Goal: Task Accomplishment & Management: Complete application form

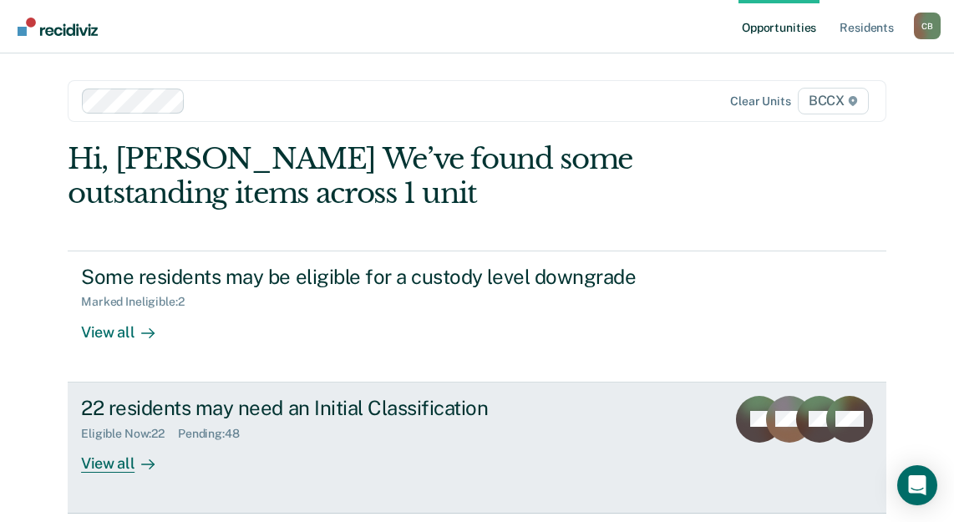
click at [99, 471] on div "View all" at bounding box center [128, 456] width 94 height 33
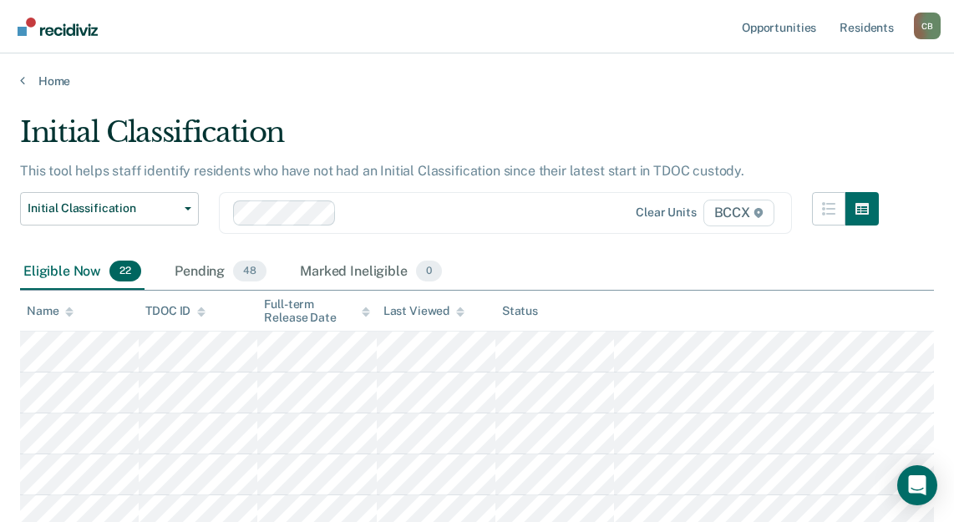
click at [599, 254] on div "Eligible Now 22 Pending 48 Marked Ineligible 0" at bounding box center [477, 273] width 914 height 38
click at [550, 256] on div "Eligible Now 22 Pending 48 Marked Ineligible 0" at bounding box center [477, 273] width 914 height 38
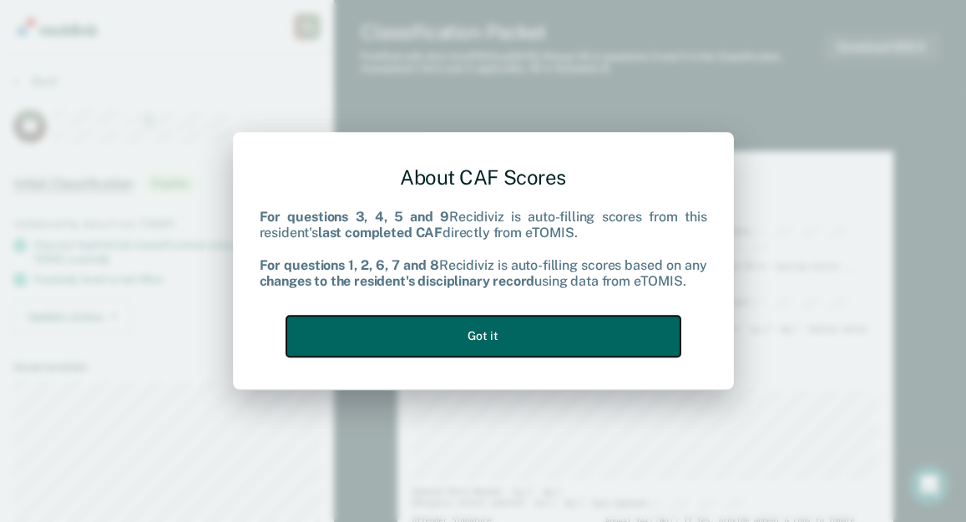
click at [540, 322] on button "Got it" at bounding box center [483, 336] width 394 height 41
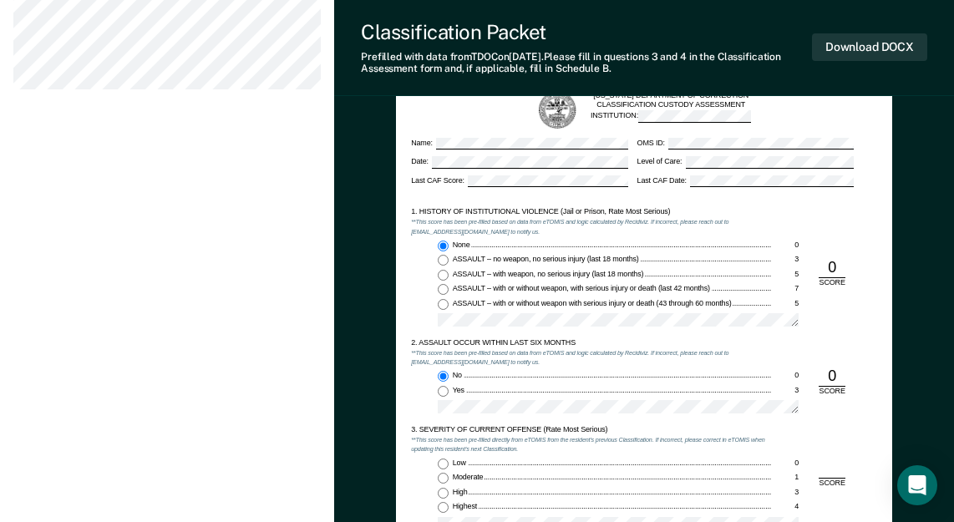
scroll to position [919, 0]
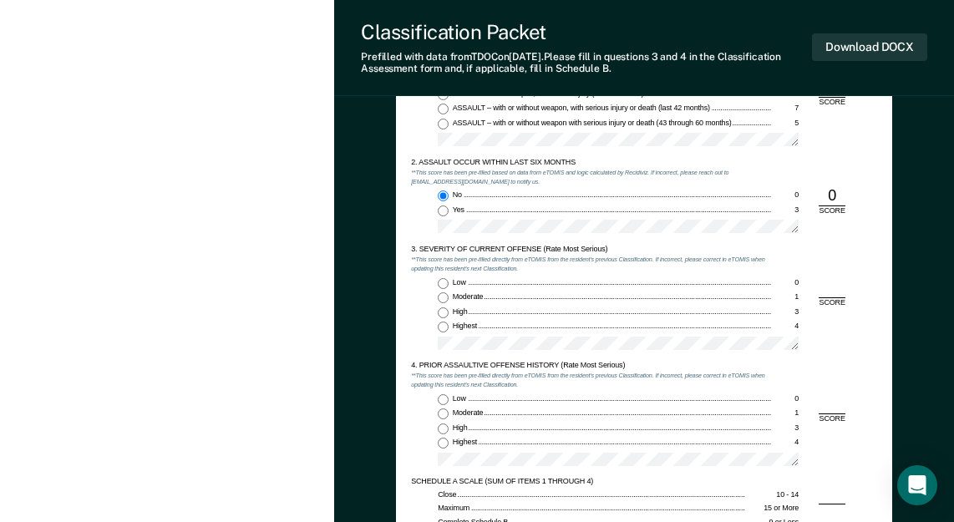
click at [441, 328] on input "Highest 4" at bounding box center [443, 327] width 11 height 11
type textarea "x"
radio input "true"
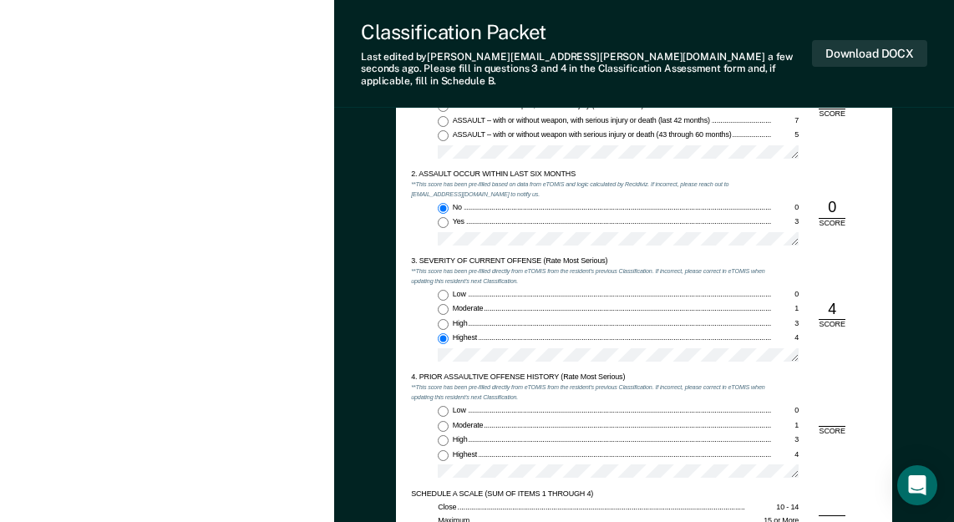
click at [442, 406] on input "Low 0" at bounding box center [443, 411] width 11 height 11
type textarea "x"
radio input "true"
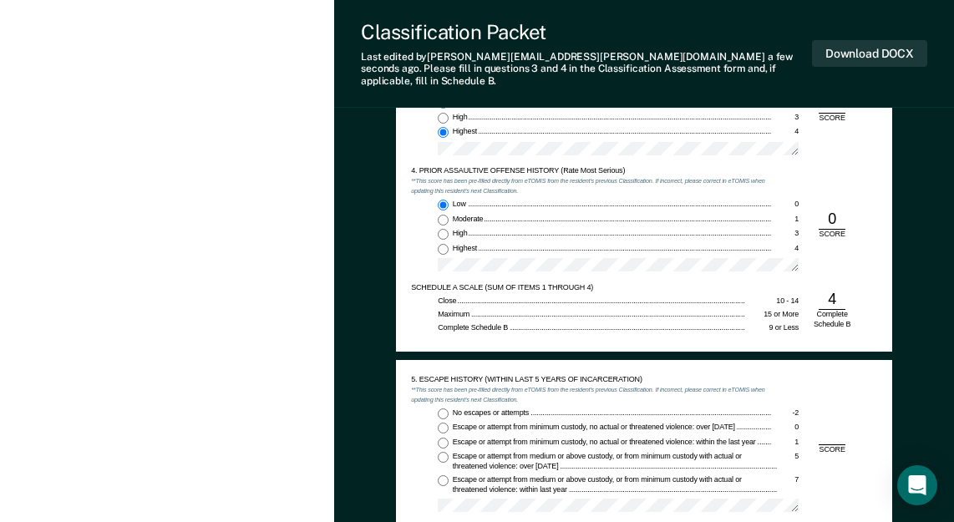
scroll to position [1169, 0]
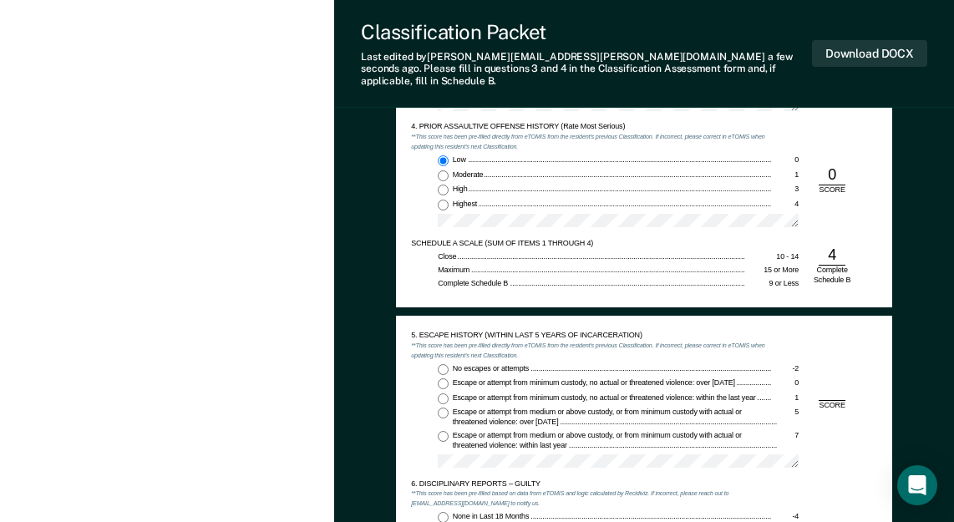
click at [440, 364] on input "No escapes or attempts -2" at bounding box center [443, 369] width 11 height 11
type textarea "x"
radio input "true"
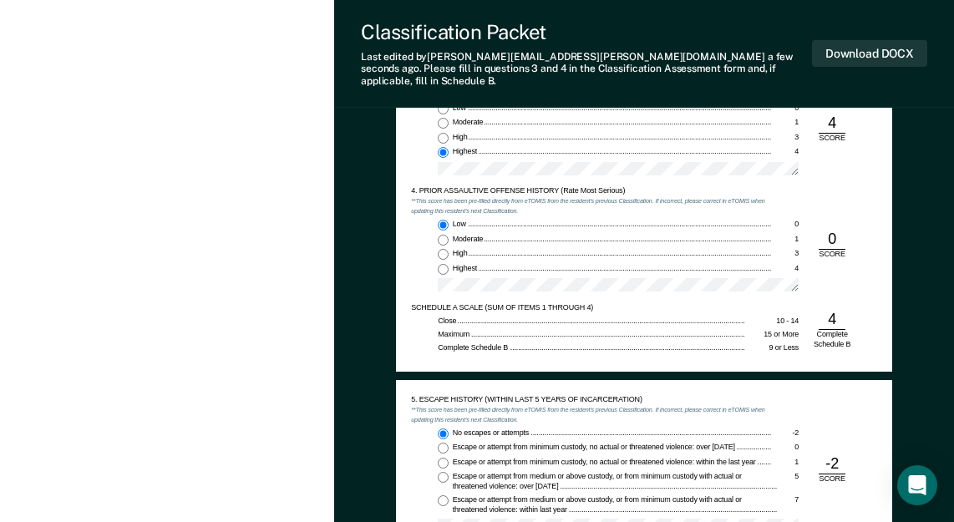
scroll to position [1086, 0]
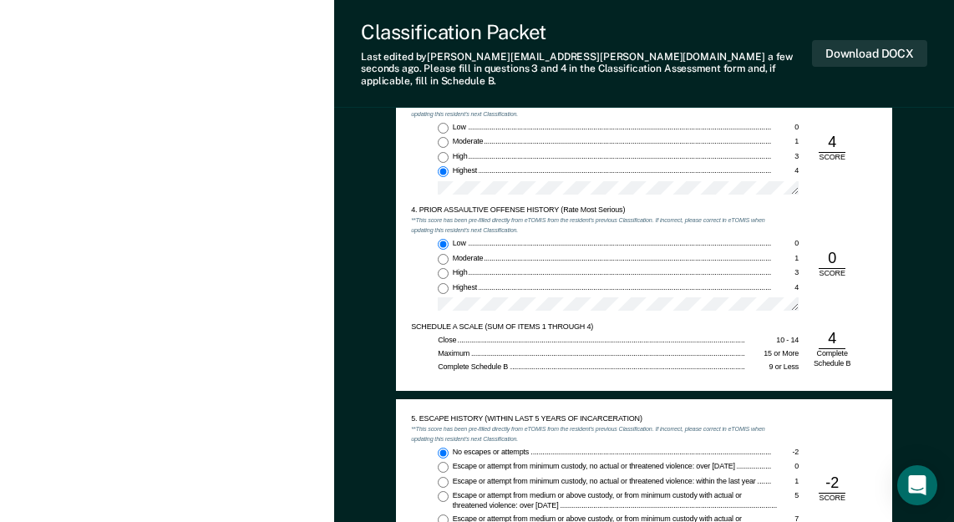
click at [445, 123] on input "Low 0" at bounding box center [443, 128] width 11 height 11
type textarea "x"
radio input "true"
radio input "false"
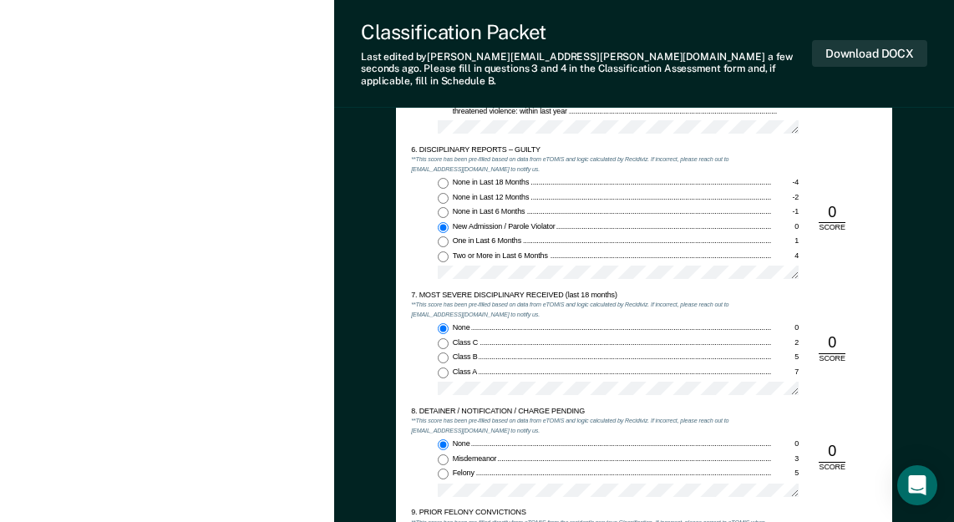
scroll to position [1587, 0]
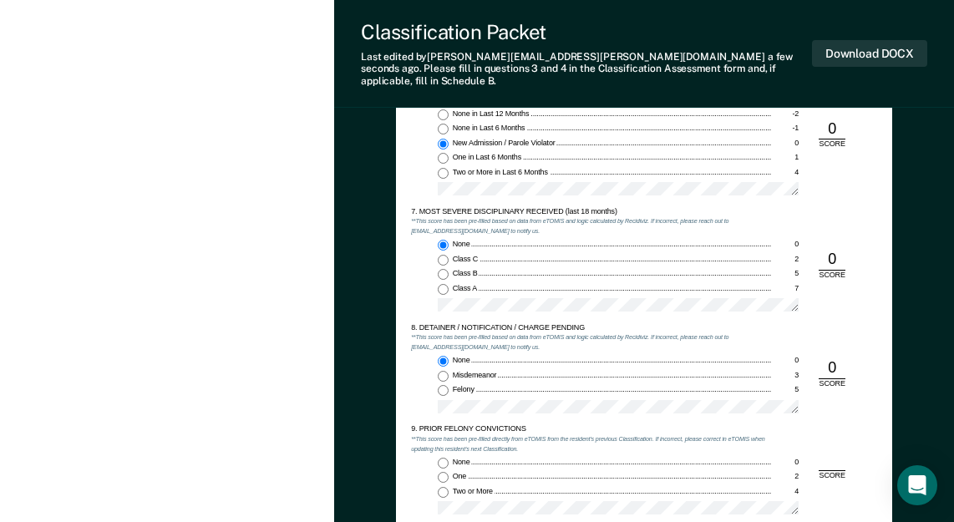
click at [442, 487] on input "Two or More 4" at bounding box center [443, 492] width 11 height 11
type textarea "x"
radio input "true"
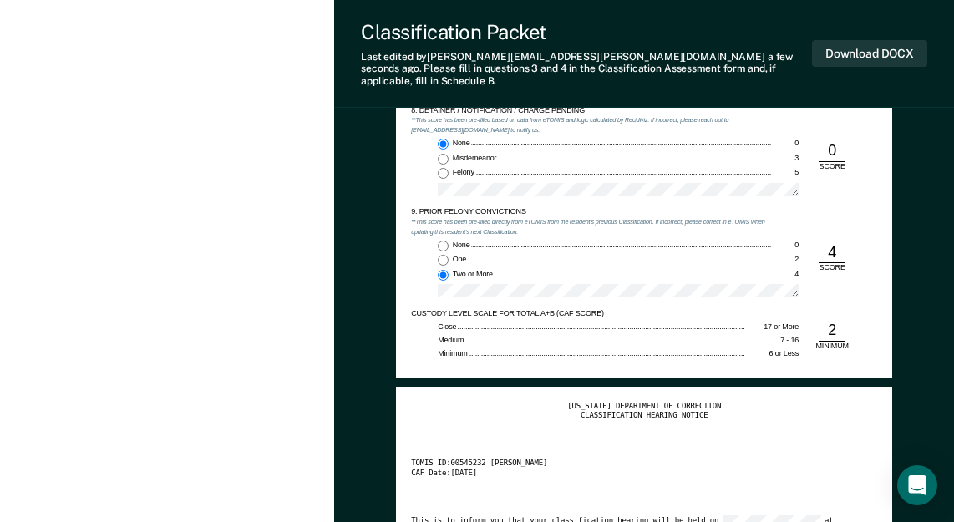
scroll to position [1837, 0]
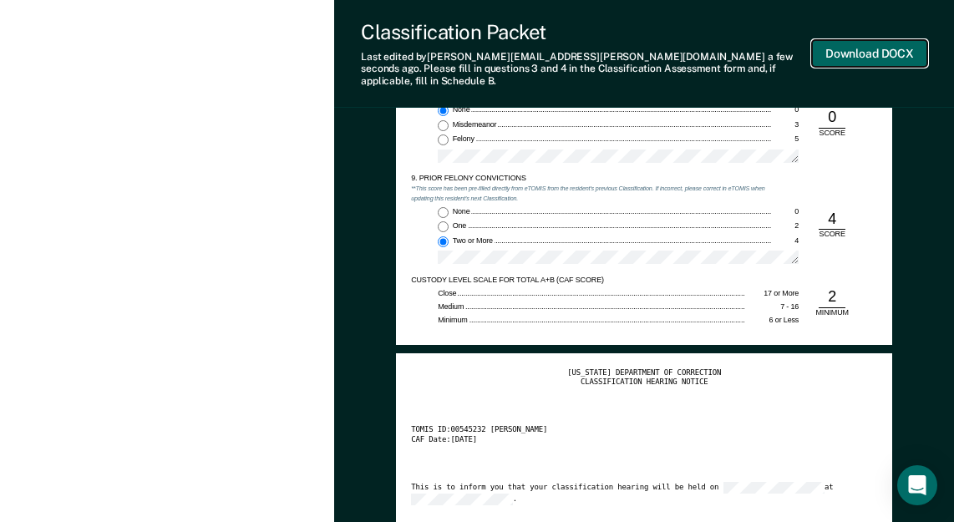
click at [850, 47] on button "Download DOCX" at bounding box center [869, 54] width 115 height 28
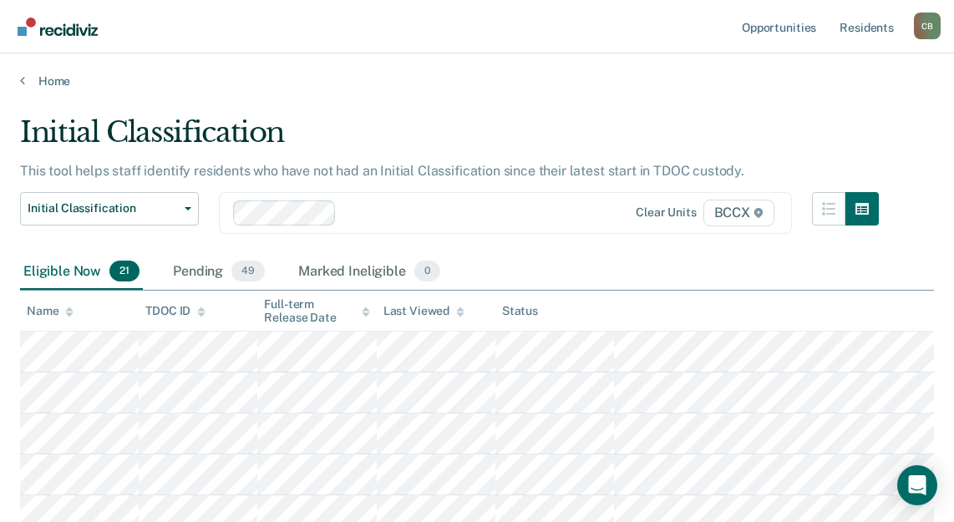
click at [697, 265] on div "Eligible Now 21 Pending 49 Marked Ineligible 0" at bounding box center [477, 273] width 914 height 38
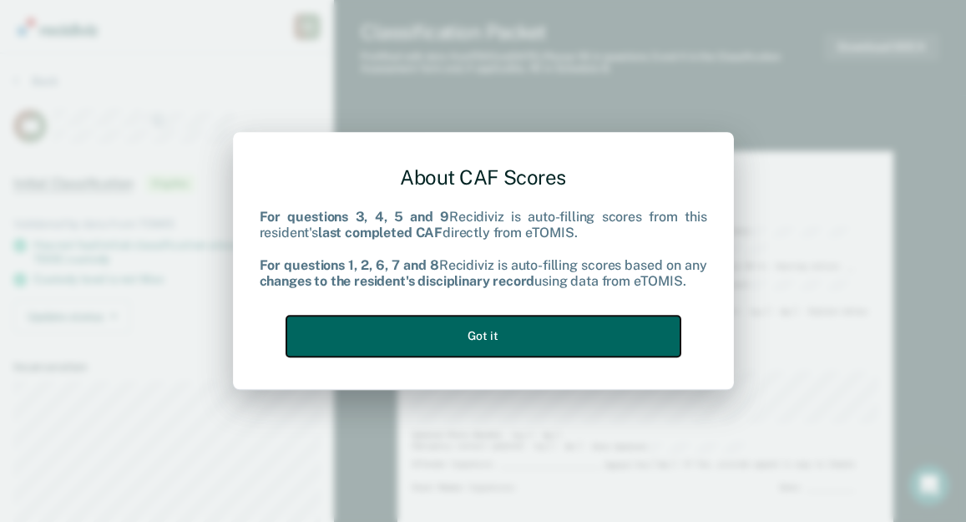
click at [506, 342] on button "Got it" at bounding box center [483, 336] width 394 height 41
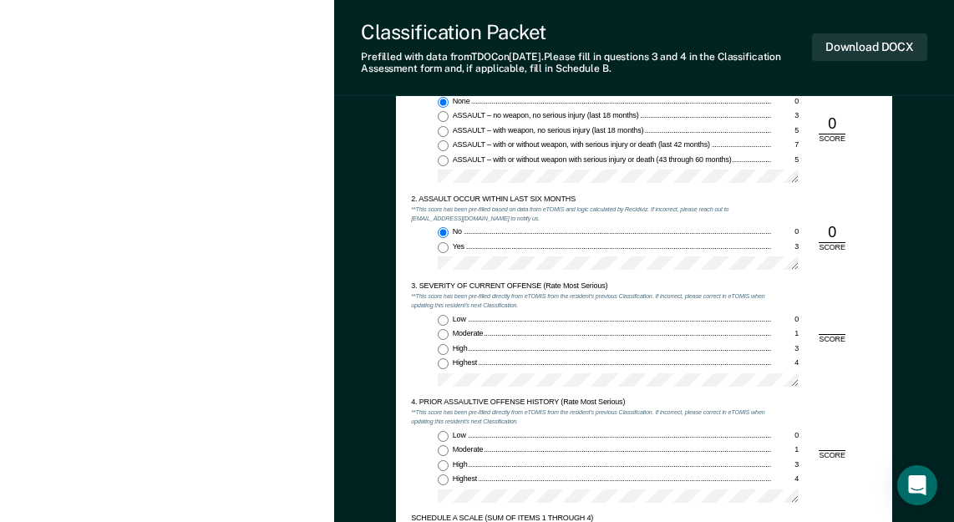
scroll to position [919, 0]
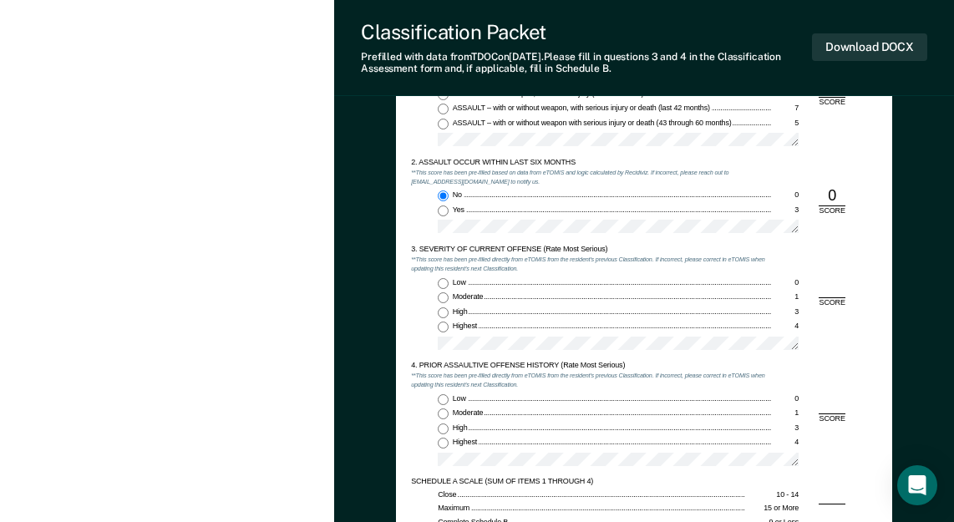
click at [442, 280] on input "Low 0" at bounding box center [443, 283] width 11 height 11
type textarea "x"
radio input "true"
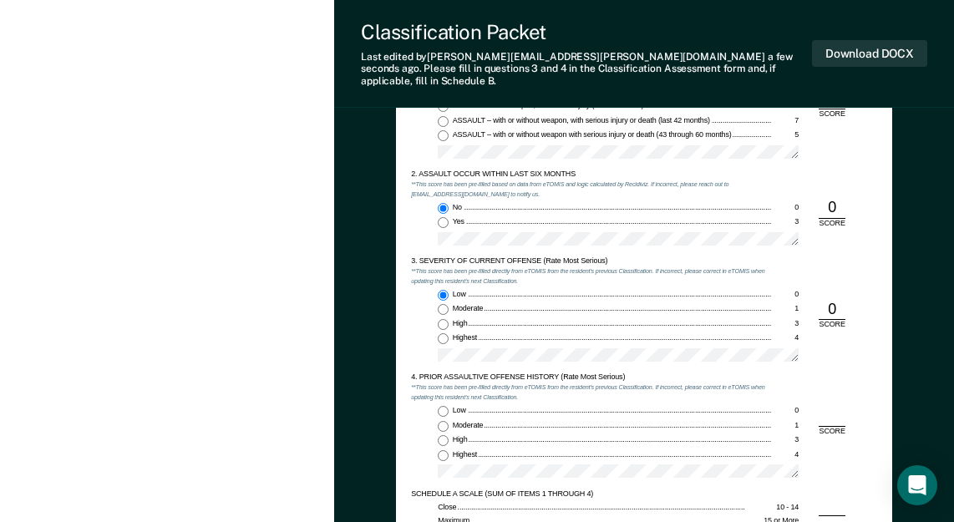
click at [447, 406] on input "Low 0" at bounding box center [443, 411] width 11 height 11
type textarea "x"
radio input "true"
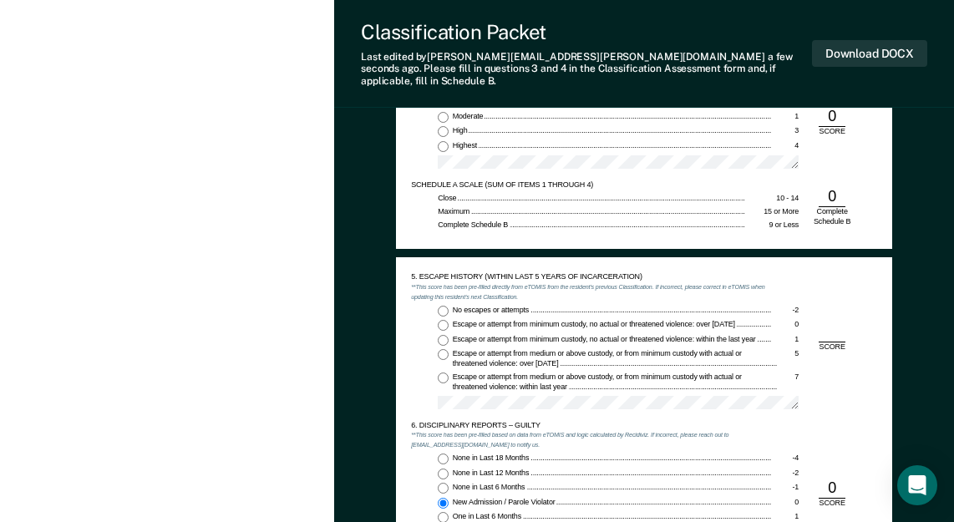
scroll to position [1253, 0]
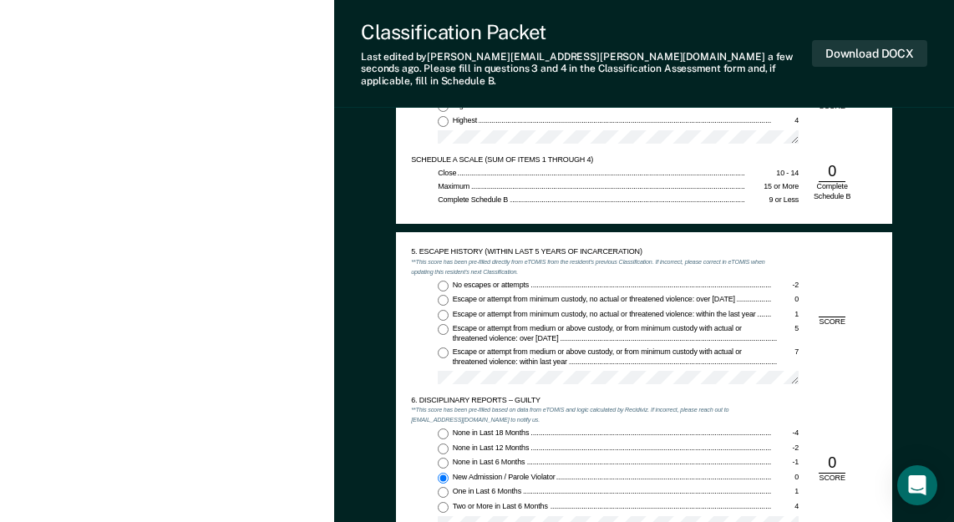
click at [443, 281] on input "No escapes or attempts -2" at bounding box center [443, 286] width 11 height 11
type textarea "x"
radio input "true"
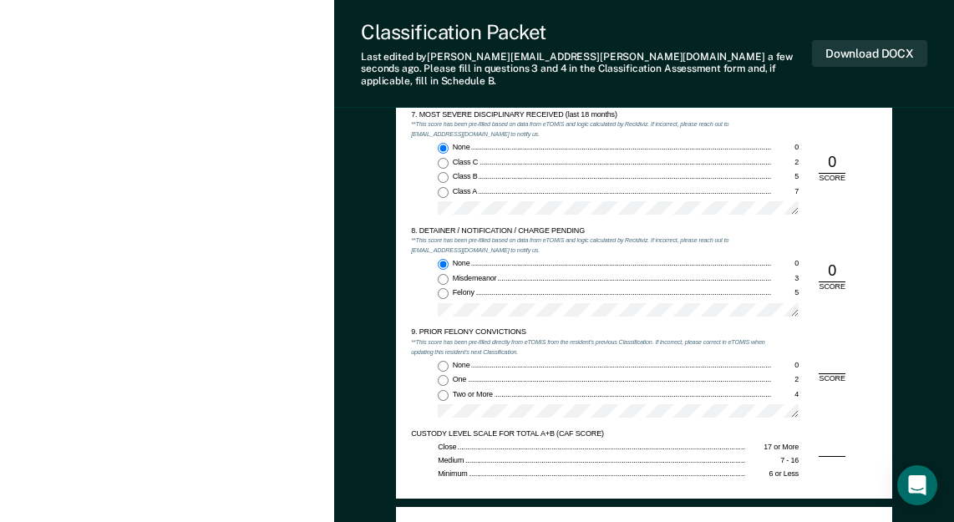
scroll to position [1837, 0]
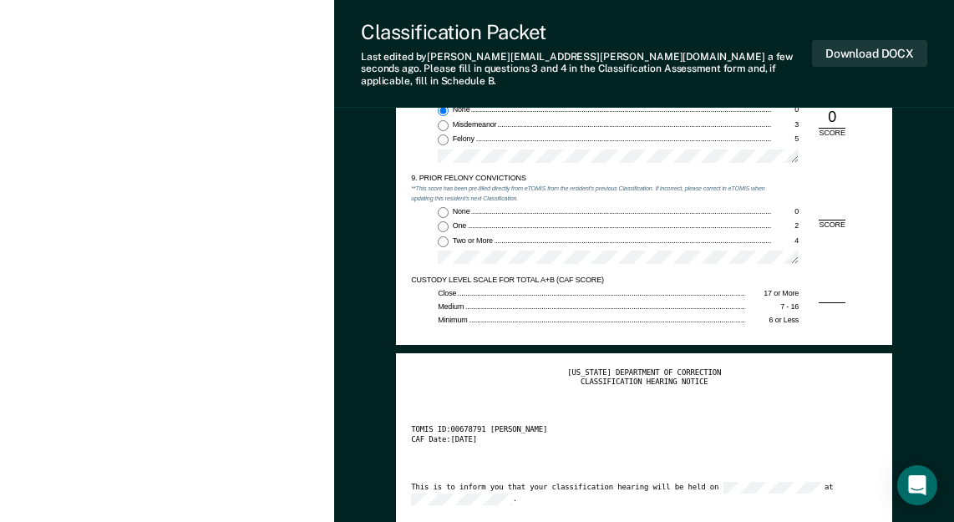
click at [438, 207] on input "None 0" at bounding box center [443, 212] width 11 height 11
type textarea "x"
radio input "true"
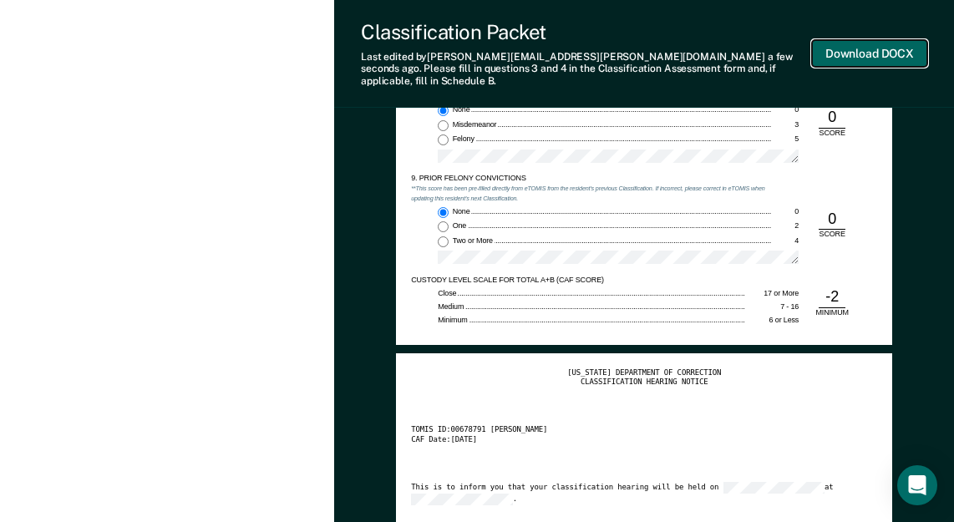
click at [880, 53] on button "Download DOCX" at bounding box center [869, 54] width 115 height 28
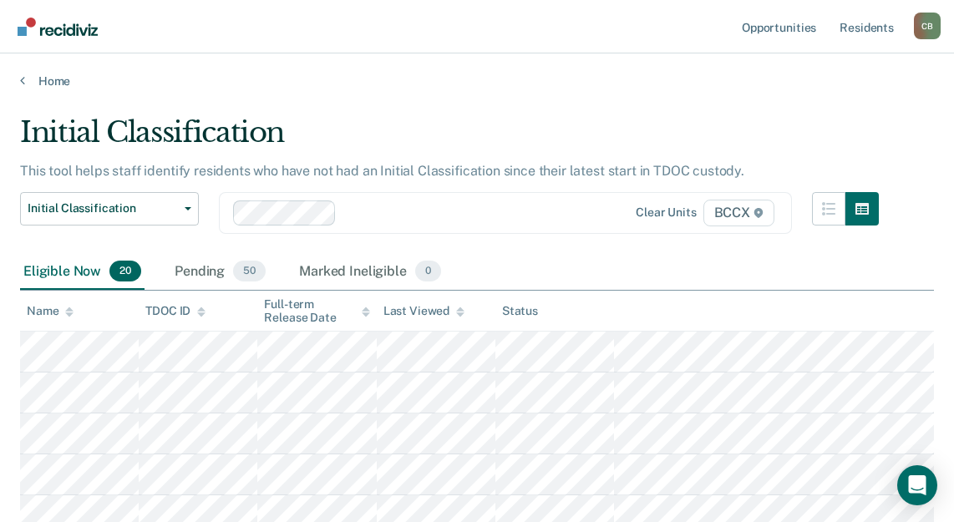
click at [564, 263] on div "Eligible Now 20 Pending 50 Marked Ineligible 0" at bounding box center [477, 273] width 914 height 38
click at [622, 263] on div "Eligible Now 20 Pending 50 Marked Ineligible 0" at bounding box center [477, 273] width 914 height 38
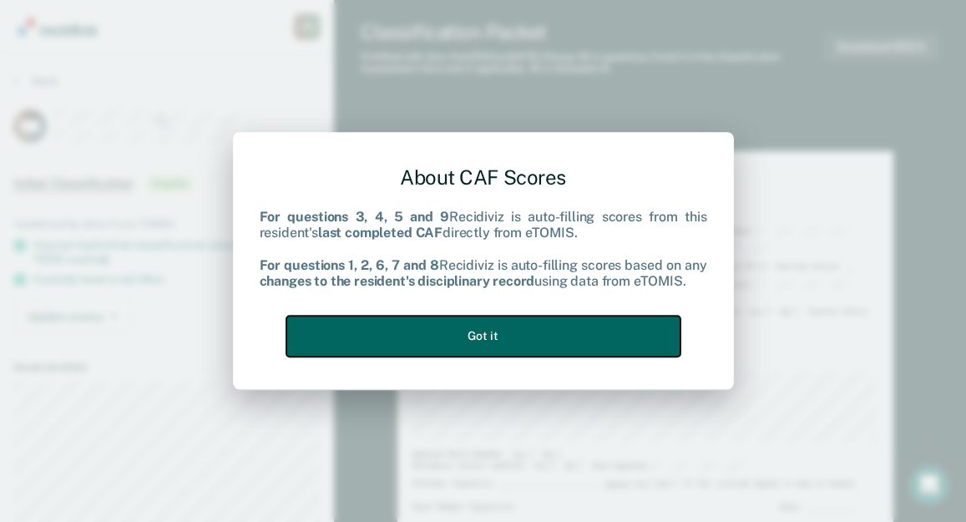
click at [565, 328] on button "Got it" at bounding box center [483, 336] width 394 height 41
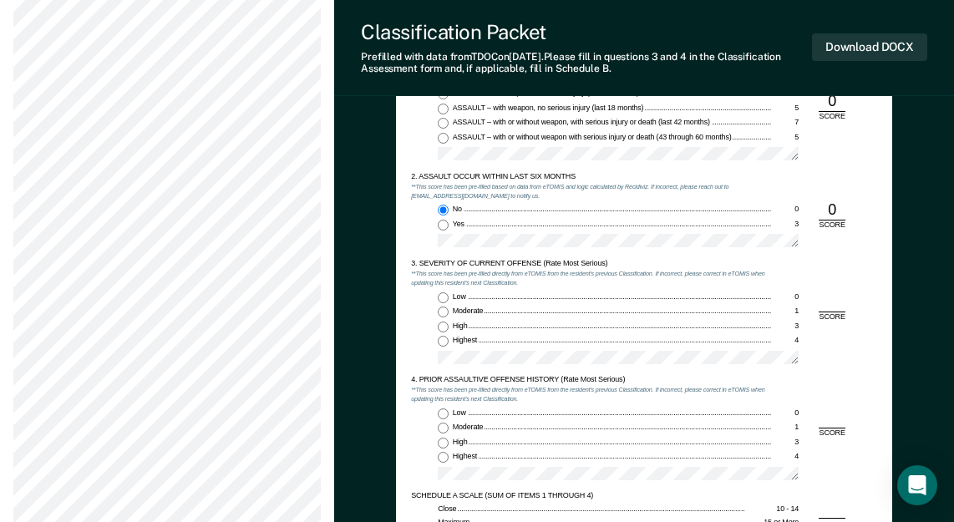
scroll to position [919, 0]
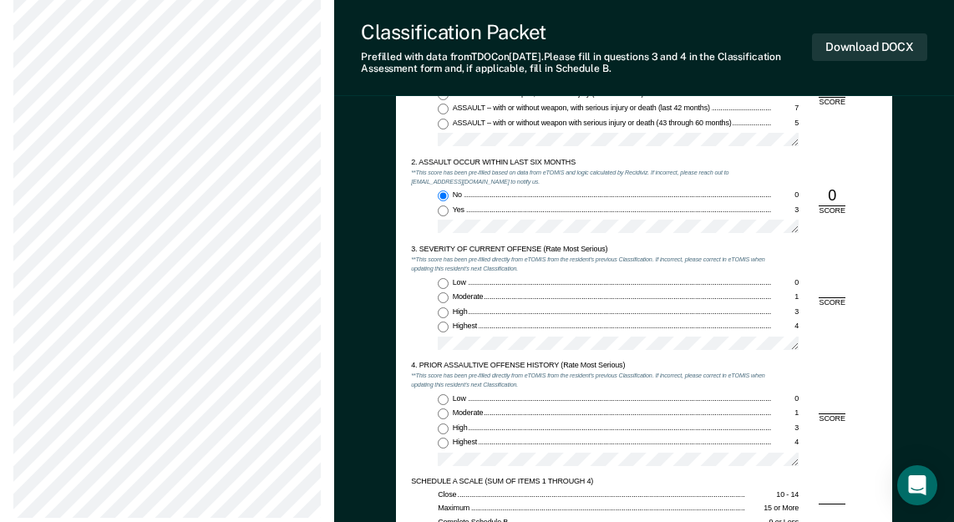
click at [445, 296] on input "Moderate 1" at bounding box center [443, 297] width 11 height 11
type textarea "x"
radio input "true"
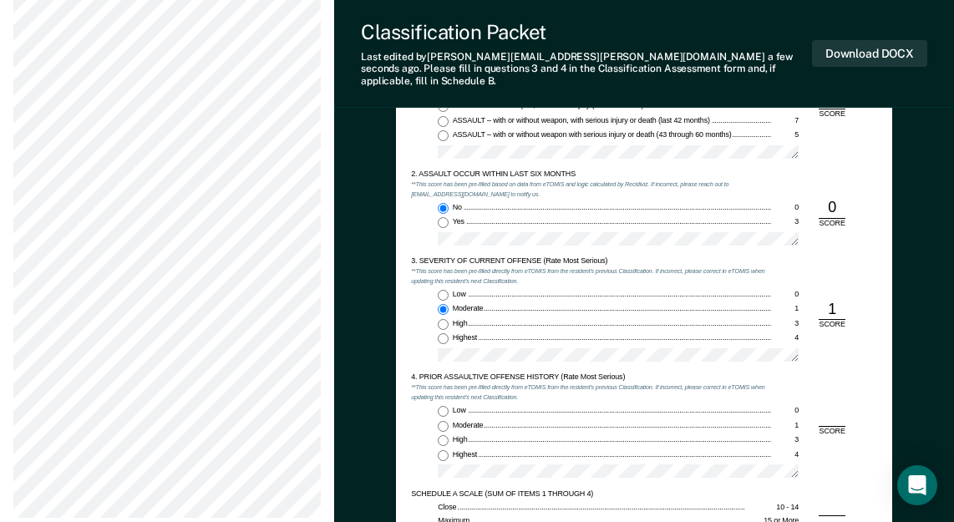
click at [443, 406] on input "Low 0" at bounding box center [443, 411] width 11 height 11
type textarea "x"
radio input "true"
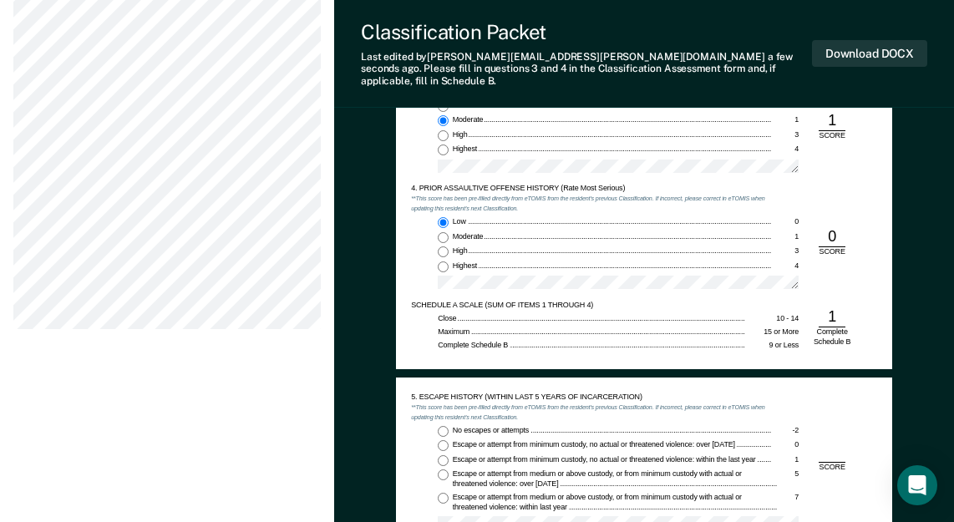
scroll to position [1253, 0]
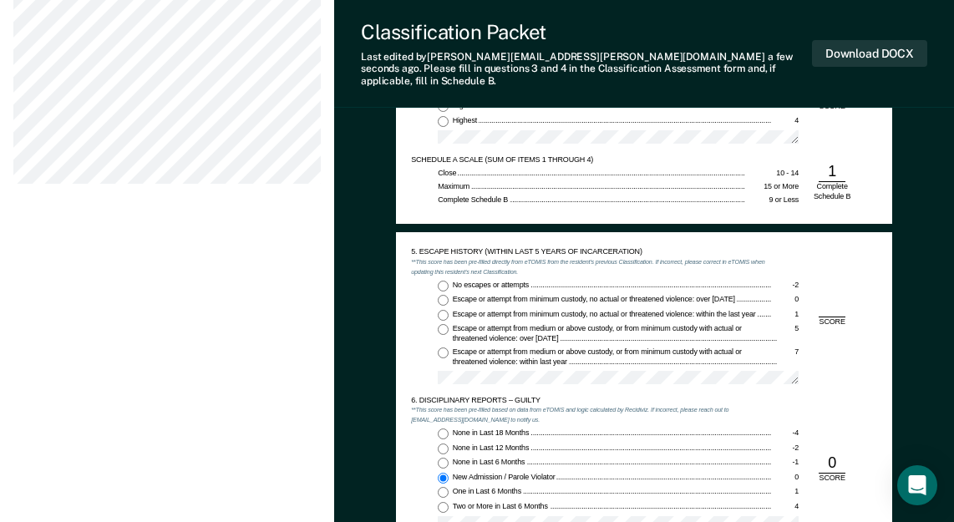
click at [443, 281] on input "No escapes or attempts -2" at bounding box center [443, 286] width 11 height 11
type textarea "x"
radio input "true"
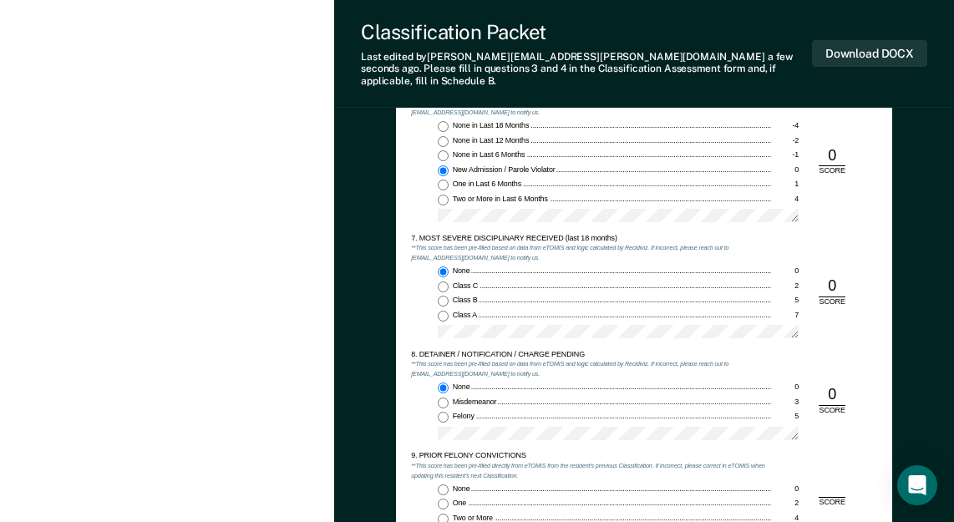
scroll to position [1670, 0]
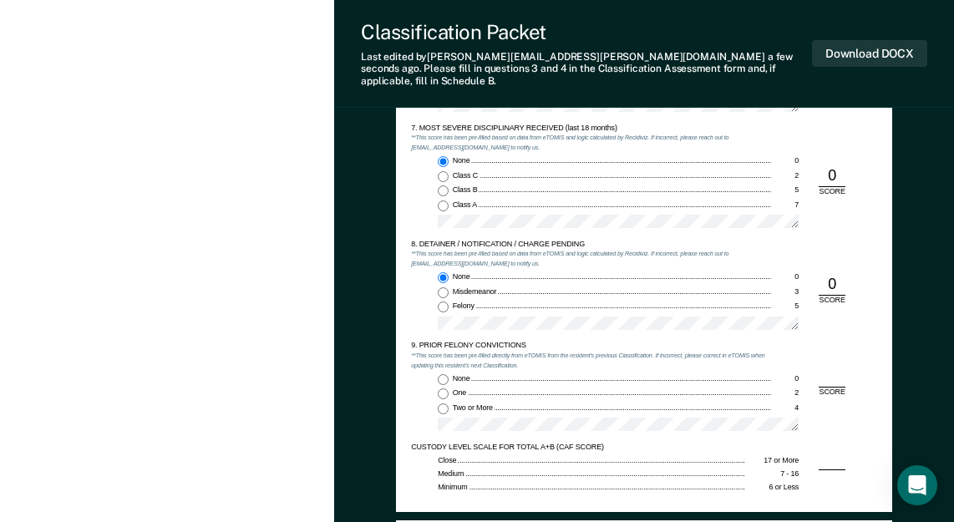
click at [444, 403] on input "Two or More 4" at bounding box center [443, 408] width 11 height 11
type textarea "x"
radio input "true"
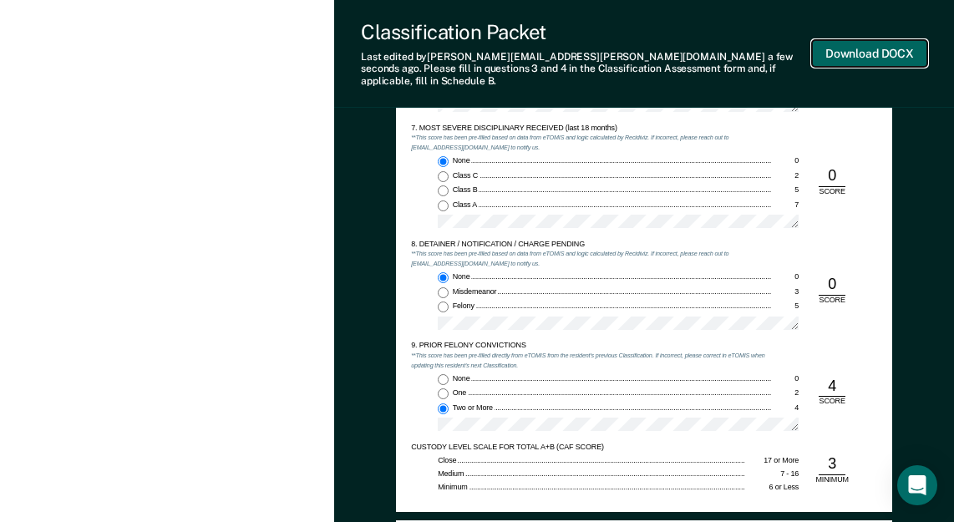
click at [856, 50] on button "Download DOCX" at bounding box center [869, 54] width 115 height 28
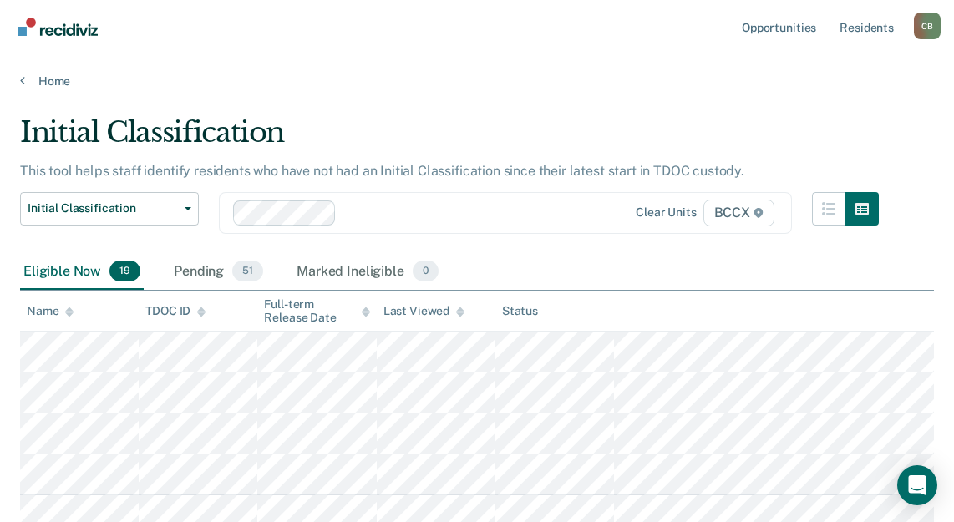
click at [529, 268] on div "Eligible Now 19 Pending 51 Marked Ineligible 0" at bounding box center [477, 273] width 914 height 38
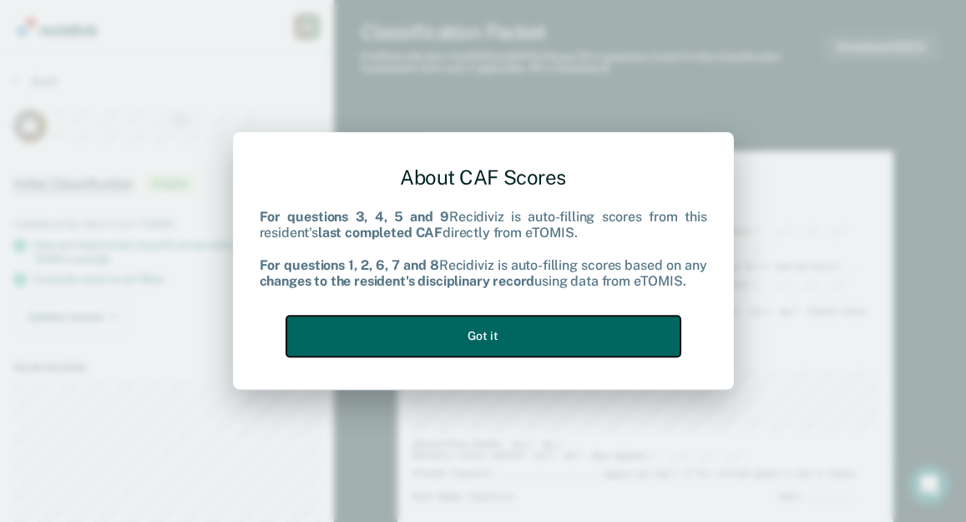
click at [436, 339] on button "Got it" at bounding box center [483, 336] width 394 height 41
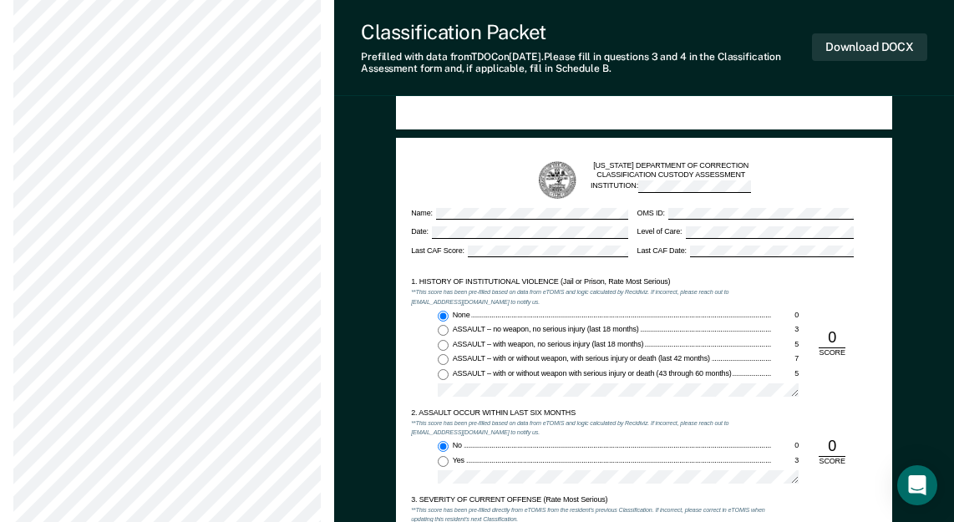
scroll to position [919, 0]
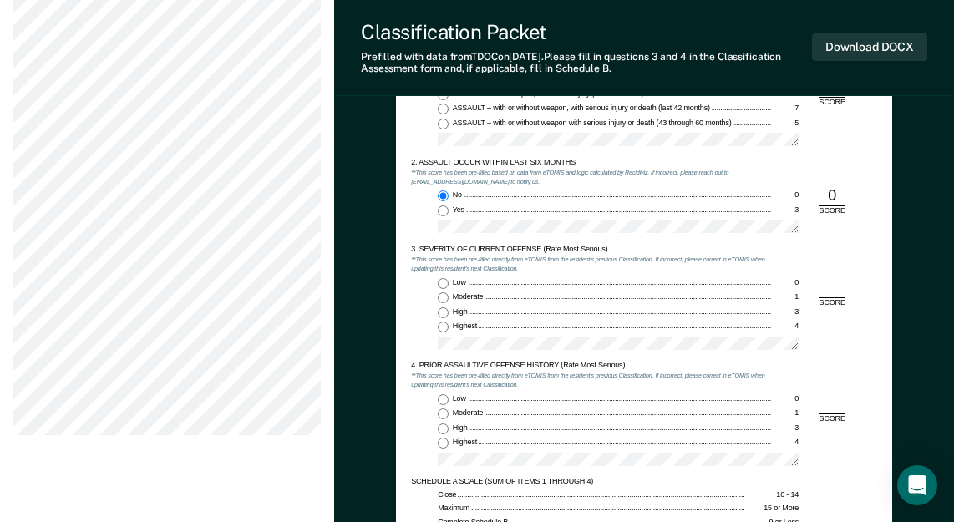
click at [442, 297] on input "Moderate 1" at bounding box center [443, 297] width 11 height 11
type textarea "x"
radio input "true"
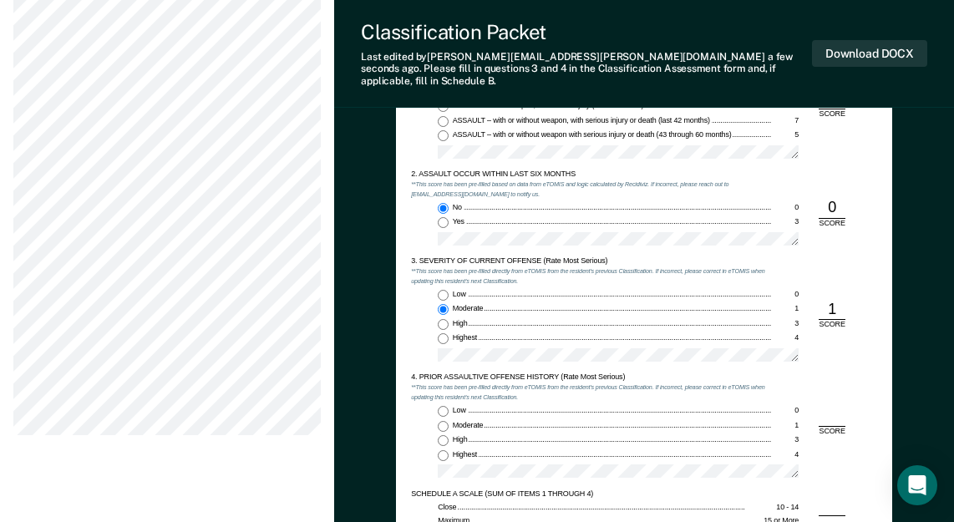
click at [442, 406] on input "Low 0" at bounding box center [443, 411] width 11 height 11
type textarea "x"
radio input "true"
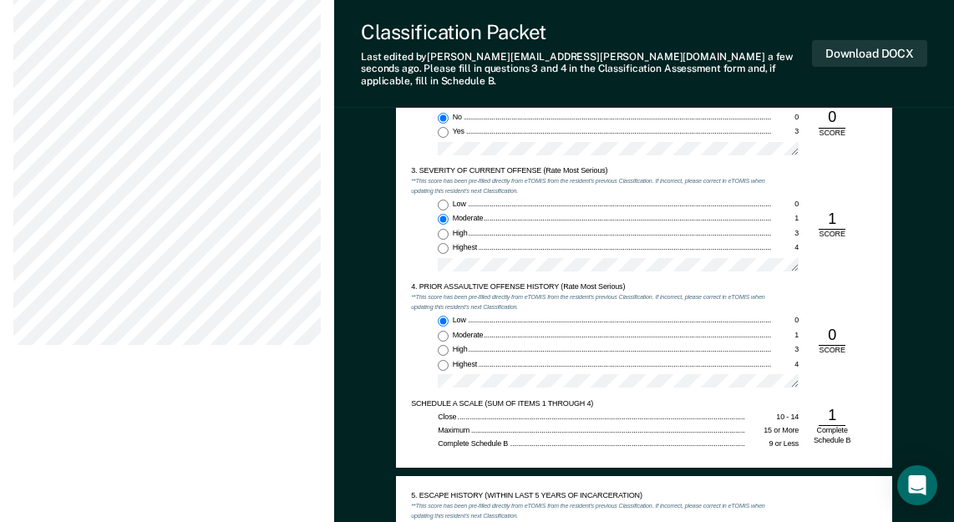
scroll to position [1169, 0]
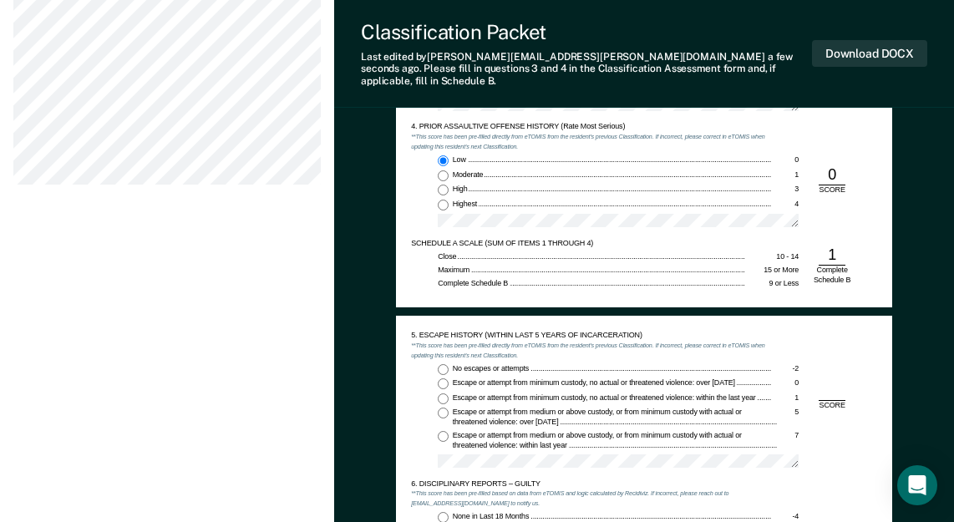
click at [443, 364] on input "No escapes or attempts -2" at bounding box center [443, 369] width 11 height 11
type textarea "x"
radio input "true"
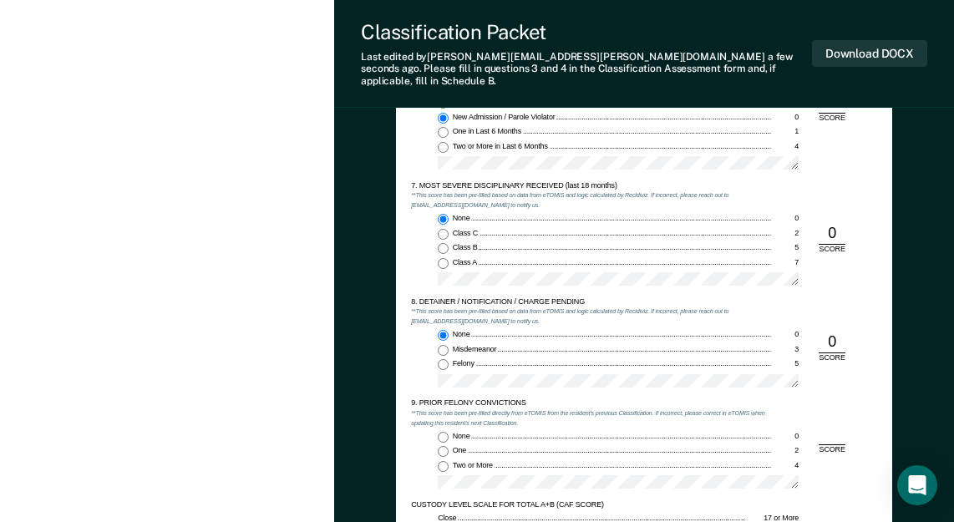
scroll to position [1670, 0]
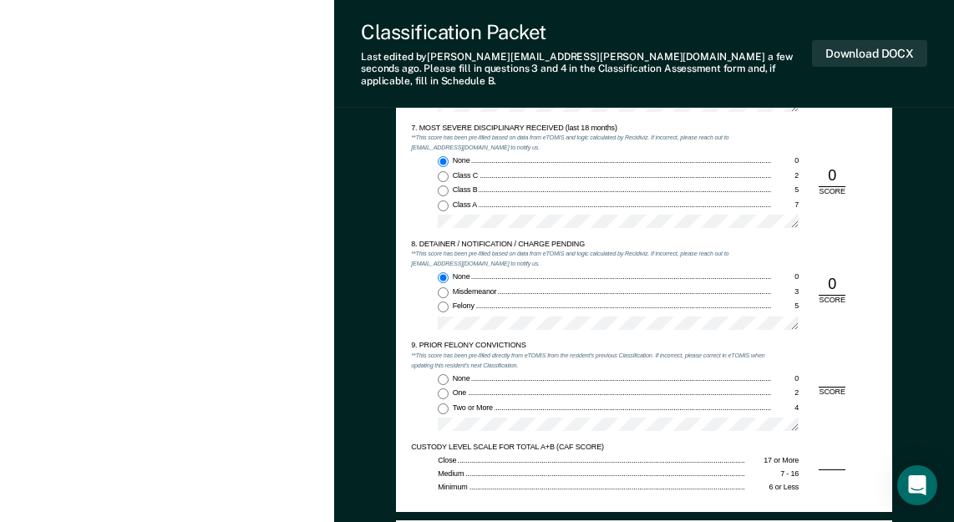
click at [443, 403] on div "None 0 One 2 Two or More 4" at bounding box center [591, 406] width 361 height 65
click at [443, 403] on input "Two or More 4" at bounding box center [443, 408] width 11 height 11
type textarea "x"
radio input "true"
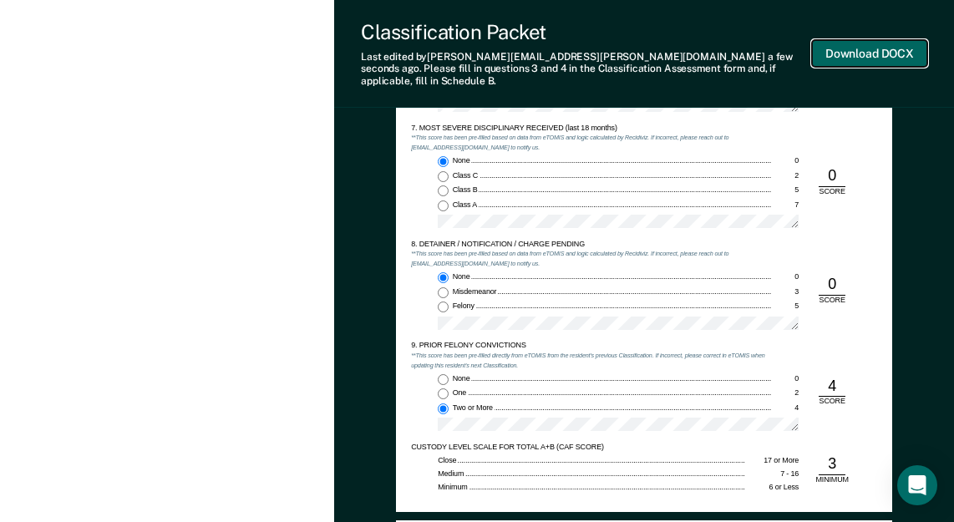
click at [855, 48] on button "Download DOCX" at bounding box center [869, 54] width 115 height 28
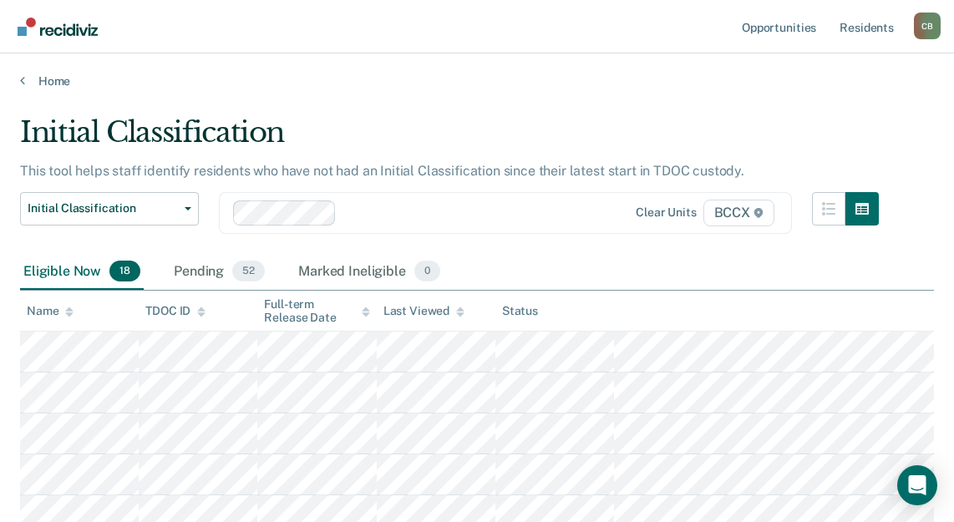
click at [646, 257] on div "Eligible Now 18 Pending 52 Marked Ineligible 0" at bounding box center [477, 273] width 914 height 38
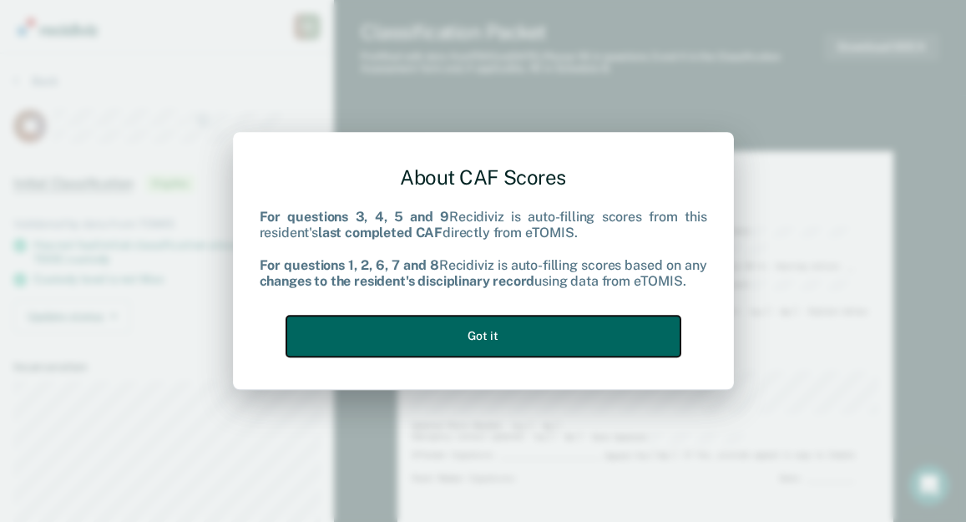
click at [528, 323] on button "Got it" at bounding box center [483, 336] width 394 height 41
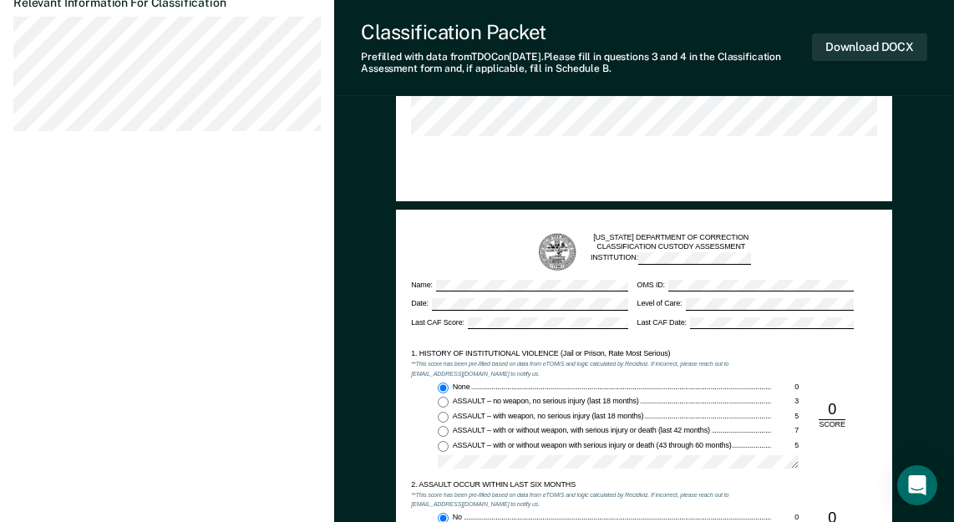
scroll to position [919, 0]
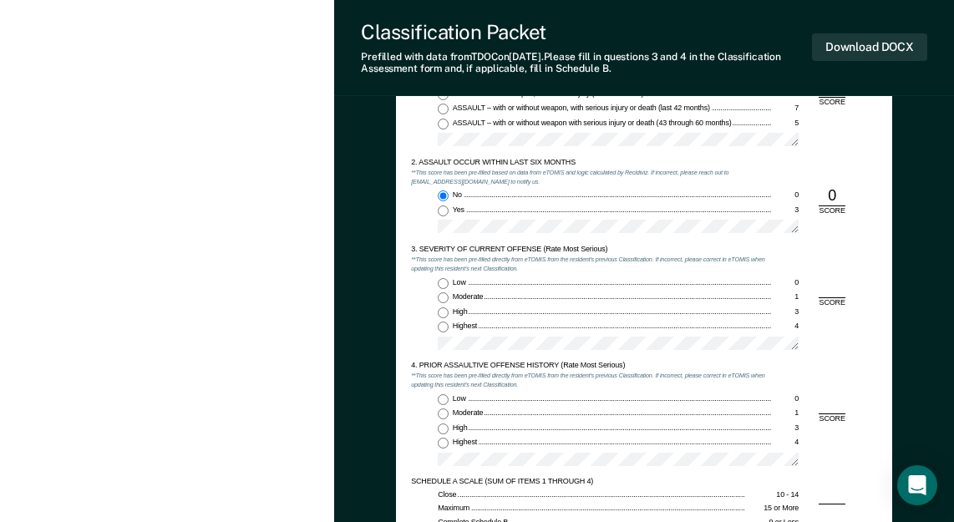
click at [443, 316] on input "High 3" at bounding box center [443, 312] width 11 height 11
type textarea "x"
radio input "true"
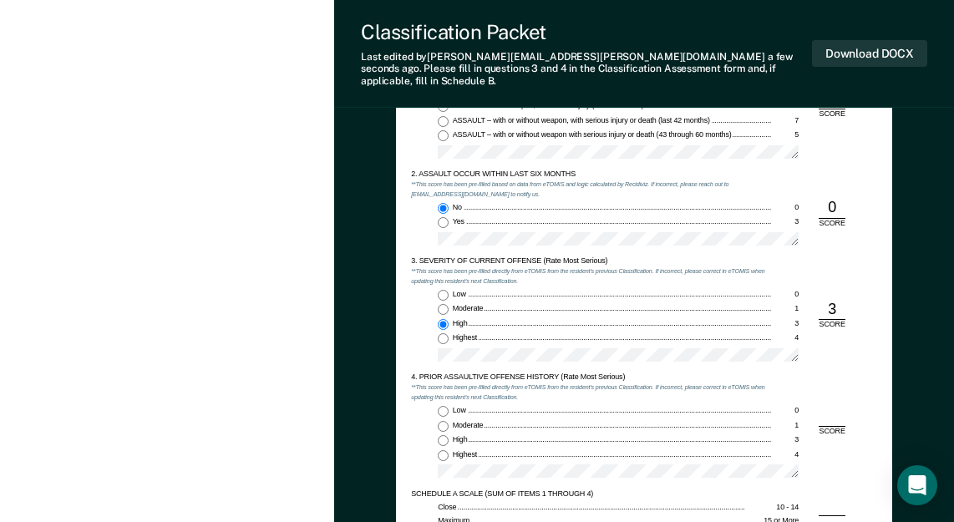
click at [443, 406] on input "Low 0" at bounding box center [443, 411] width 11 height 11
type textarea "x"
radio input "true"
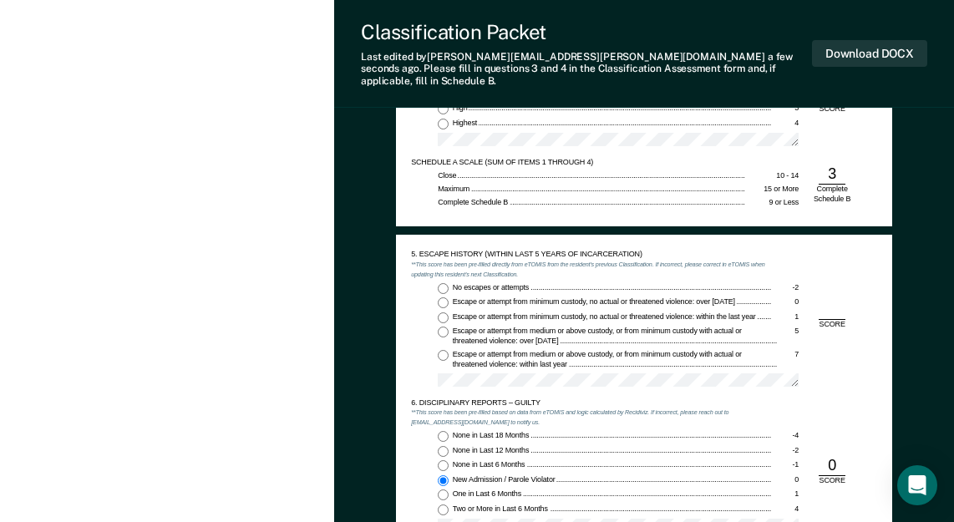
scroll to position [1253, 0]
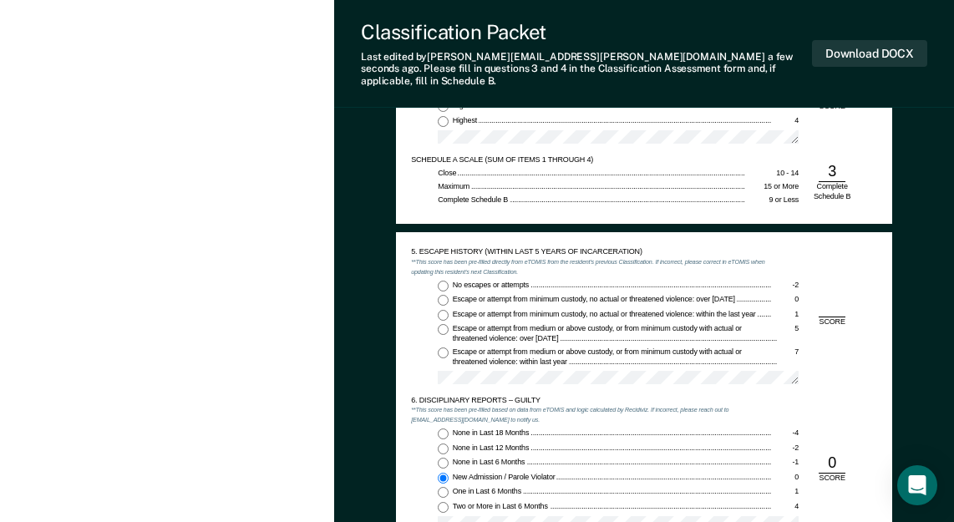
click at [443, 281] on input "No escapes or attempts -2" at bounding box center [443, 286] width 11 height 11
type textarea "x"
radio input "true"
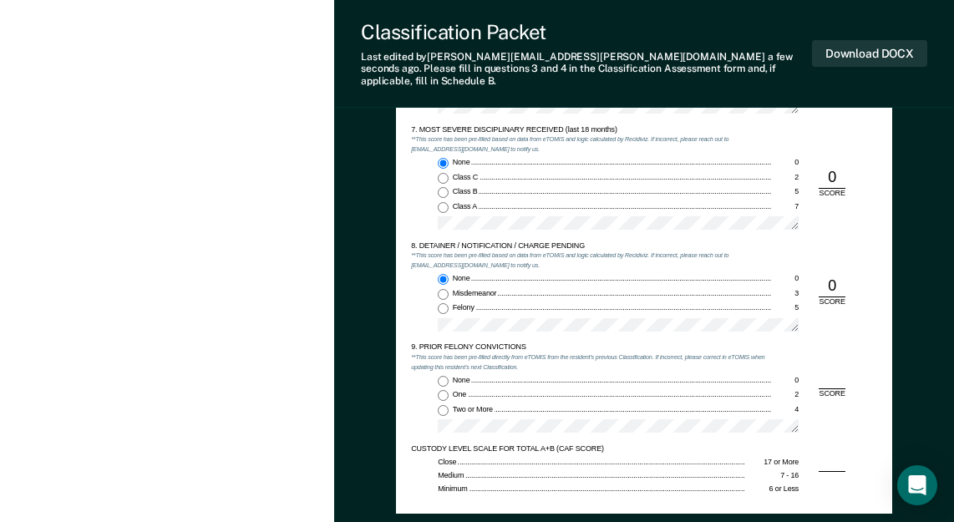
scroll to position [1670, 0]
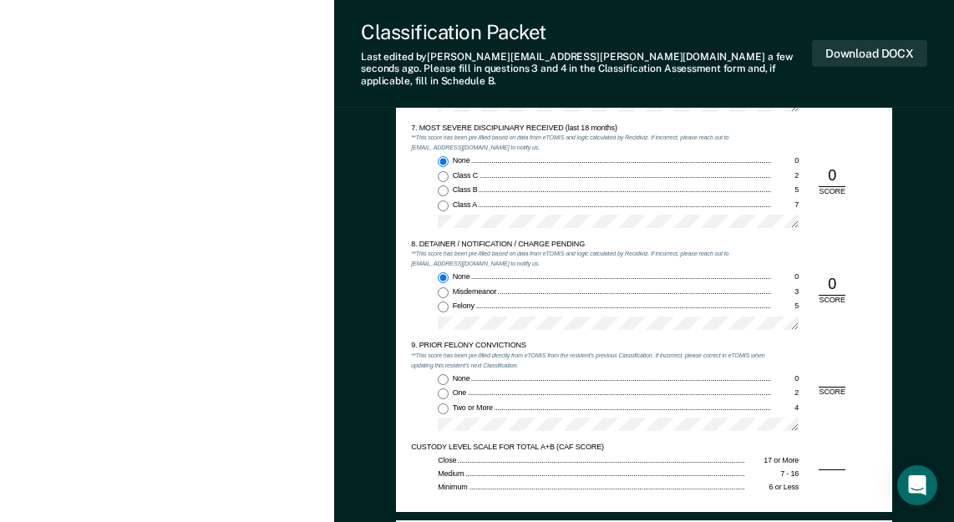
click at [442, 374] on input "None 0" at bounding box center [443, 379] width 11 height 11
type textarea "x"
radio input "true"
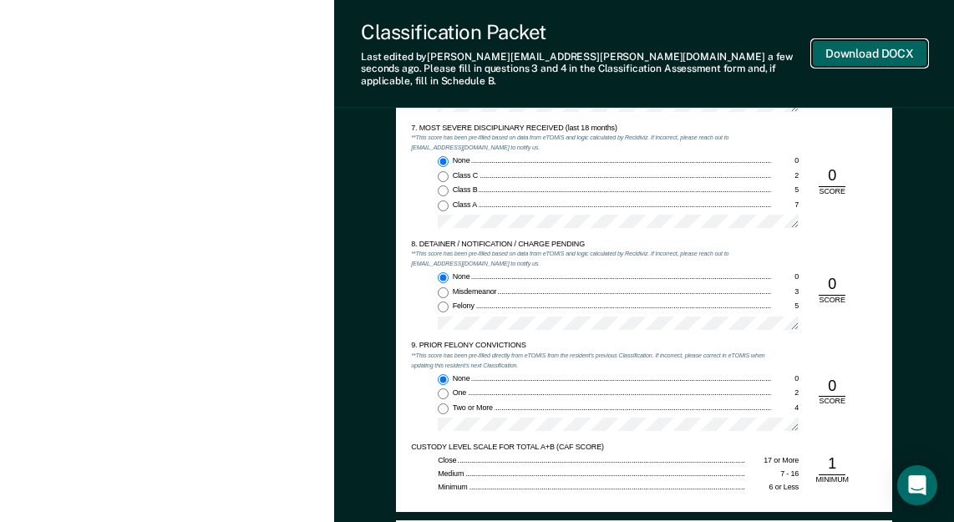
click at [859, 54] on button "Download DOCX" at bounding box center [869, 54] width 115 height 28
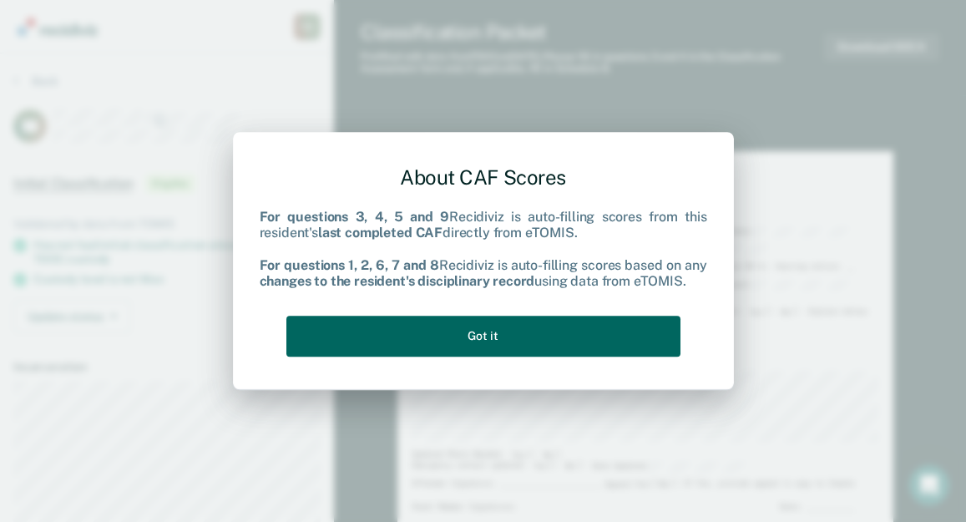
drag, startPoint x: 504, startPoint y: 311, endPoint x: 501, endPoint y: 322, distance: 12.0
click at [501, 321] on div "About CAF Scores For questions 3, 4, 5 and 9 Recidiviz is auto-filling scores f…" at bounding box center [484, 258] width 448 height 212
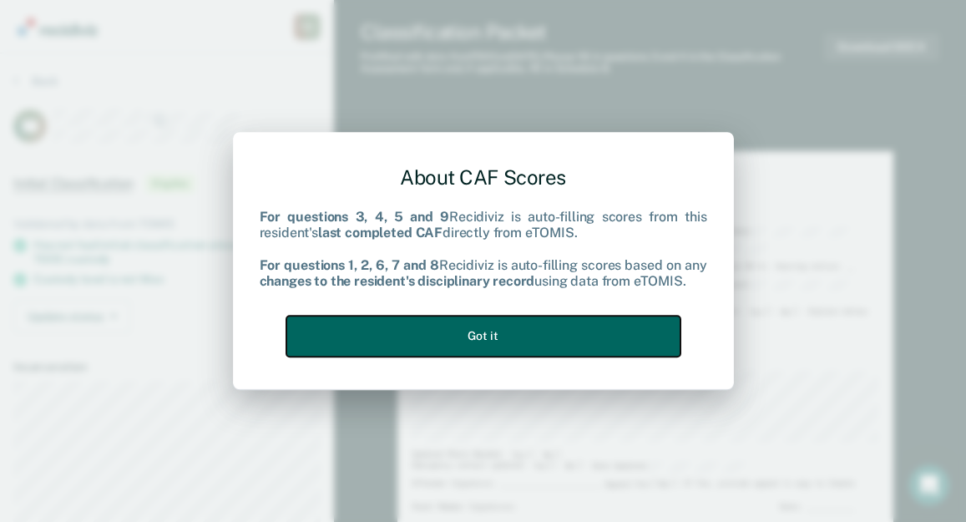
click at [501, 323] on button "Got it" at bounding box center [483, 336] width 394 height 41
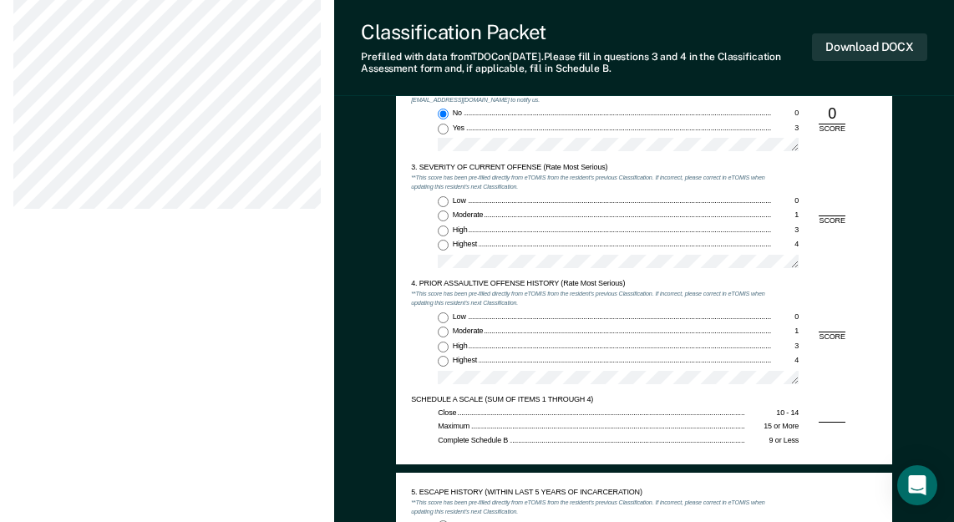
scroll to position [1002, 0]
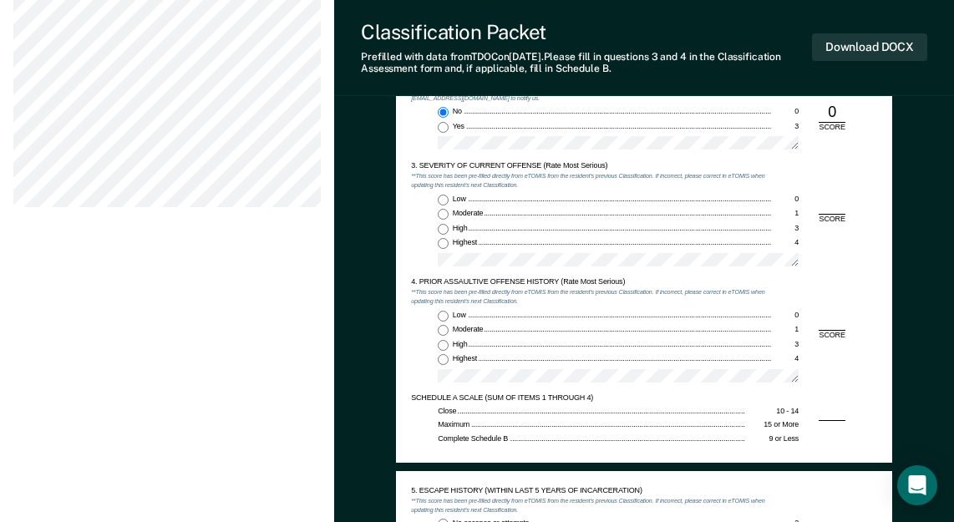
click at [443, 229] on input "High 3" at bounding box center [443, 229] width 11 height 11
type textarea "x"
radio input "true"
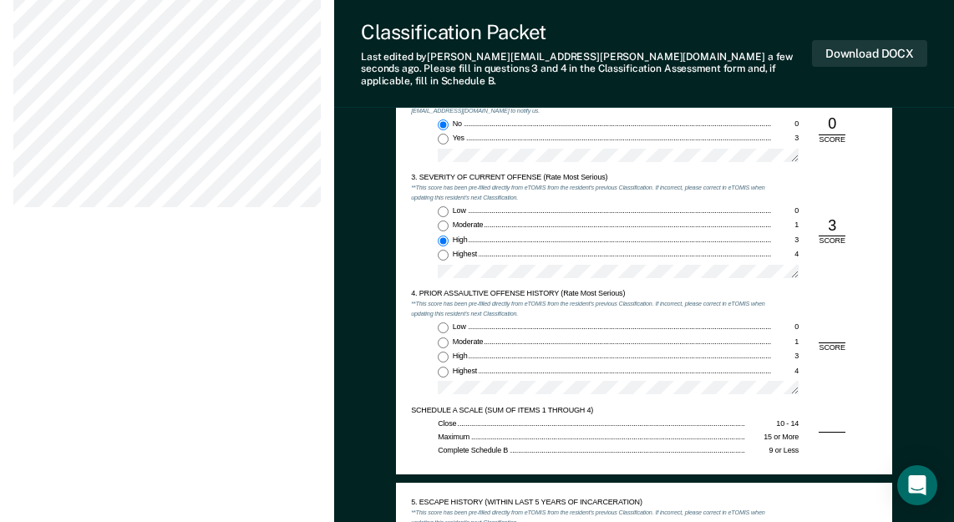
click at [443, 322] on input "Low 0" at bounding box center [443, 327] width 11 height 11
type textarea "x"
radio input "true"
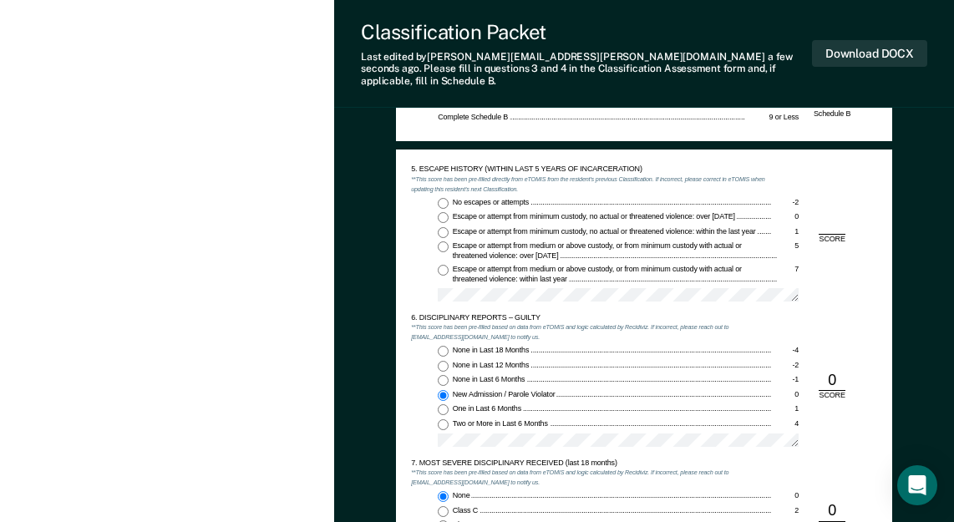
scroll to position [1336, 0]
click at [442, 197] on input "No escapes or attempts -2" at bounding box center [443, 202] width 11 height 11
type textarea "x"
radio input "true"
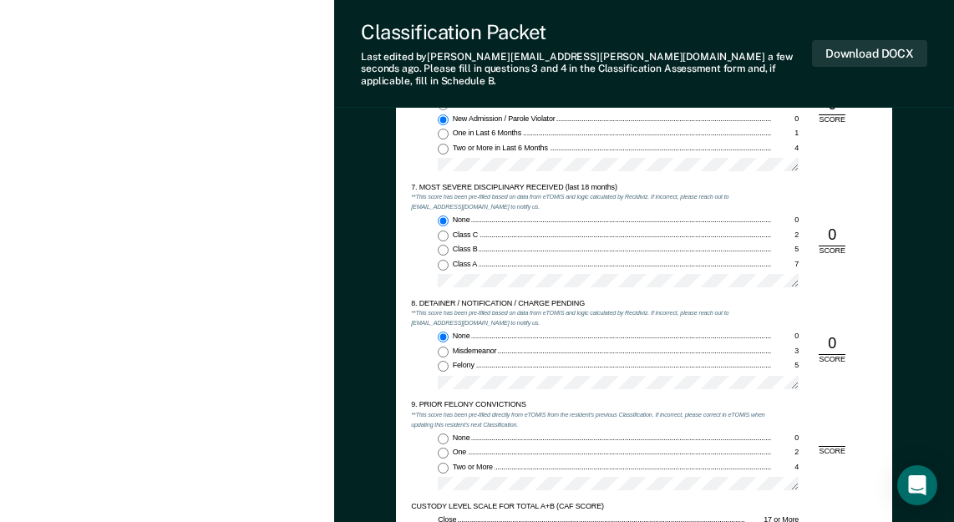
scroll to position [1670, 0]
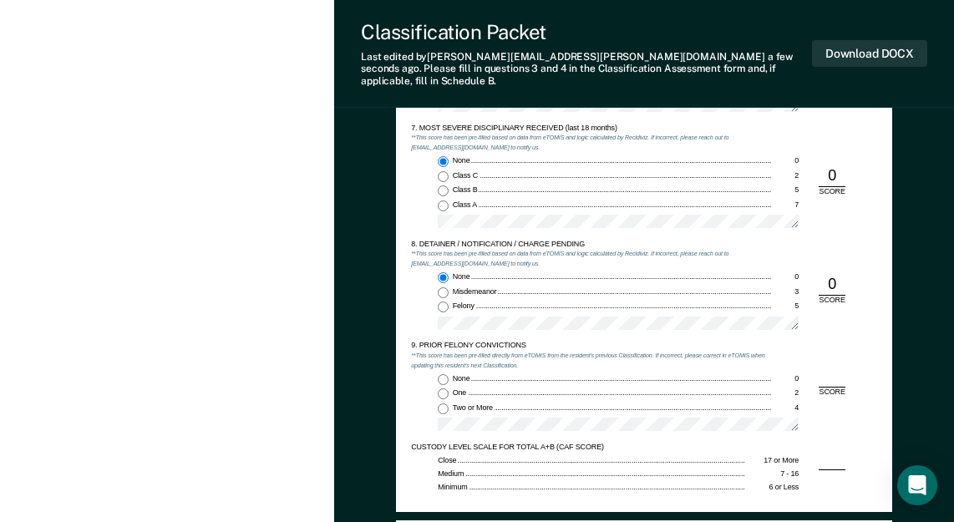
click at [441, 403] on input "Two or More 4" at bounding box center [443, 408] width 11 height 11
type textarea "x"
radio input "true"
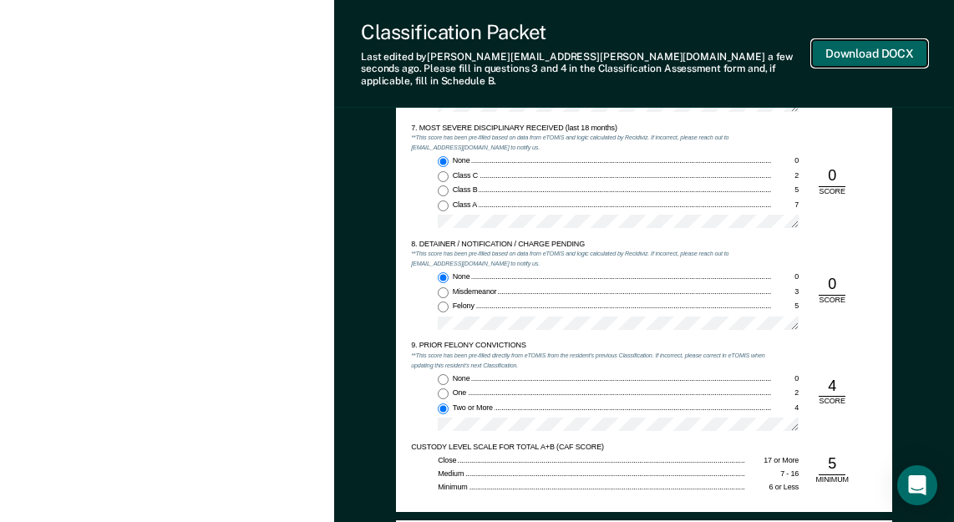
click at [850, 49] on button "Download DOCX" at bounding box center [869, 54] width 115 height 28
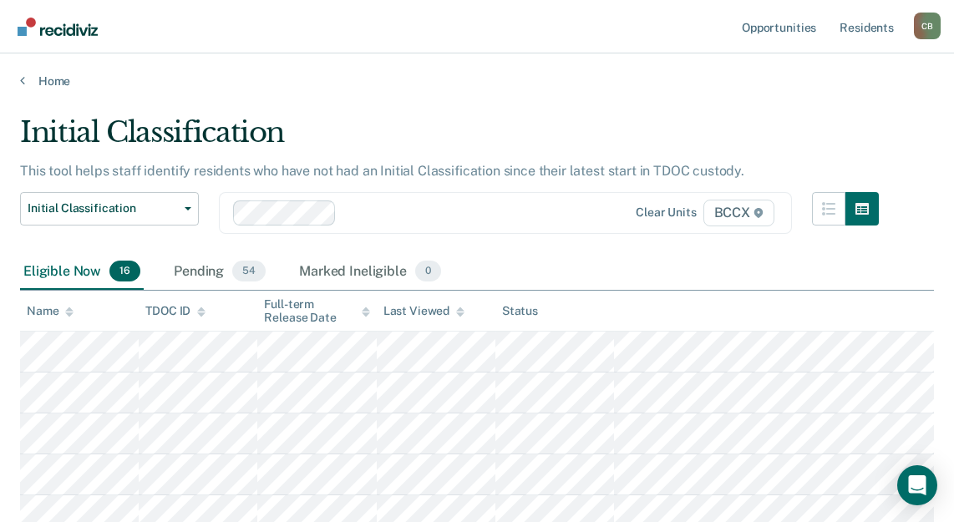
click at [564, 126] on div "Initial Classification" at bounding box center [449, 139] width 859 height 48
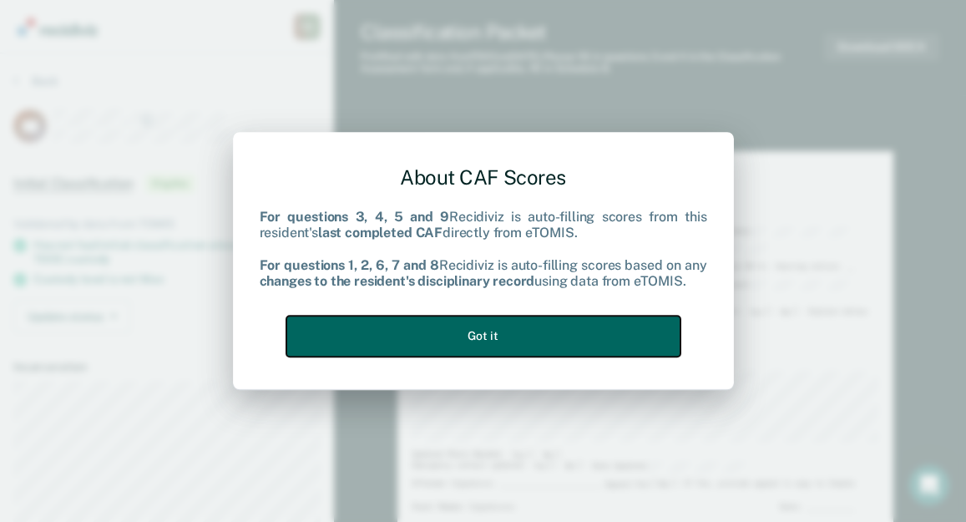
click at [519, 333] on button "Got it" at bounding box center [483, 336] width 394 height 41
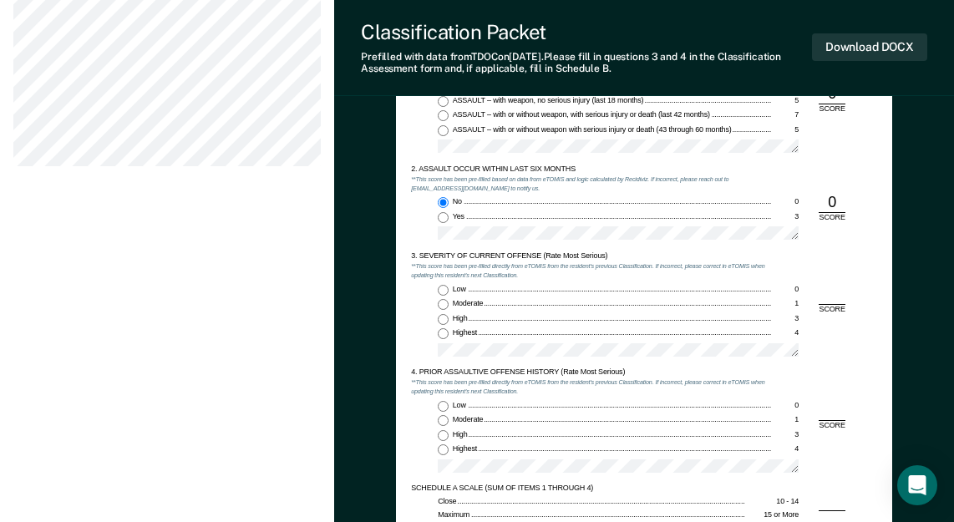
scroll to position [919, 0]
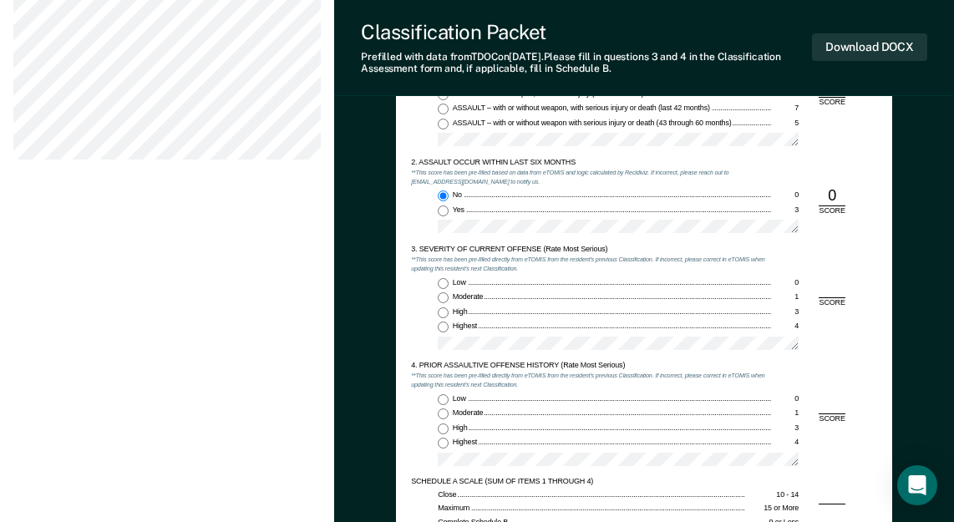
click at [441, 299] on input "Moderate 1" at bounding box center [443, 297] width 11 height 11
type textarea "x"
radio input "true"
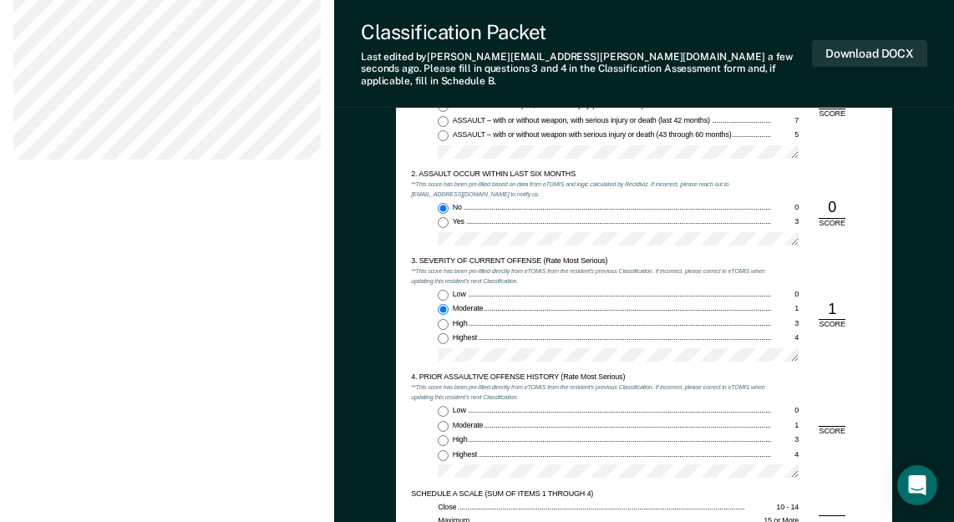
click at [445, 406] on input "Low 0" at bounding box center [443, 411] width 11 height 11
type textarea "x"
radio input "true"
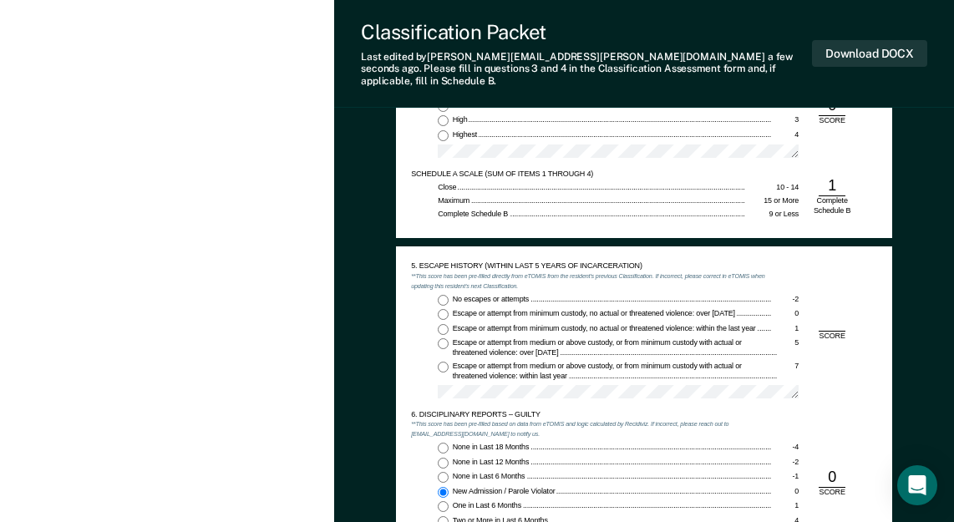
scroll to position [1253, 0]
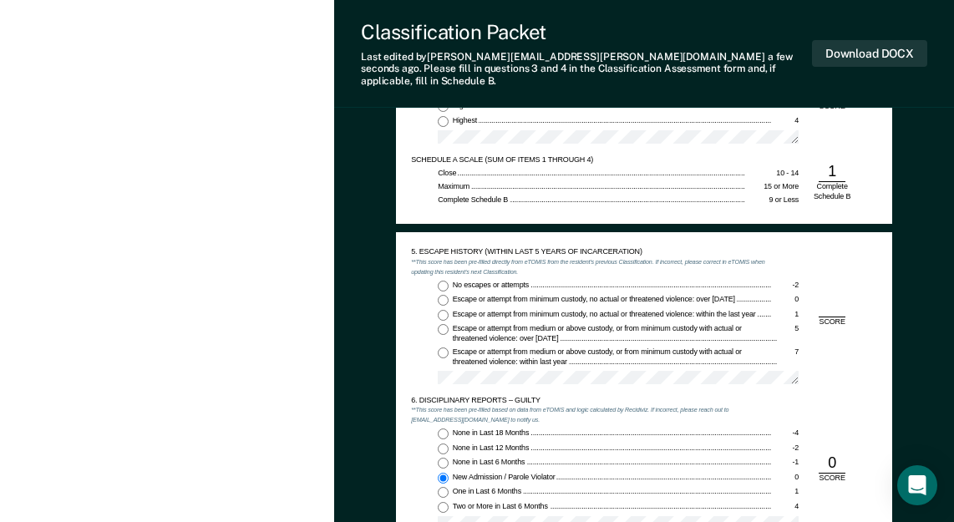
click at [441, 281] on input "No escapes or attempts -2" at bounding box center [443, 286] width 11 height 11
type textarea "x"
radio input "true"
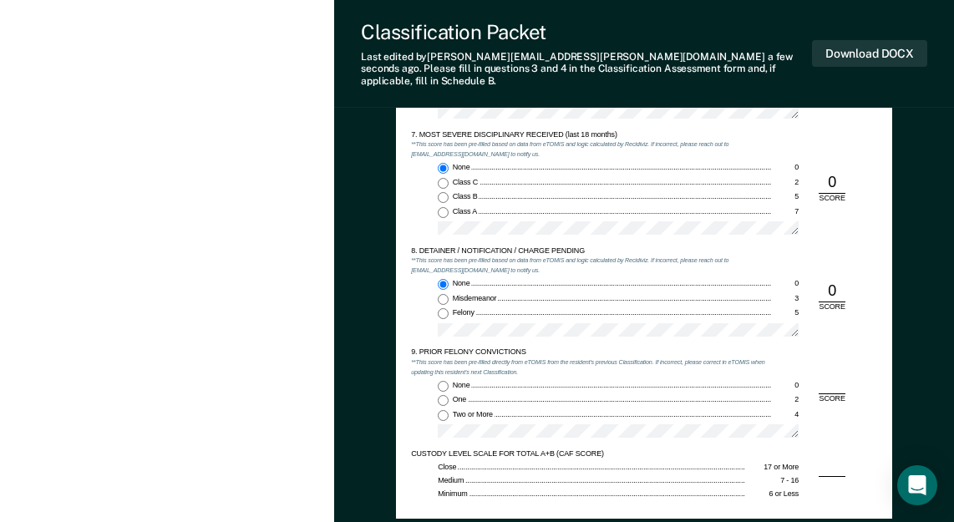
scroll to position [1754, 0]
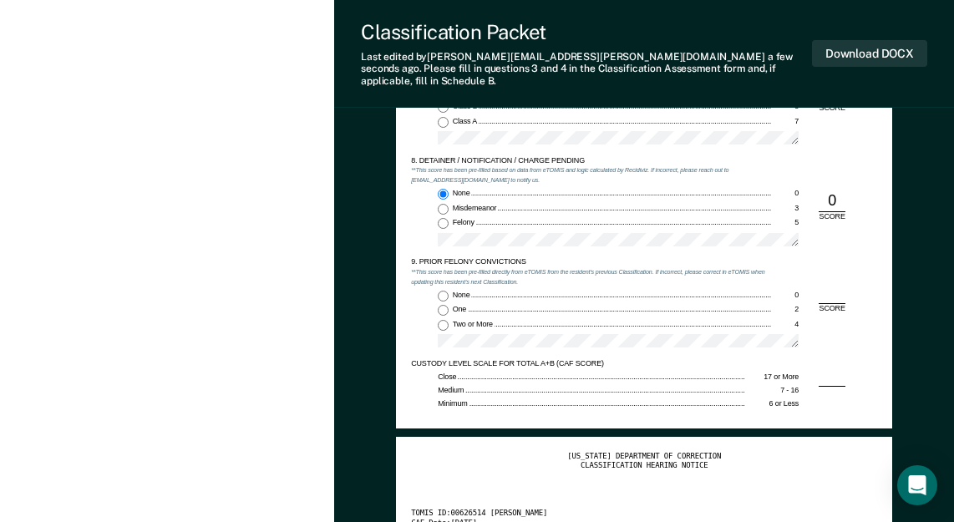
click at [443, 320] on input "Two or More 4" at bounding box center [443, 325] width 11 height 11
type textarea "x"
radio input "true"
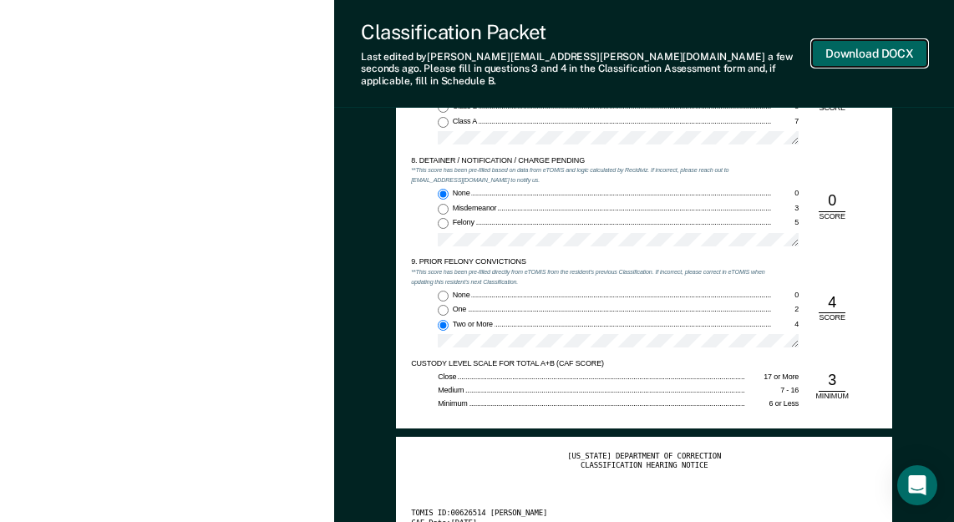
click at [857, 40] on button "Download DOCX" at bounding box center [869, 54] width 115 height 28
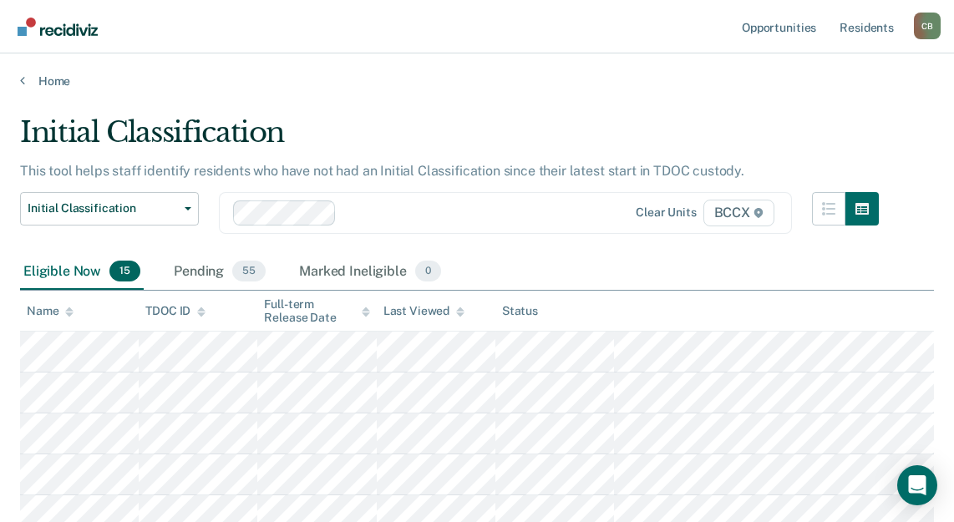
click at [608, 128] on div "Initial Classification" at bounding box center [449, 139] width 859 height 48
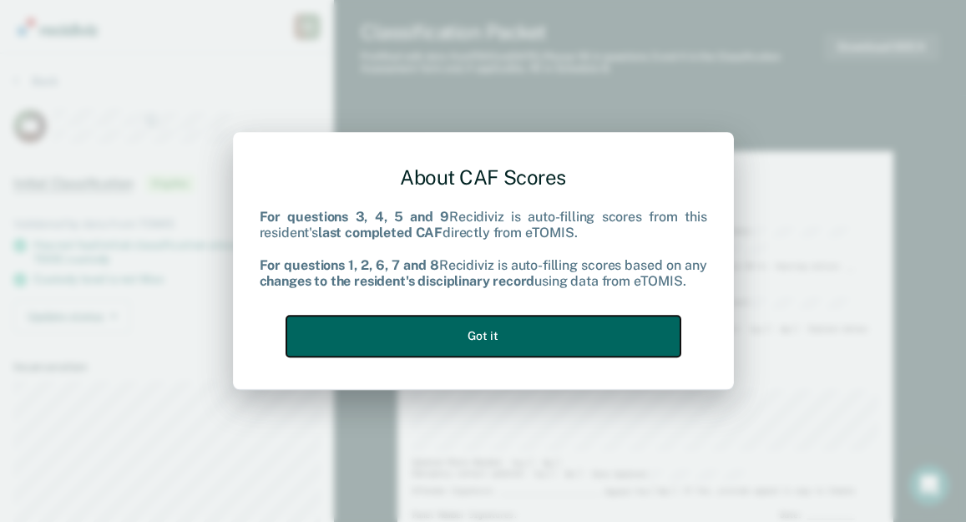
click at [583, 336] on button "Got it" at bounding box center [483, 336] width 394 height 41
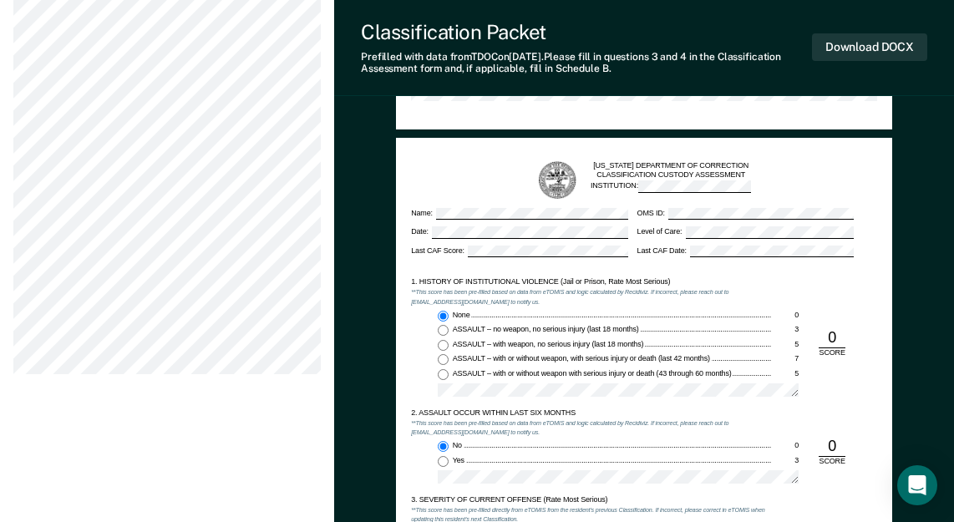
scroll to position [1002, 0]
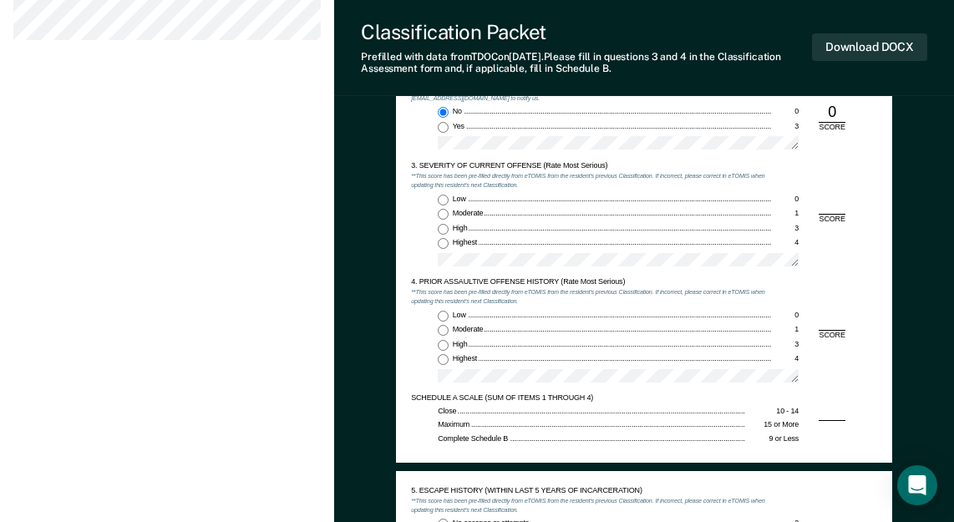
click at [443, 198] on input "Low 0" at bounding box center [443, 200] width 11 height 11
type textarea "x"
radio input "true"
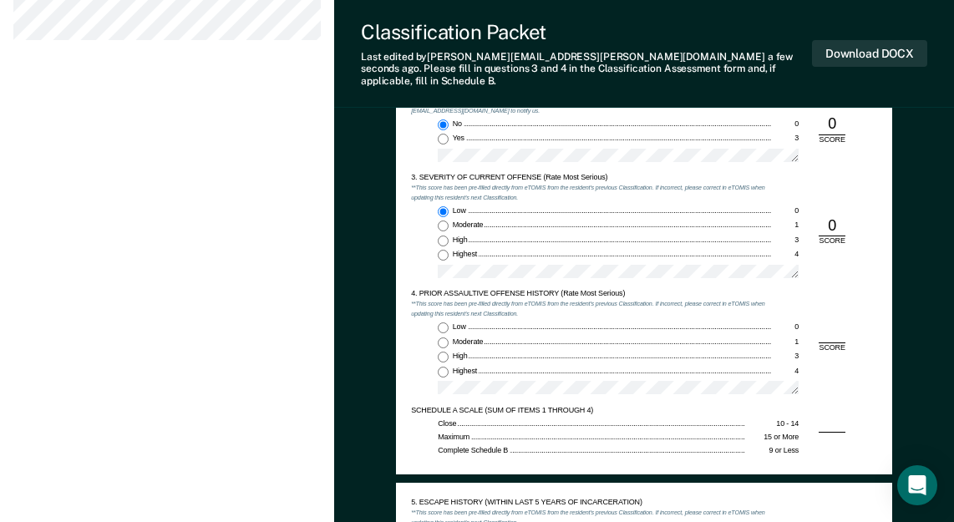
click at [445, 322] on input "Low 0" at bounding box center [443, 327] width 11 height 11
type textarea "x"
radio input "true"
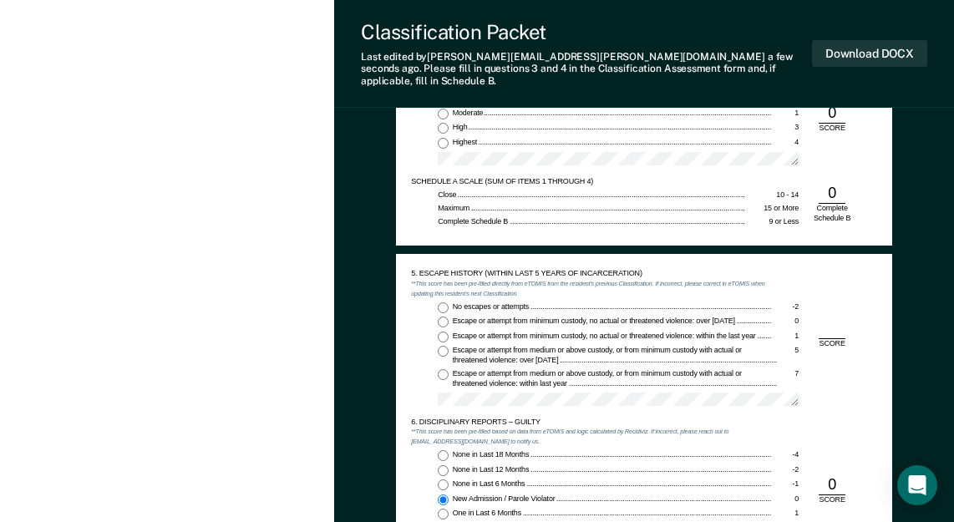
scroll to position [1253, 0]
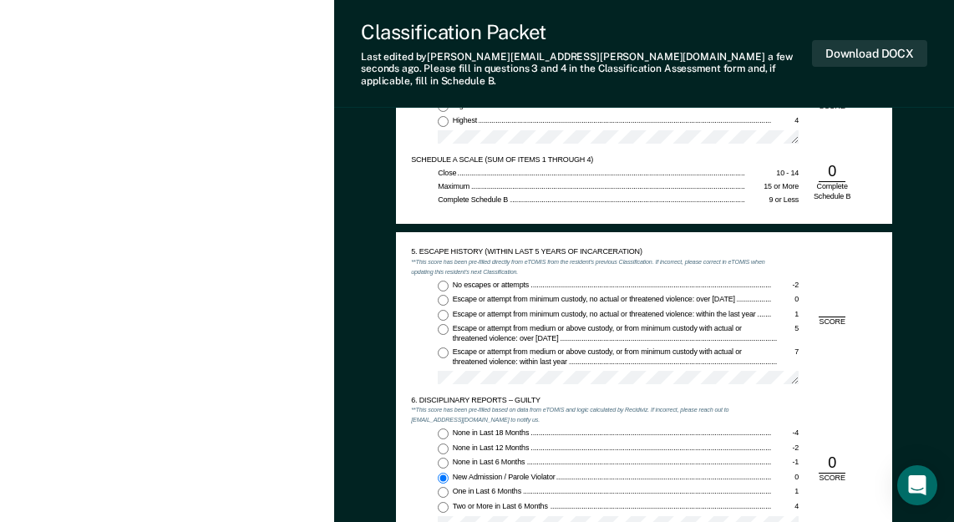
click at [440, 281] on input "No escapes or attempts -2" at bounding box center [443, 286] width 11 height 11
type textarea "x"
radio input "true"
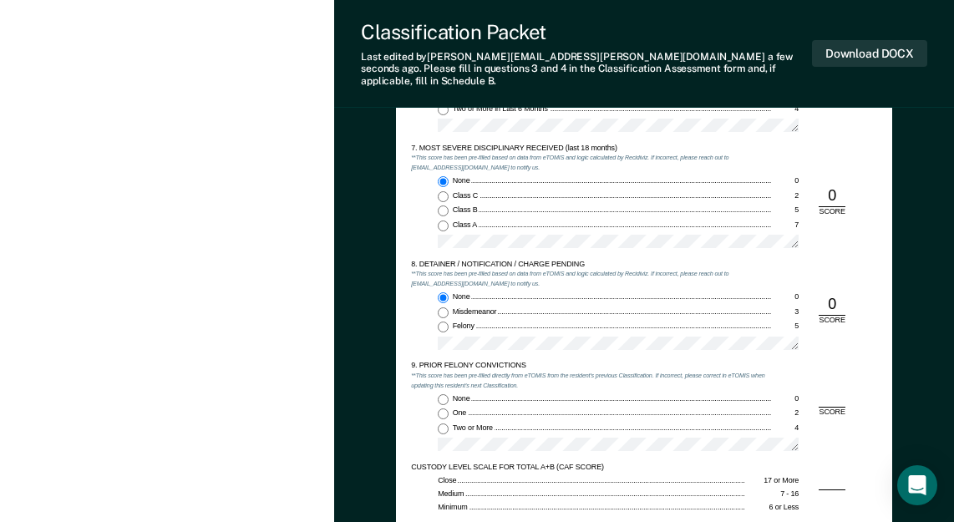
scroll to position [1670, 0]
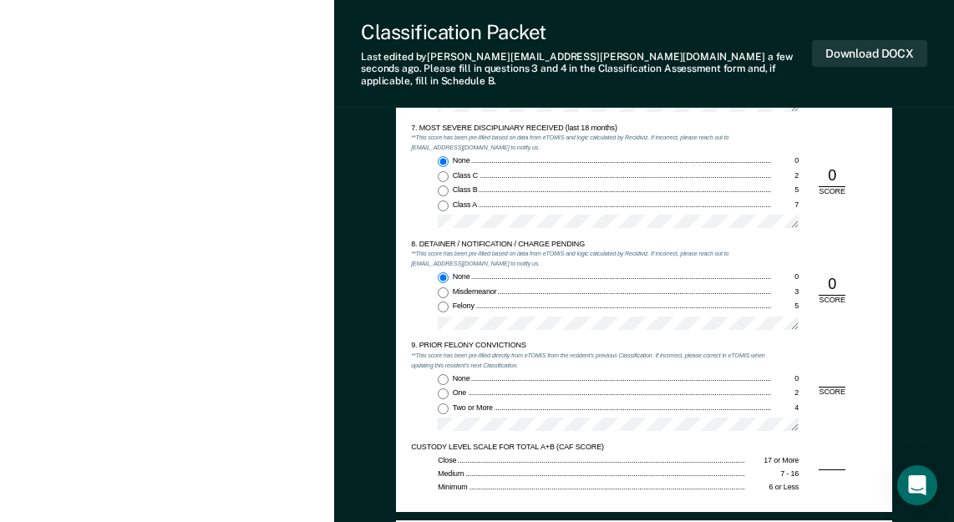
click at [443, 403] on input "Two or More 4" at bounding box center [443, 408] width 11 height 11
type textarea "x"
radio input "true"
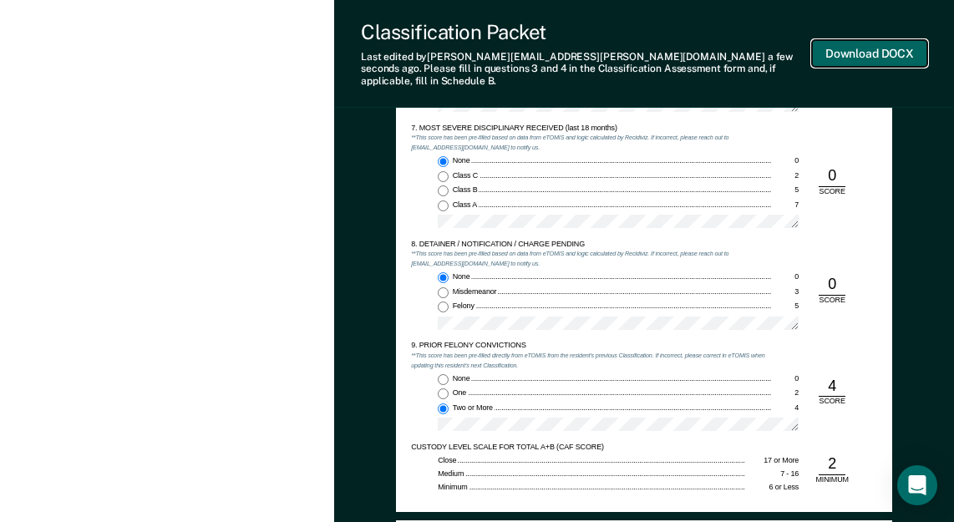
click at [848, 46] on button "Download DOCX" at bounding box center [869, 54] width 115 height 28
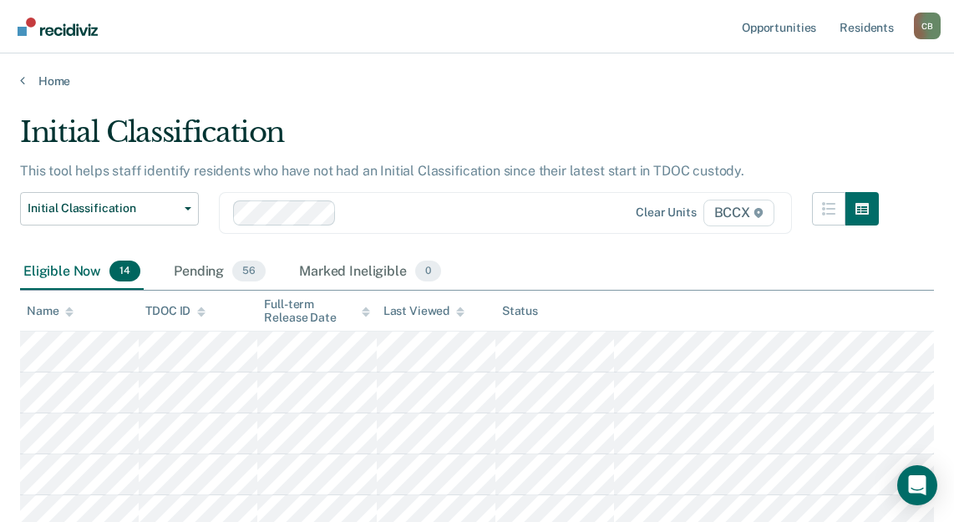
click at [580, 269] on div "Eligible Now 14 Pending 56 Marked Ineligible 0" at bounding box center [477, 273] width 914 height 38
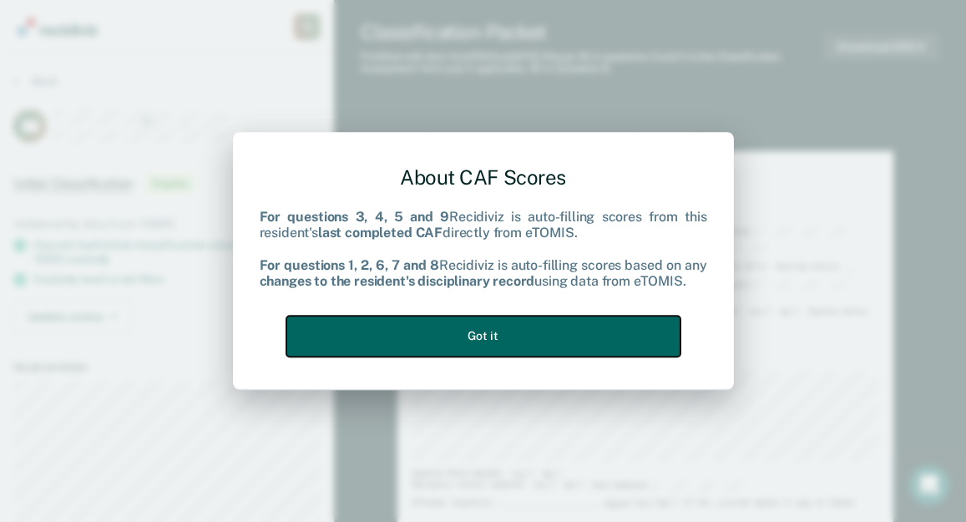
click at [507, 352] on button "Got it" at bounding box center [483, 336] width 394 height 41
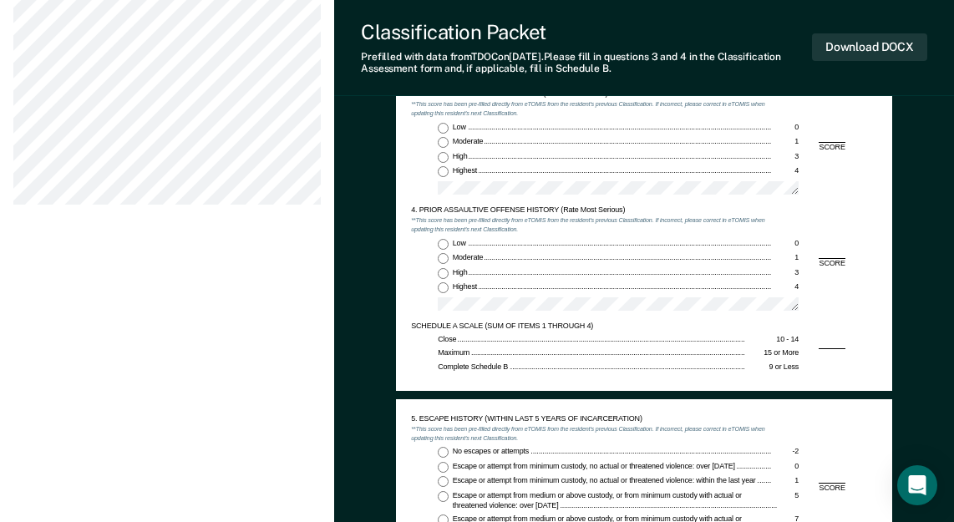
scroll to position [919, 0]
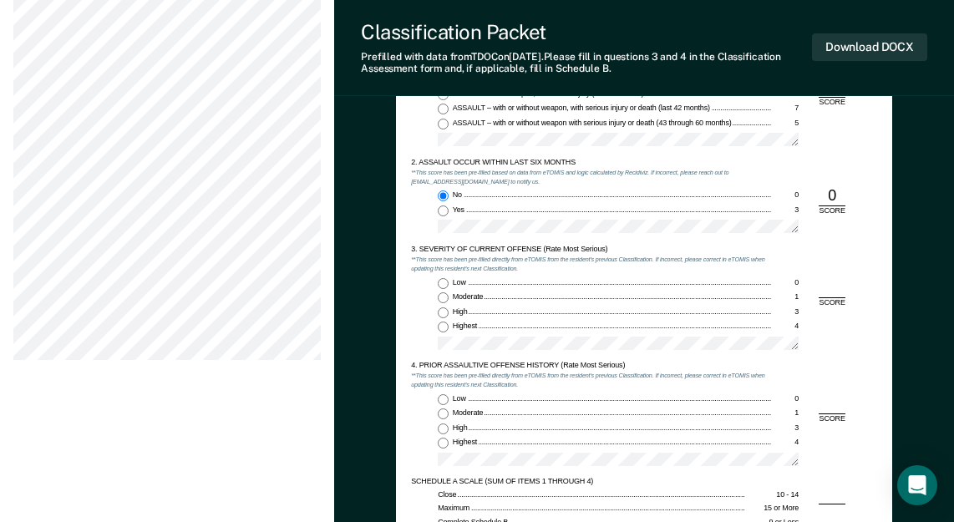
click at [439, 293] on input "Moderate 1" at bounding box center [443, 297] width 11 height 11
type textarea "x"
radio input "true"
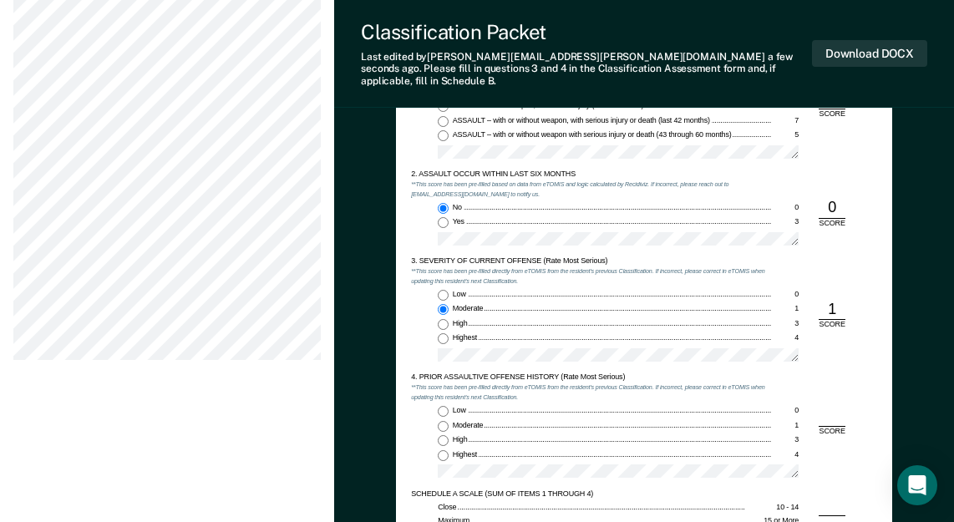
click at [446, 406] on input "Low 0" at bounding box center [443, 411] width 11 height 11
type textarea "x"
radio input "true"
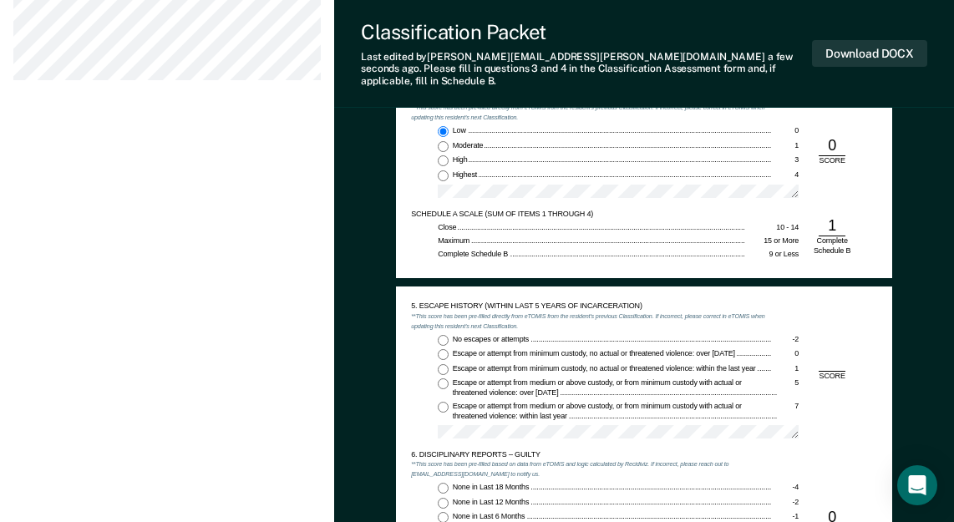
scroll to position [1253, 0]
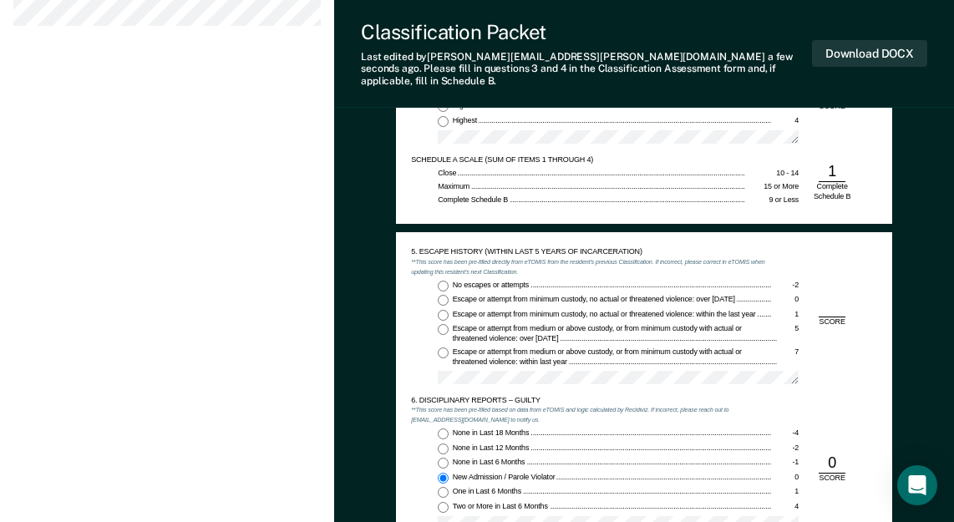
click at [444, 281] on input "No escapes or attempts -2" at bounding box center [443, 286] width 11 height 11
type textarea "x"
radio input "true"
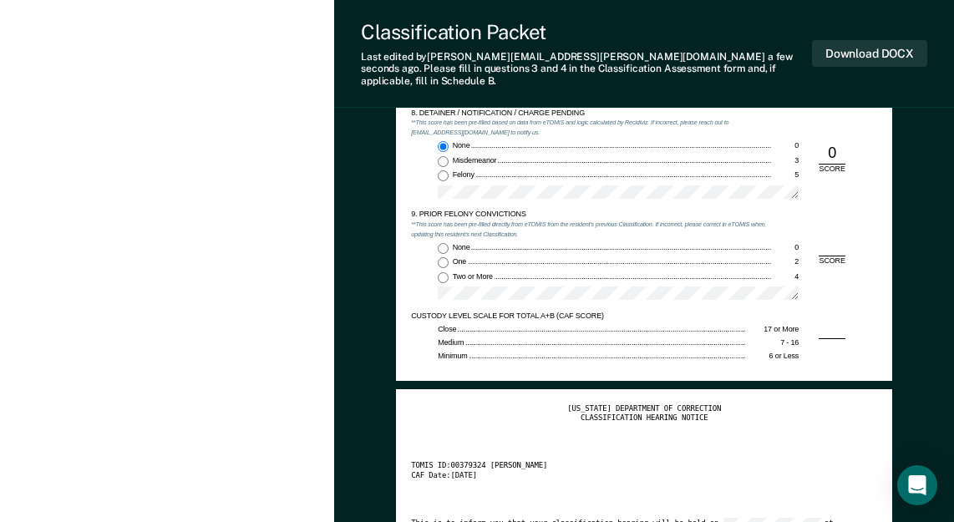
scroll to position [1837, 0]
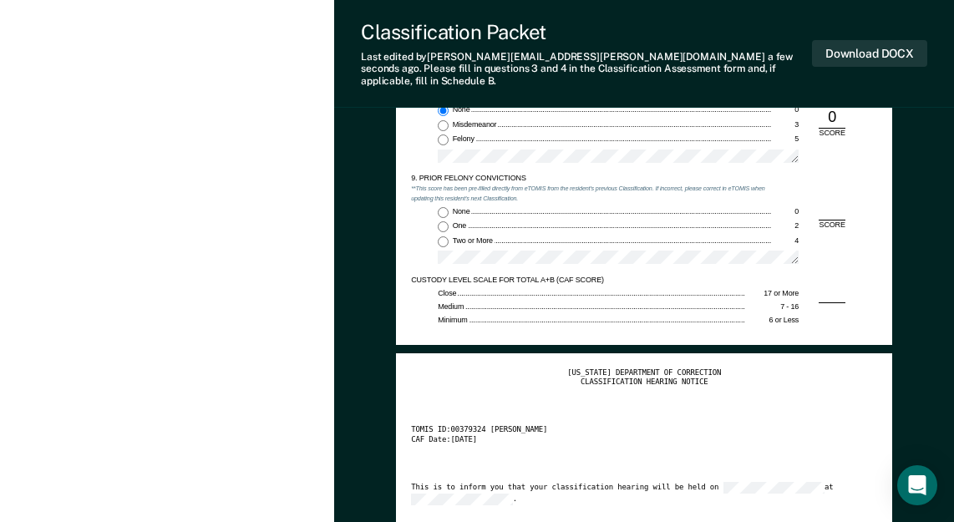
click at [446, 236] on input "Two or More 4" at bounding box center [443, 241] width 11 height 11
type textarea "x"
radio input "true"
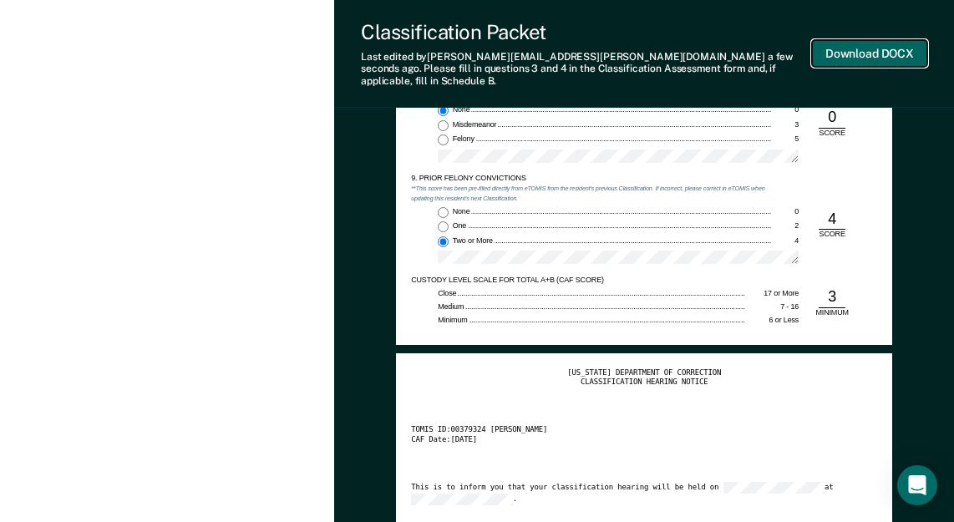
click at [865, 52] on button "Download DOCX" at bounding box center [869, 54] width 115 height 28
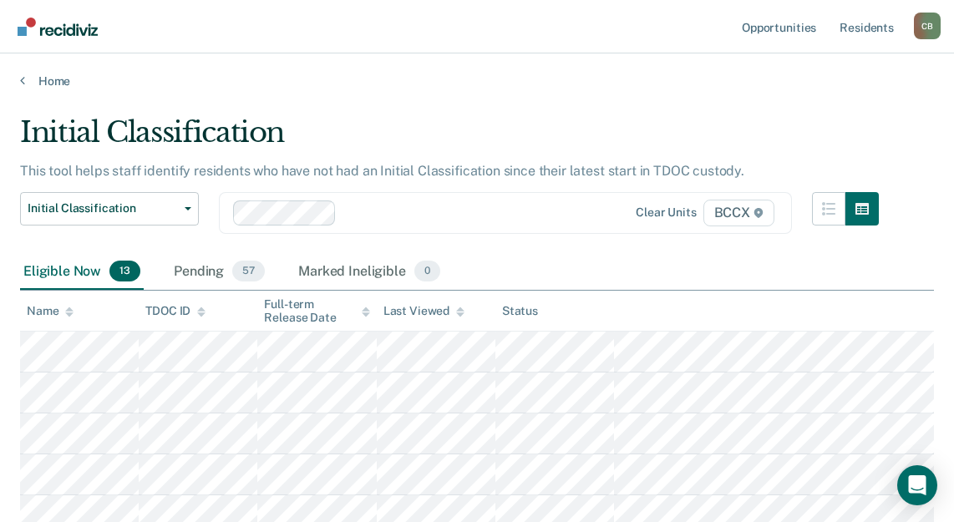
click at [561, 246] on div "Initial Classification Custody Level Downgrade Annual Reclassification Initial …" at bounding box center [449, 223] width 859 height 62
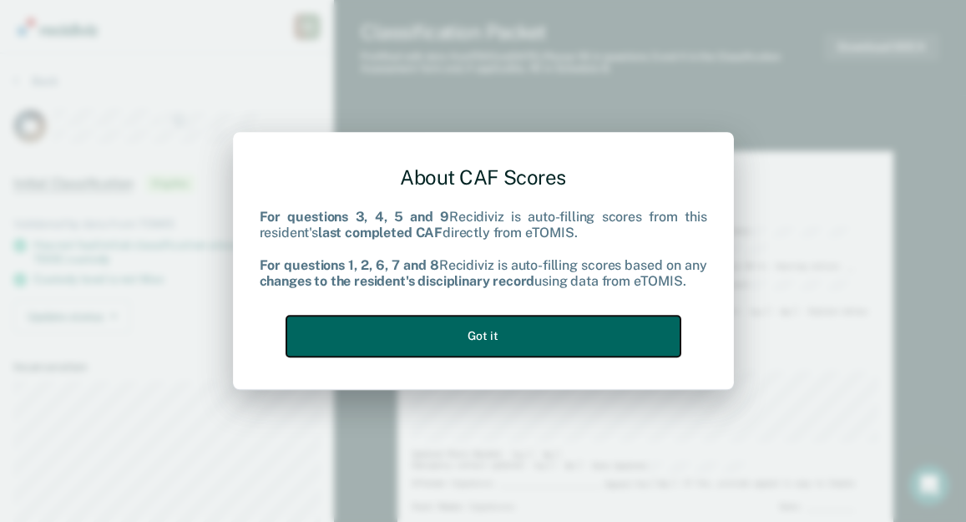
click at [499, 337] on button "Got it" at bounding box center [483, 336] width 394 height 41
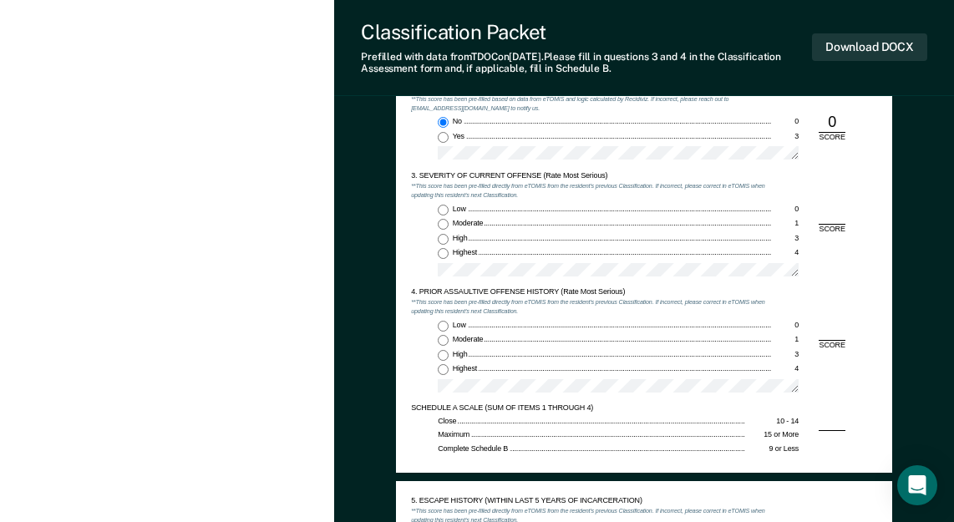
scroll to position [1002, 0]
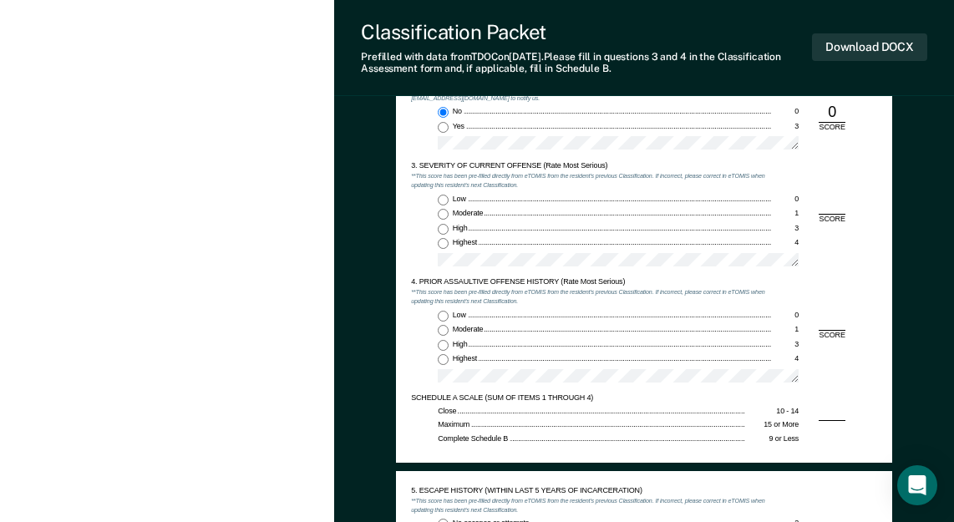
click at [446, 215] on input "Moderate 1" at bounding box center [443, 214] width 11 height 11
type textarea "x"
radio input "true"
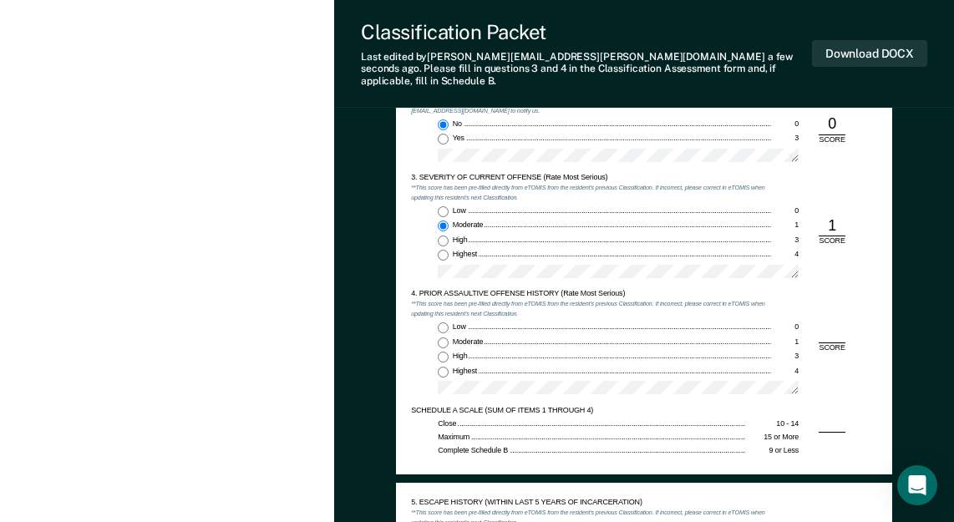
click at [443, 367] on input "Highest 4" at bounding box center [443, 372] width 11 height 11
type textarea "x"
radio input "true"
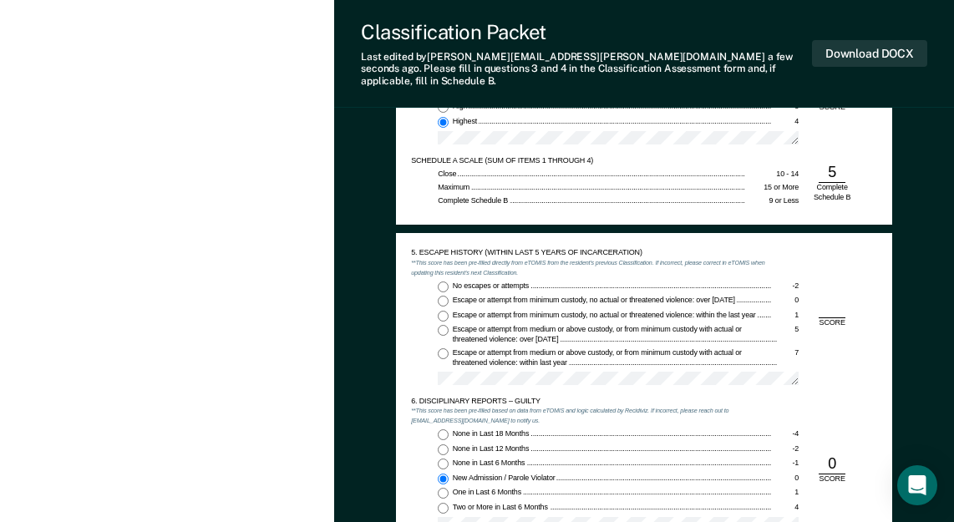
scroll to position [1253, 0]
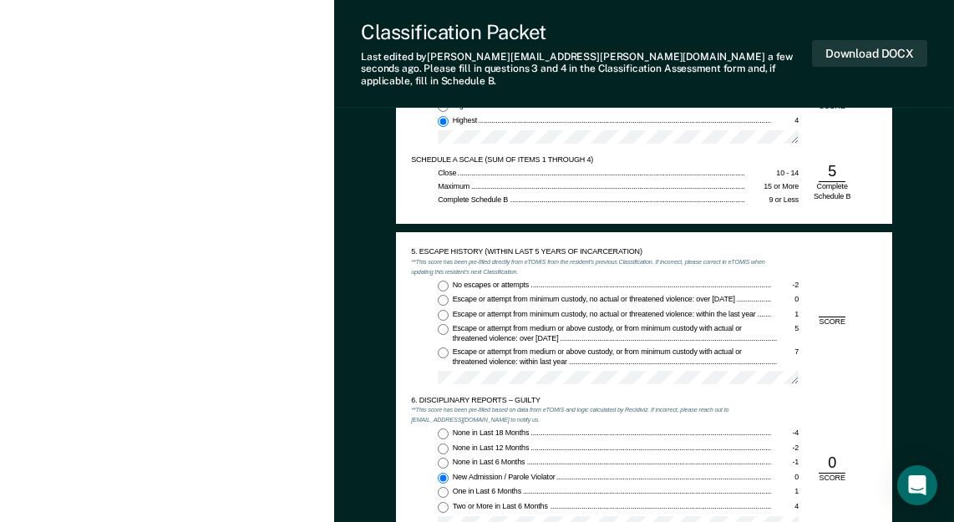
click at [443, 281] on input "No escapes or attempts -2" at bounding box center [443, 286] width 11 height 11
type textarea "x"
radio input "true"
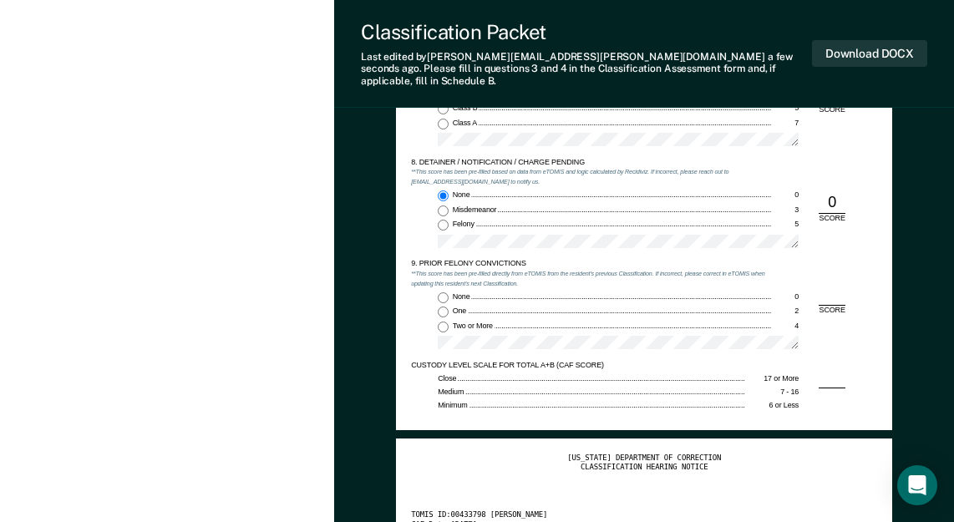
scroll to position [1754, 0]
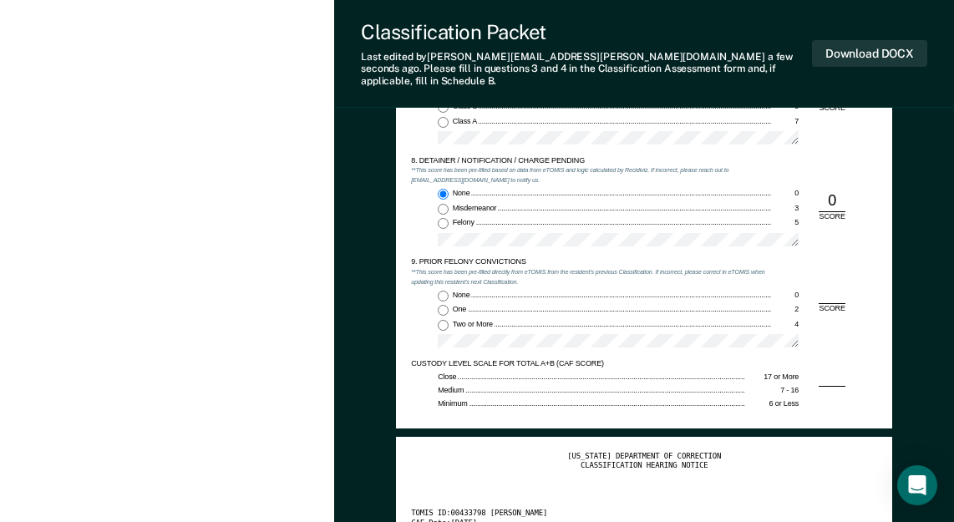
click at [442, 320] on input "Two or More 4" at bounding box center [443, 325] width 11 height 11
type textarea "x"
radio input "true"
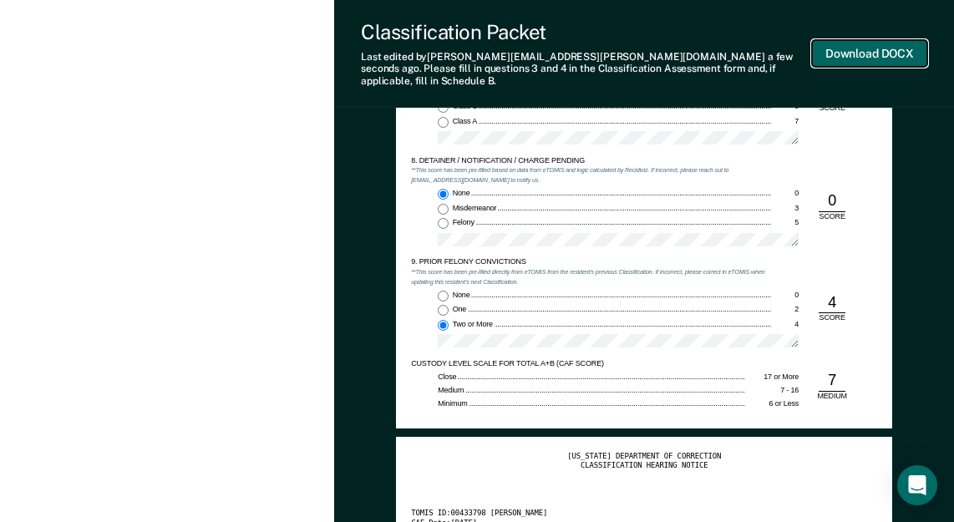
click at [844, 51] on button "Download DOCX" at bounding box center [869, 54] width 115 height 28
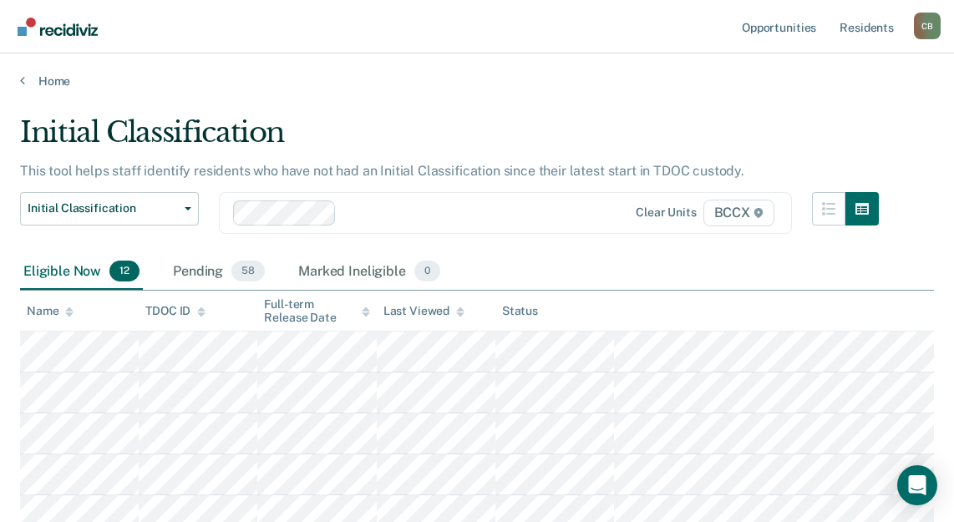
click at [440, 90] on main "Initial Classification This tool helps staff identify residents who have not ha…" at bounding box center [477, 513] width 954 height 849
click at [548, 254] on div "Eligible Now 12 Pending 58 Marked Ineligible 0" at bounding box center [477, 273] width 914 height 38
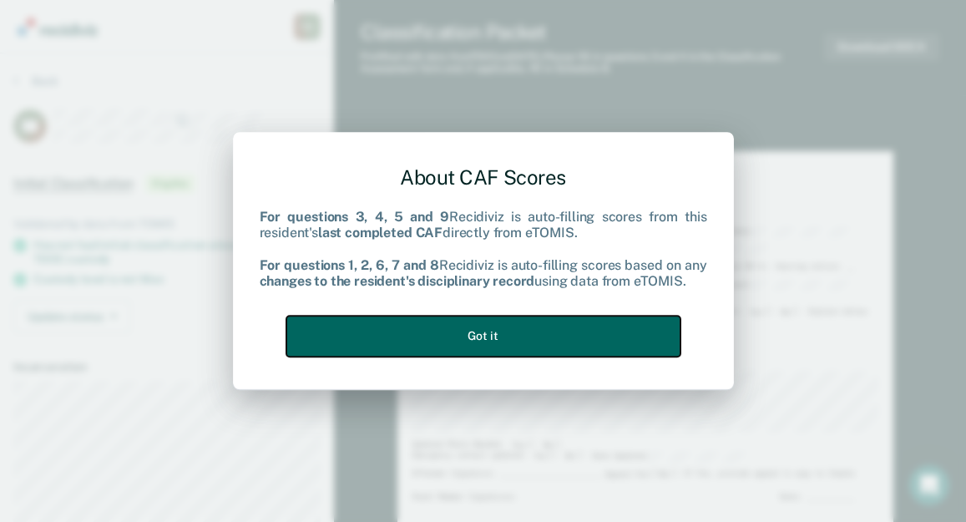
click at [496, 332] on button "Got it" at bounding box center [483, 336] width 394 height 41
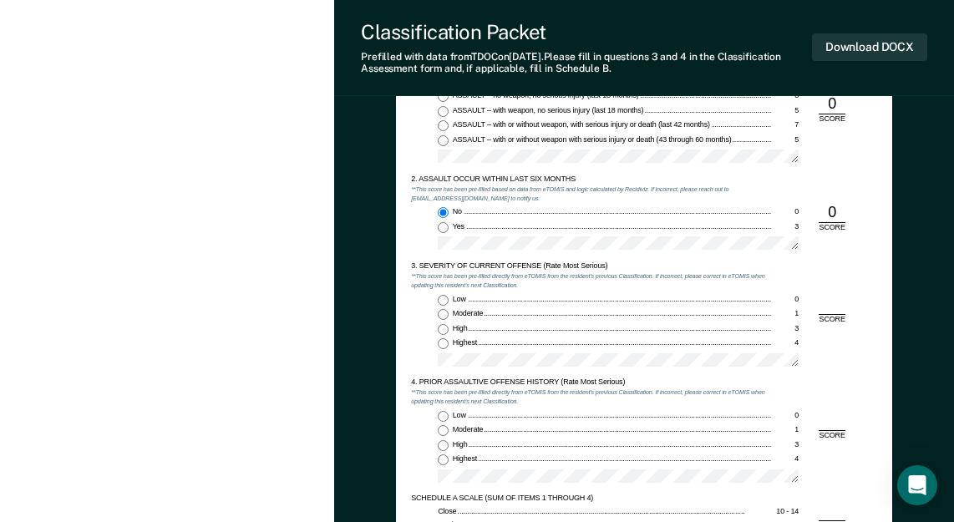
scroll to position [919, 0]
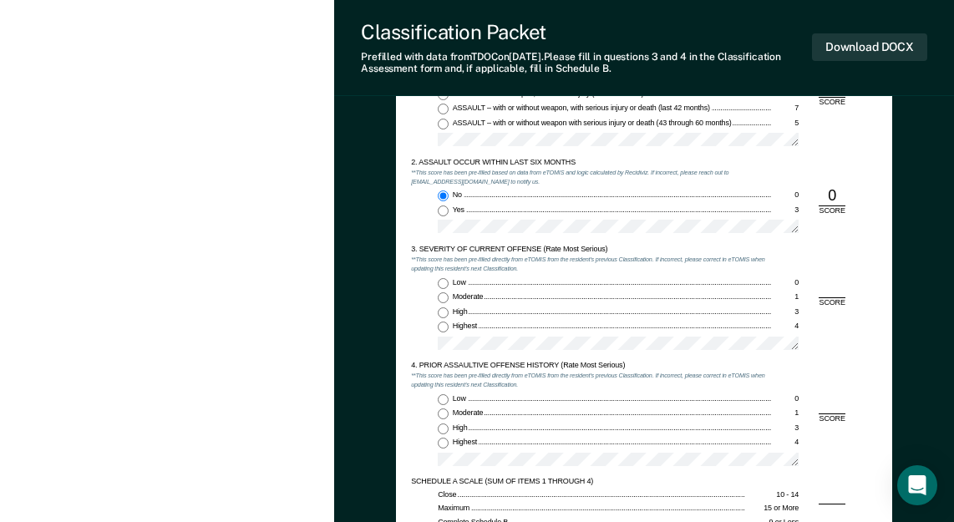
click at [441, 326] on input "Highest 4" at bounding box center [443, 327] width 11 height 11
type textarea "x"
radio input "true"
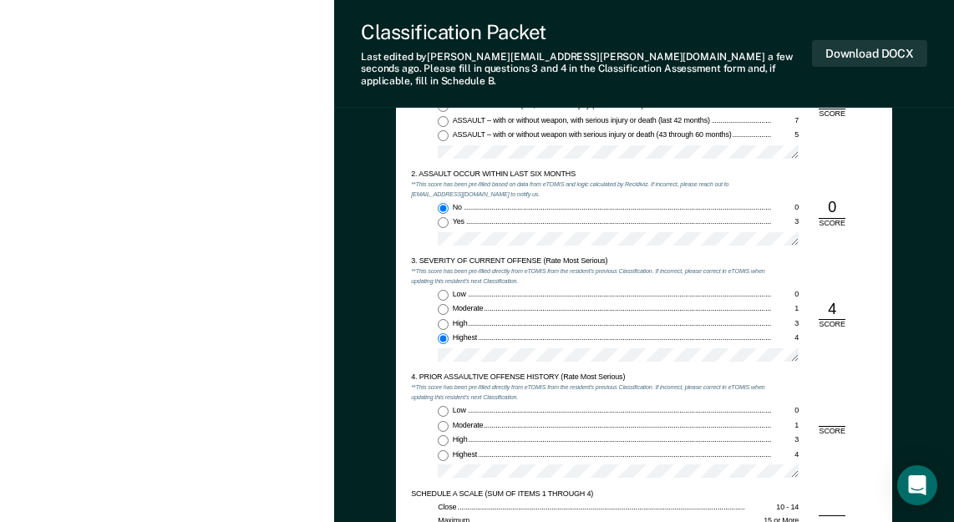
click at [445, 406] on input "Low 0" at bounding box center [443, 411] width 11 height 11
type textarea "x"
radio input "true"
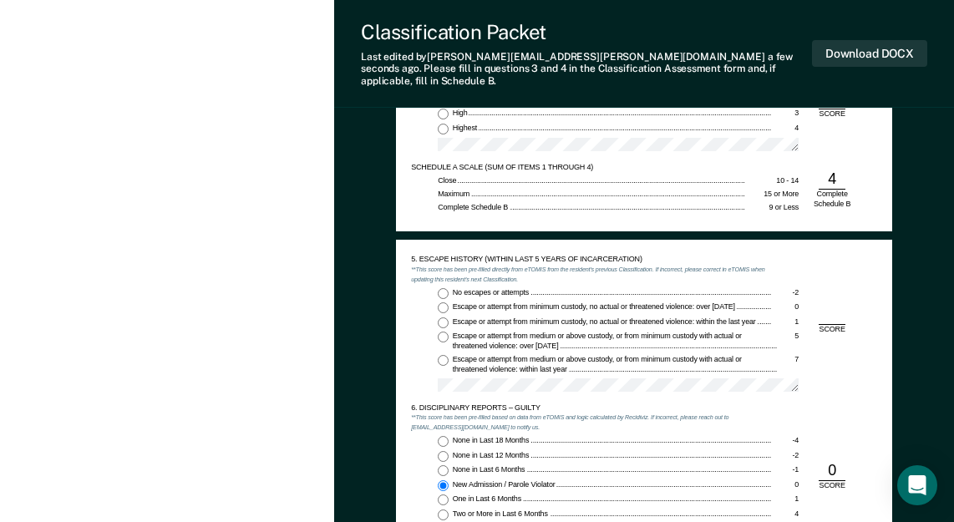
scroll to position [1253, 0]
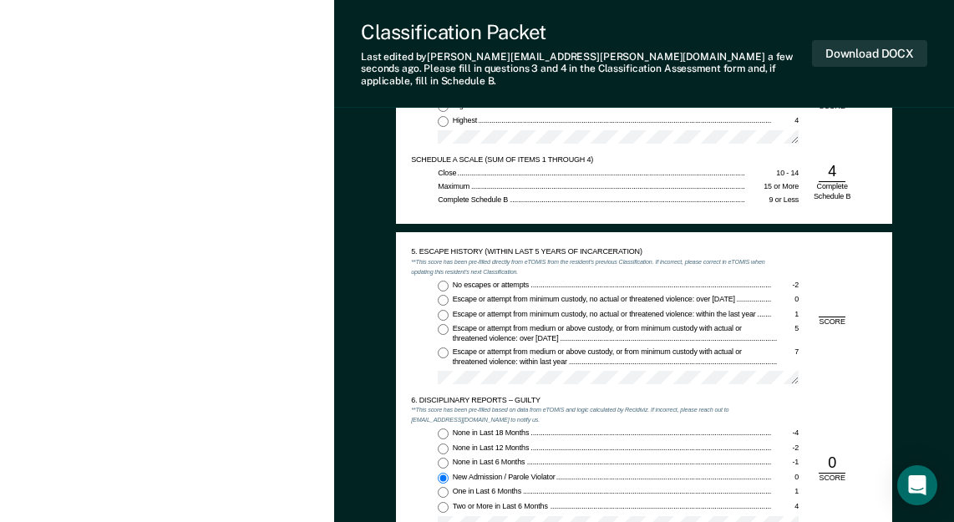
click at [445, 281] on input "No escapes or attempts -2" at bounding box center [443, 286] width 11 height 11
type textarea "x"
radio input "true"
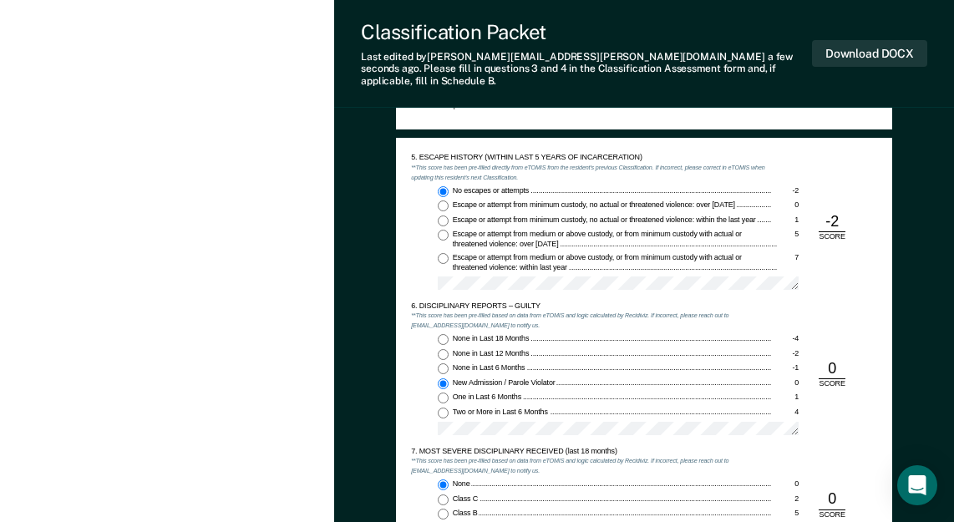
scroll to position [1670, 0]
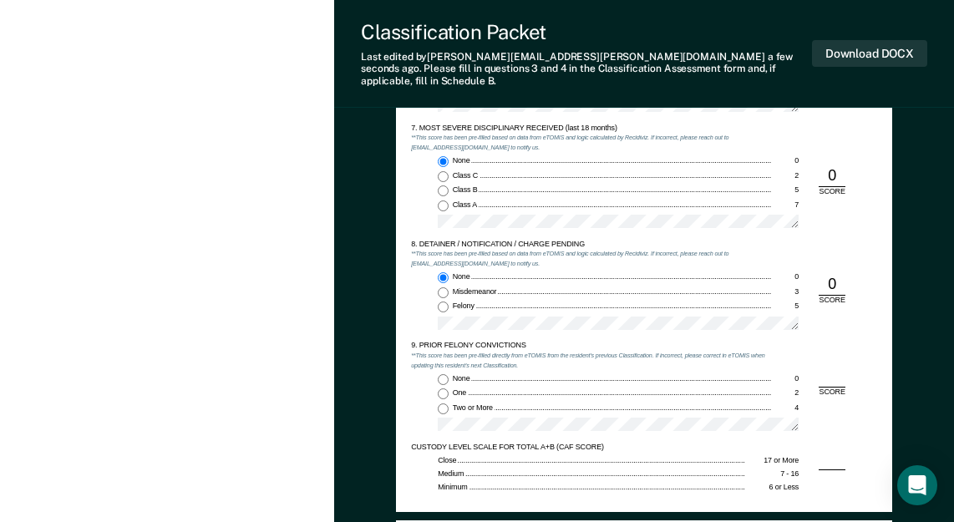
click at [444, 374] on input "None 0" at bounding box center [443, 379] width 11 height 11
type textarea "x"
radio input "true"
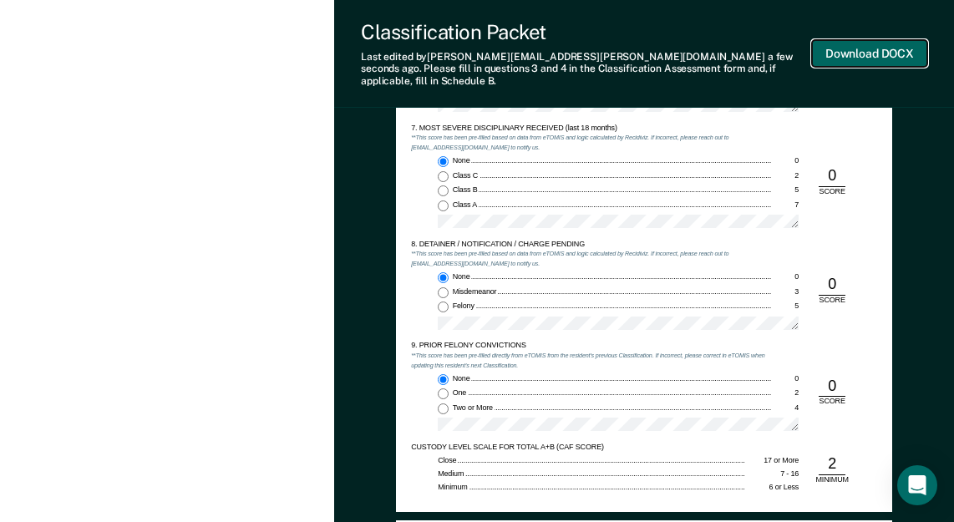
click at [854, 52] on button "Download DOCX" at bounding box center [869, 54] width 115 height 28
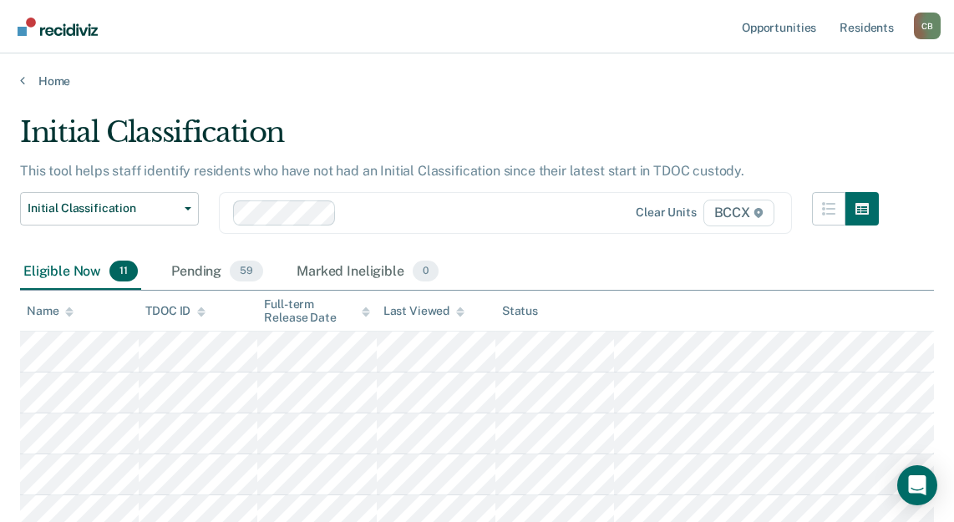
click at [530, 97] on main "Initial Classification This tool helps staff identify residents who have not ha…" at bounding box center [477, 493] width 954 height 808
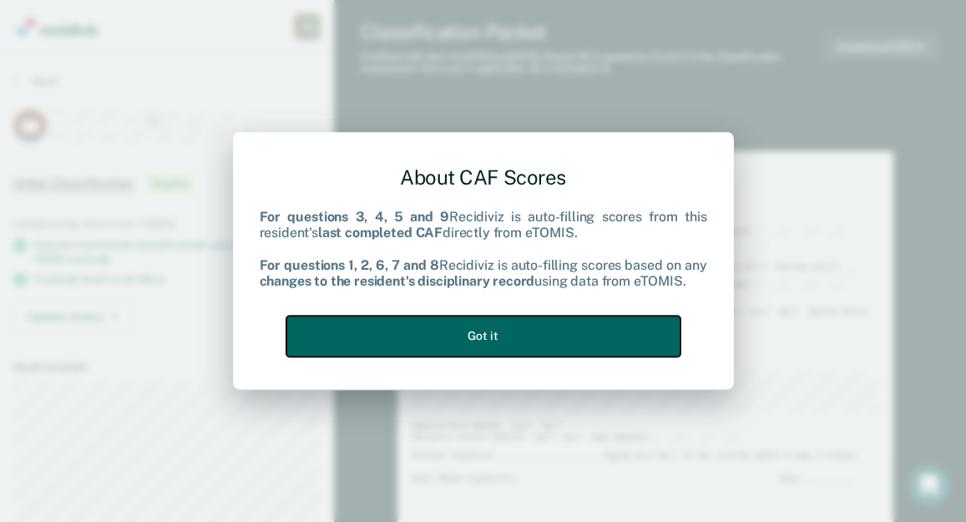
click at [537, 337] on button "Got it" at bounding box center [483, 336] width 394 height 41
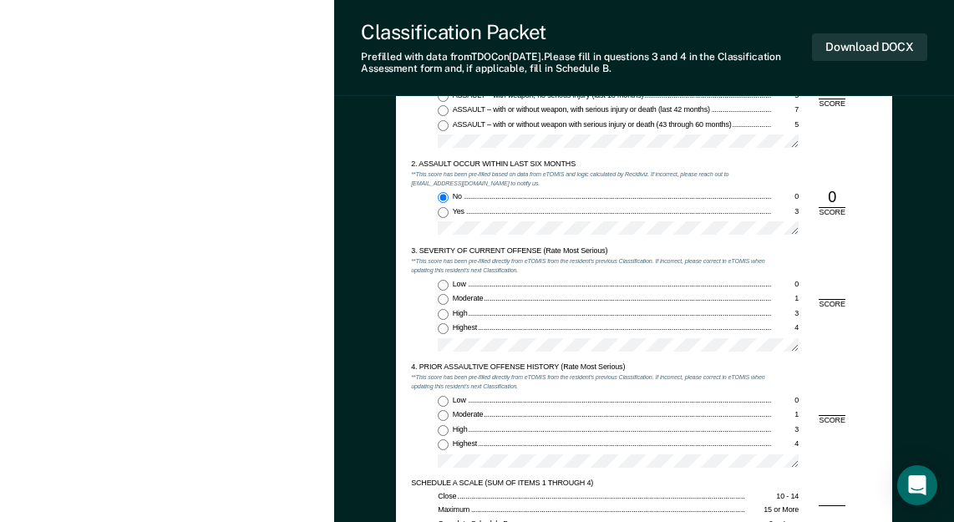
scroll to position [919, 0]
click at [447, 329] on input "Highest 4" at bounding box center [443, 327] width 11 height 11
type textarea "x"
radio input "true"
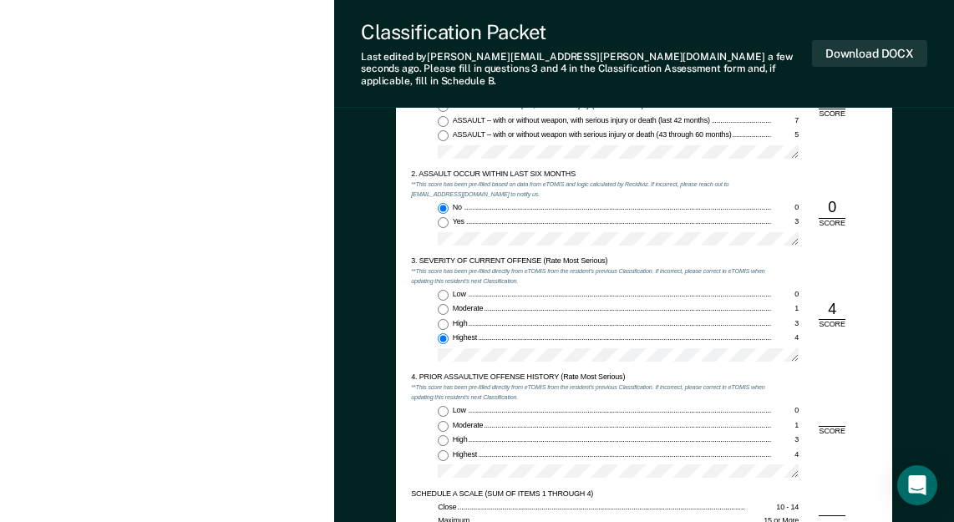
click at [448, 406] on input "Low 0" at bounding box center [443, 411] width 11 height 11
type textarea "x"
radio input "true"
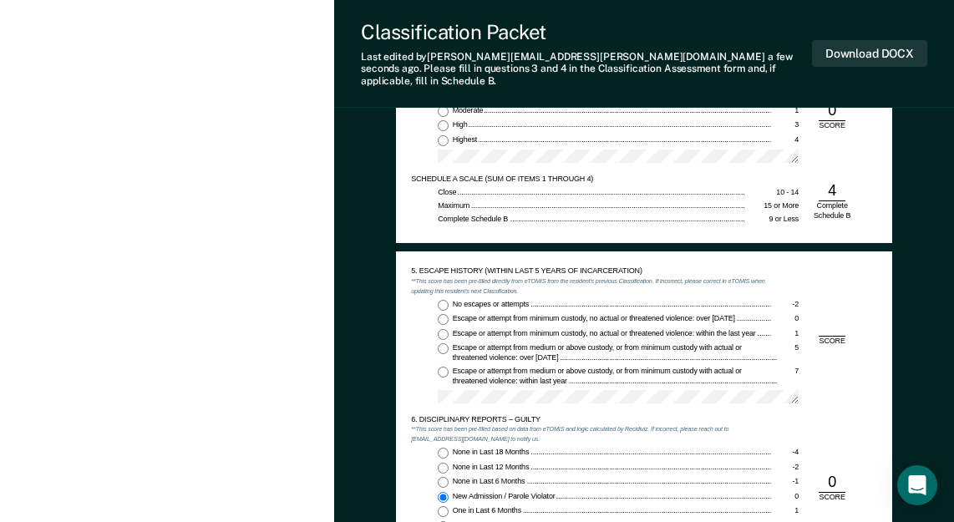
scroll to position [1253, 0]
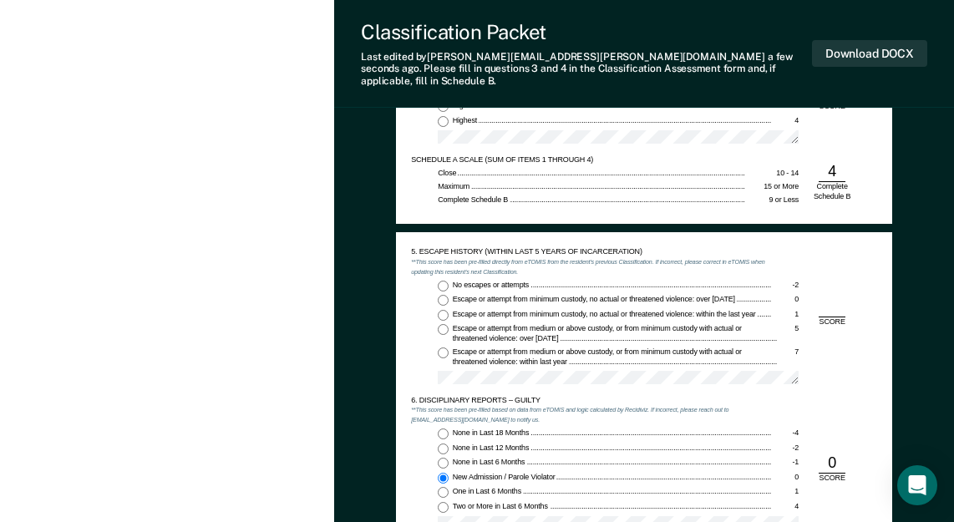
click at [441, 281] on input "No escapes or attempts -2" at bounding box center [443, 286] width 11 height 11
type textarea "x"
radio input "true"
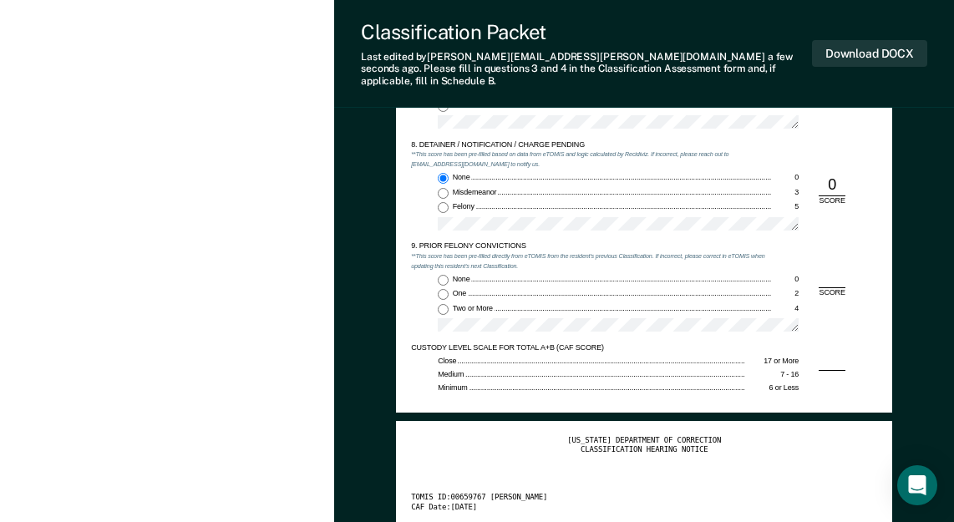
scroll to position [1837, 0]
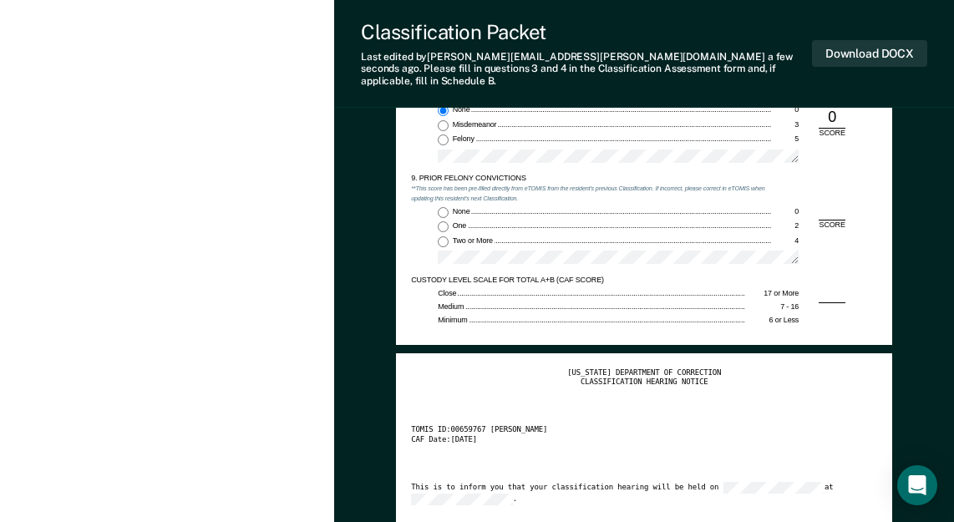
click at [443, 207] on input "None 0" at bounding box center [443, 212] width 11 height 11
type textarea "x"
radio input "true"
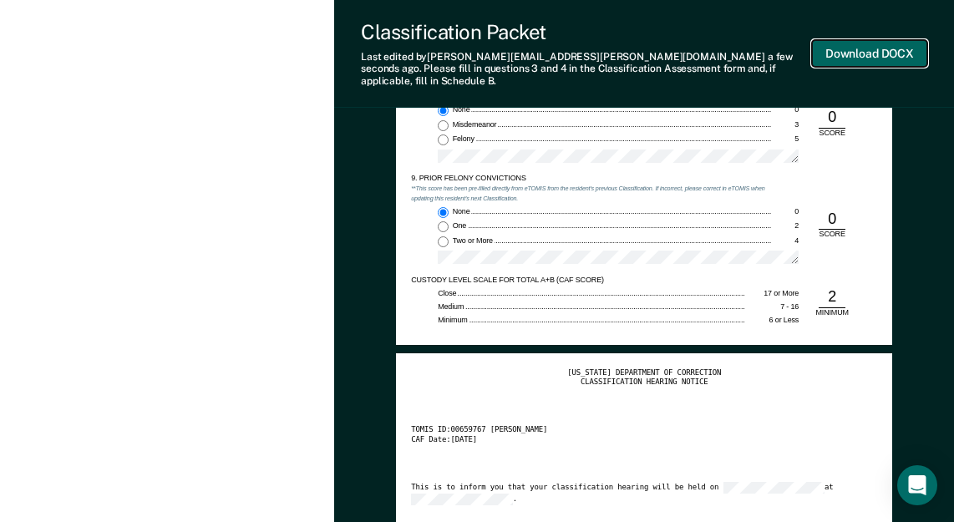
click at [860, 46] on button "Download DOCX" at bounding box center [869, 54] width 115 height 28
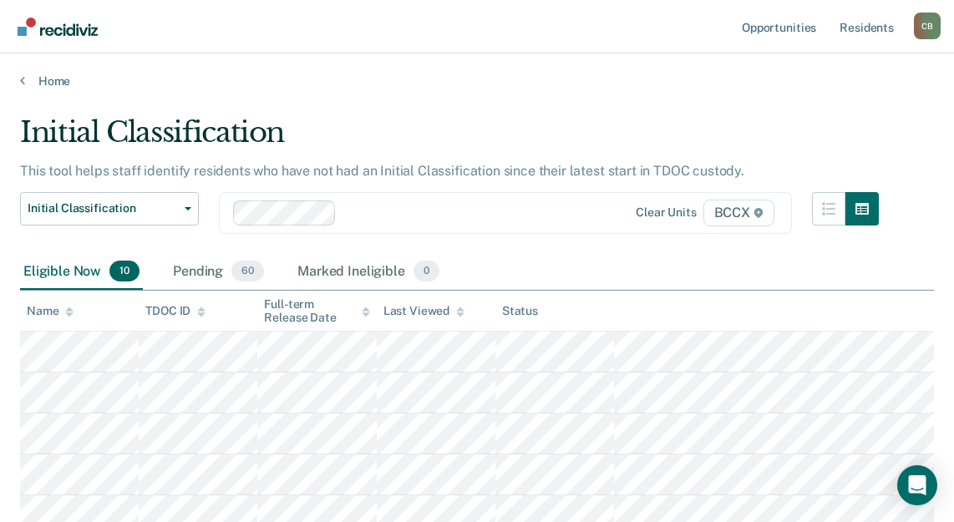
click at [546, 266] on div "Eligible Now 10 Pending 60 Marked Ineligible 0" at bounding box center [477, 273] width 914 height 38
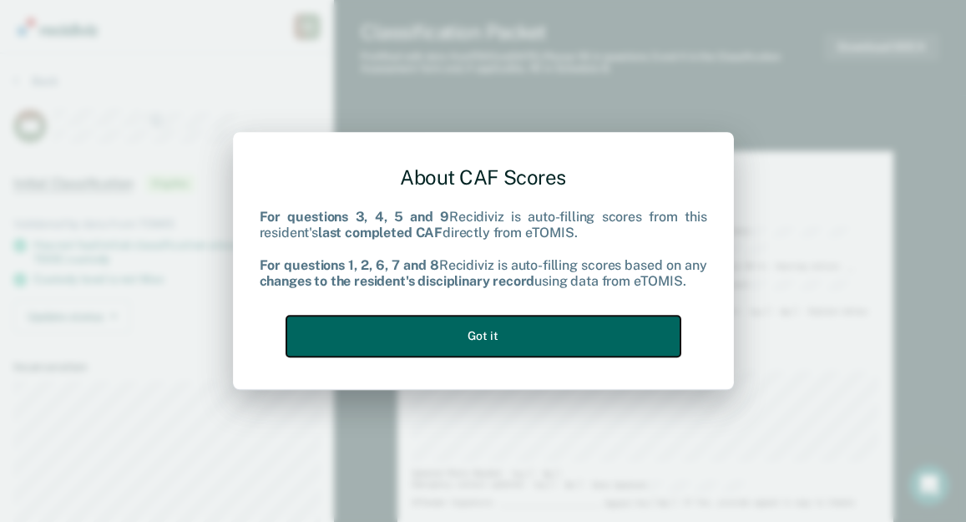
click at [501, 327] on button "Got it" at bounding box center [483, 336] width 394 height 41
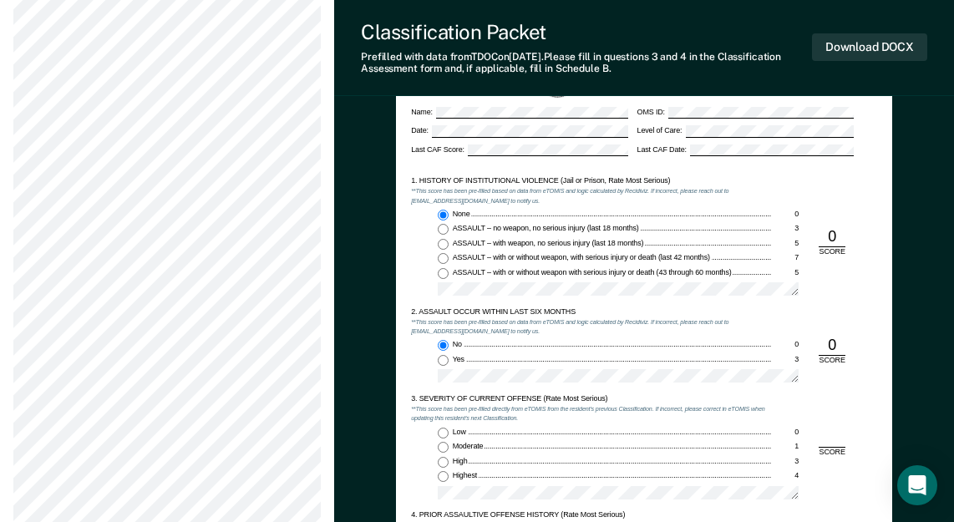
scroll to position [919, 0]
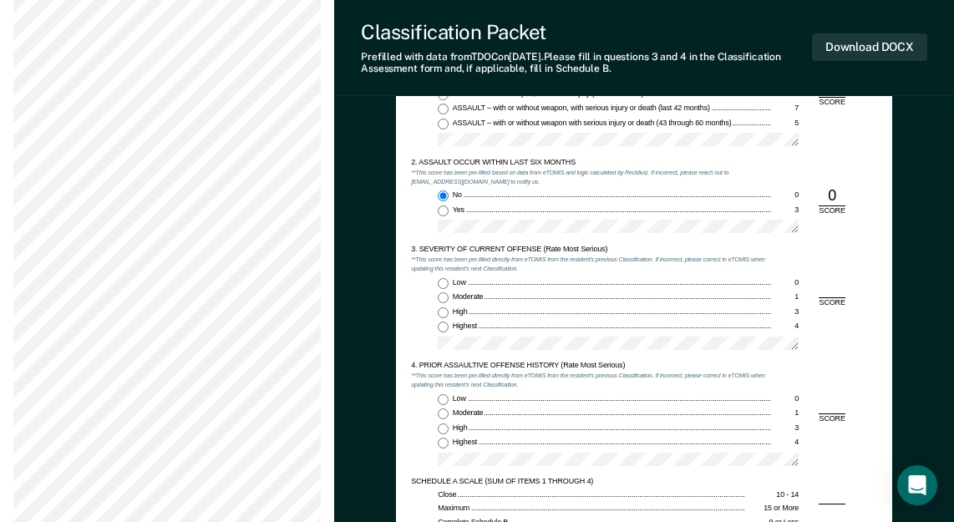
click at [443, 301] on input "Moderate 1" at bounding box center [443, 297] width 11 height 11
type textarea "x"
radio input "true"
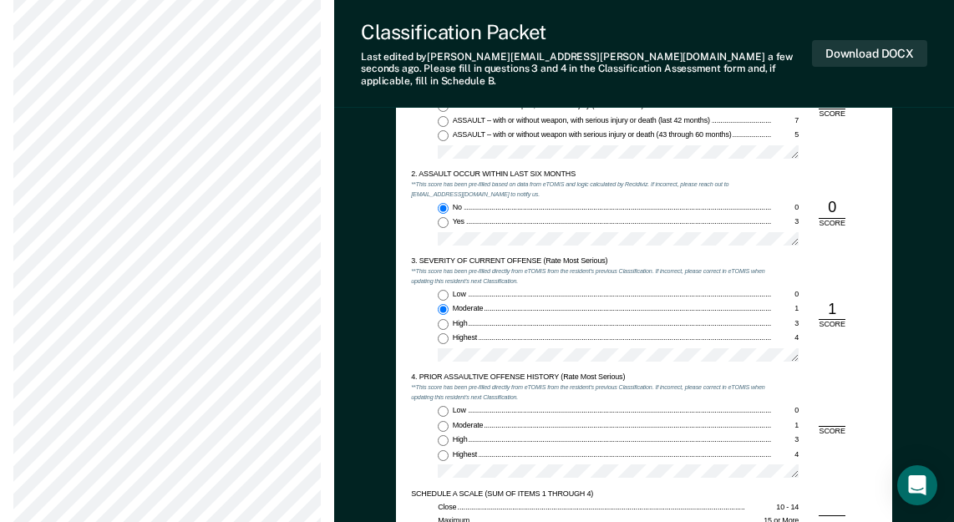
click at [444, 406] on input "Low 0" at bounding box center [443, 411] width 11 height 11
type textarea "x"
radio input "true"
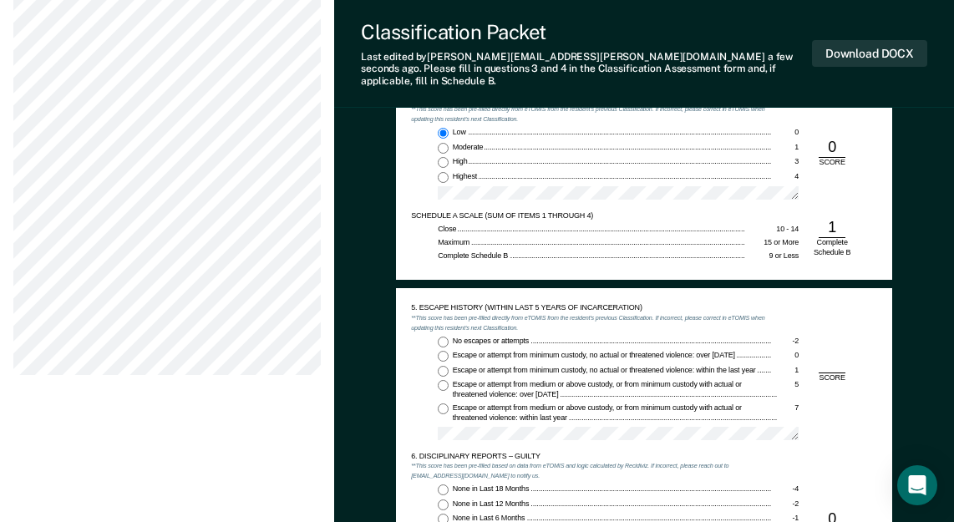
scroll to position [1253, 0]
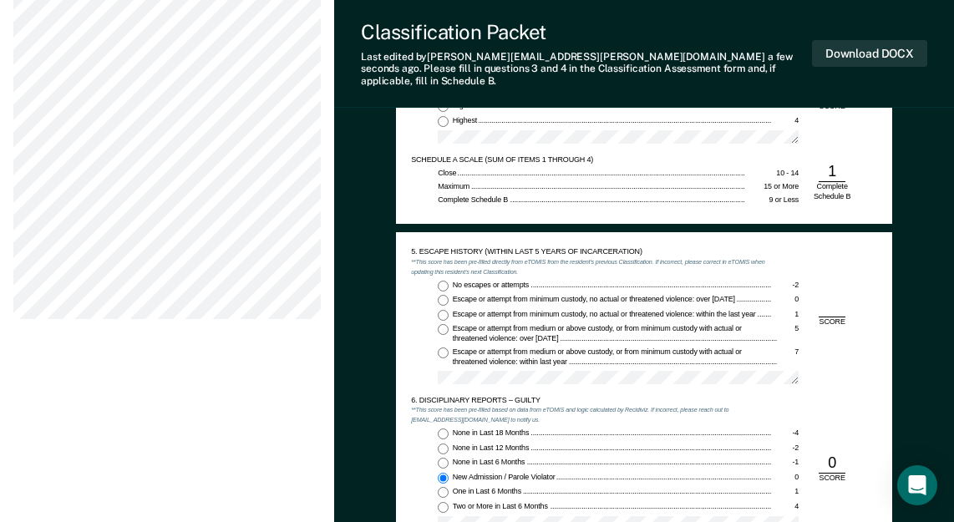
click at [442, 281] on input "No escapes or attempts -2" at bounding box center [443, 286] width 11 height 11
type textarea "x"
radio input "true"
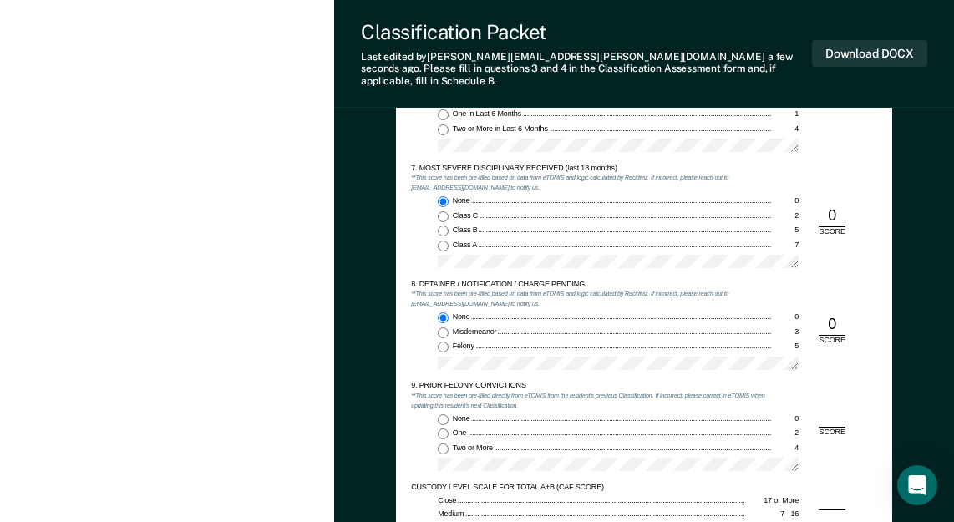
scroll to position [1670, 0]
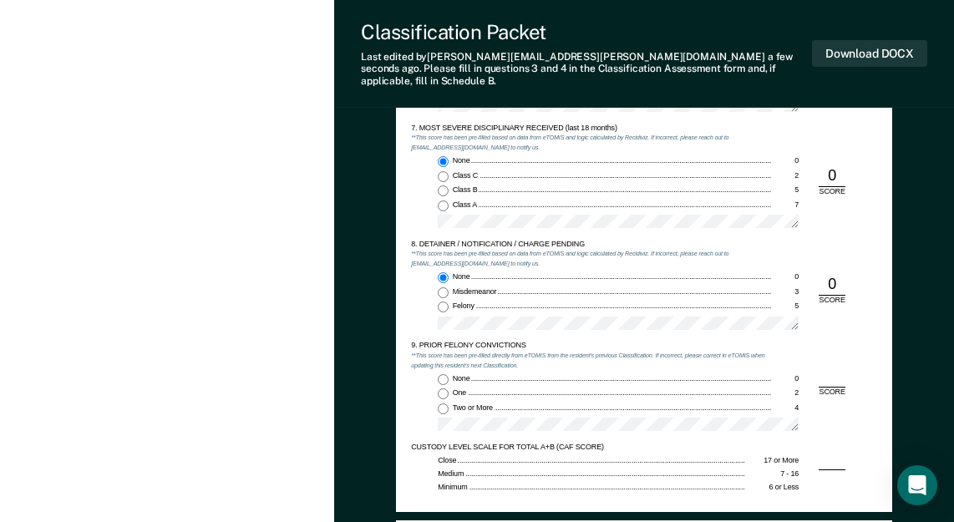
click at [439, 403] on input "Two or More 4" at bounding box center [443, 408] width 11 height 11
type textarea "x"
radio input "true"
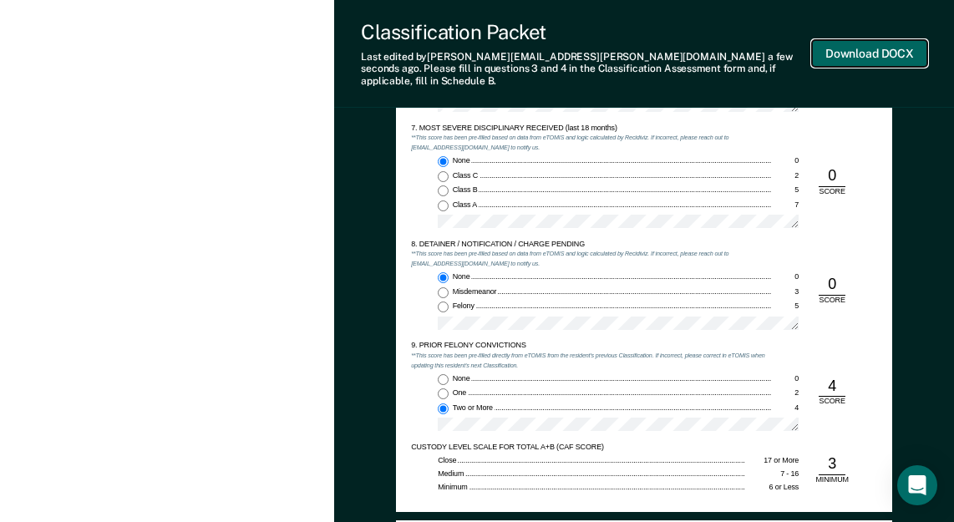
click at [836, 48] on button "Download DOCX" at bounding box center [869, 54] width 115 height 28
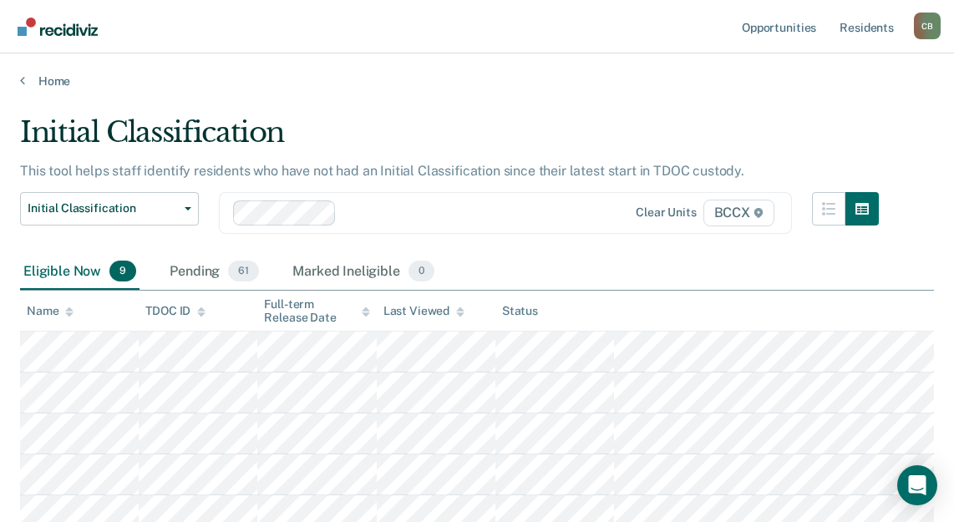
click at [407, 104] on main "Initial Classification This tool helps staff identify residents who have not ha…" at bounding box center [477, 452] width 954 height 727
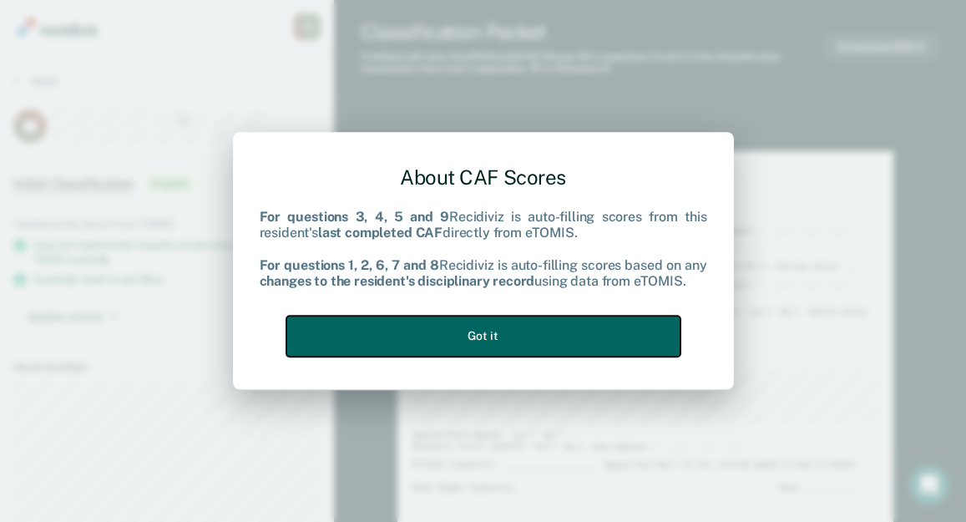
click at [547, 329] on button "Got it" at bounding box center [483, 336] width 394 height 41
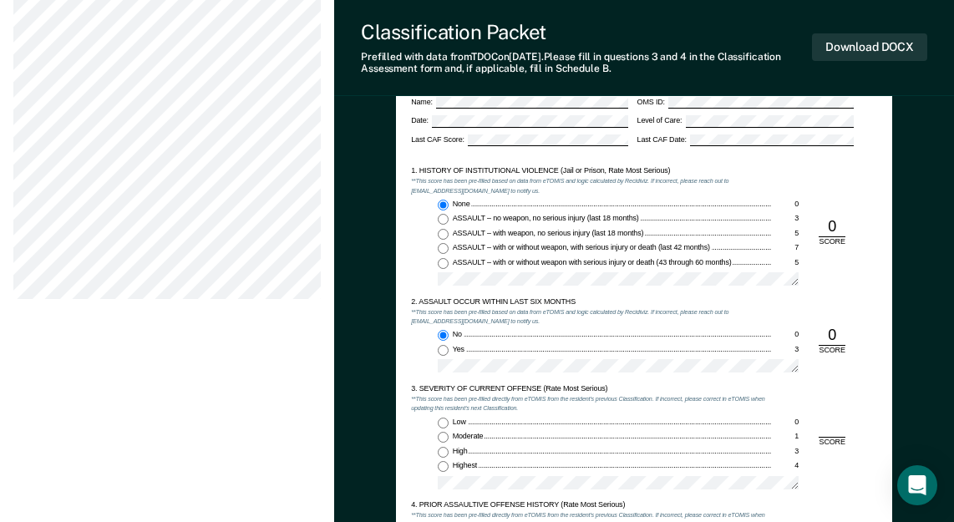
scroll to position [919, 0]
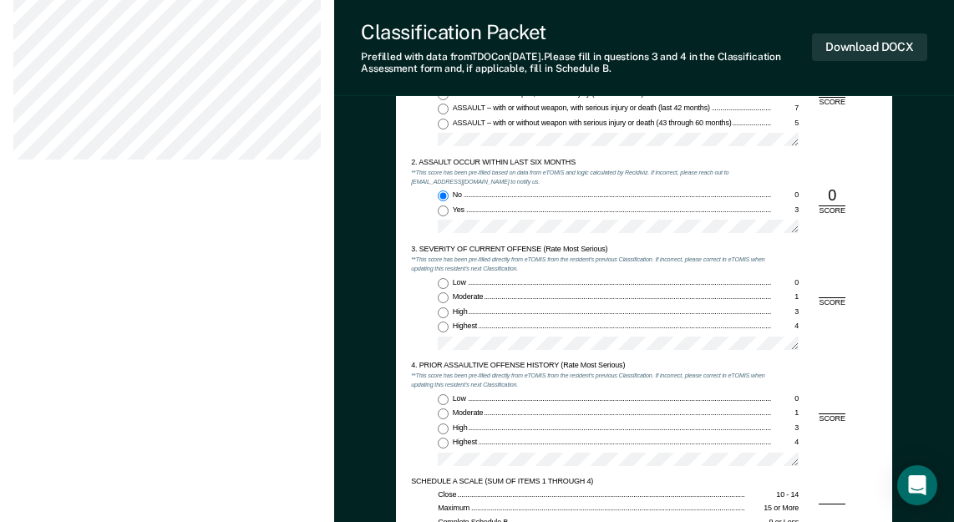
click at [444, 326] on input "Highest 4" at bounding box center [443, 327] width 11 height 11
type textarea "x"
radio input "true"
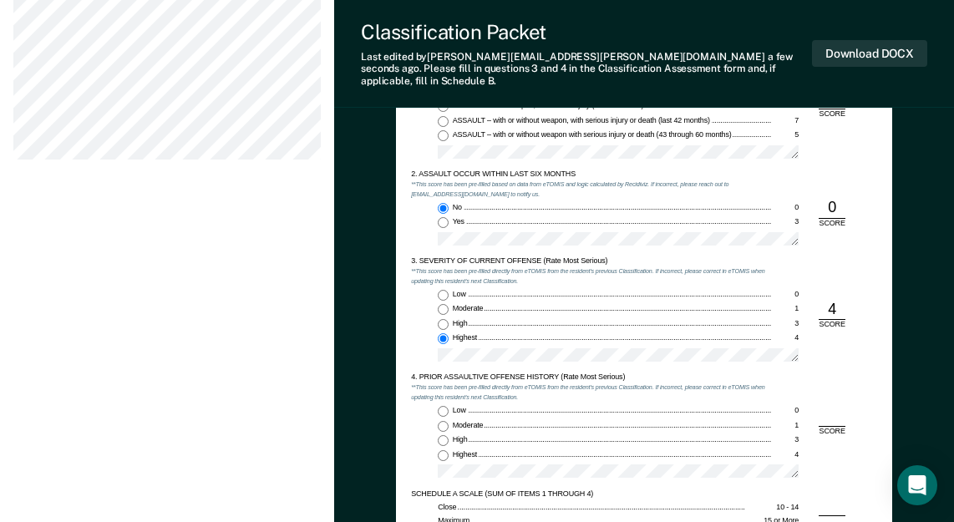
click at [443, 450] on input "Highest 4" at bounding box center [443, 455] width 11 height 11
type textarea "x"
radio input "true"
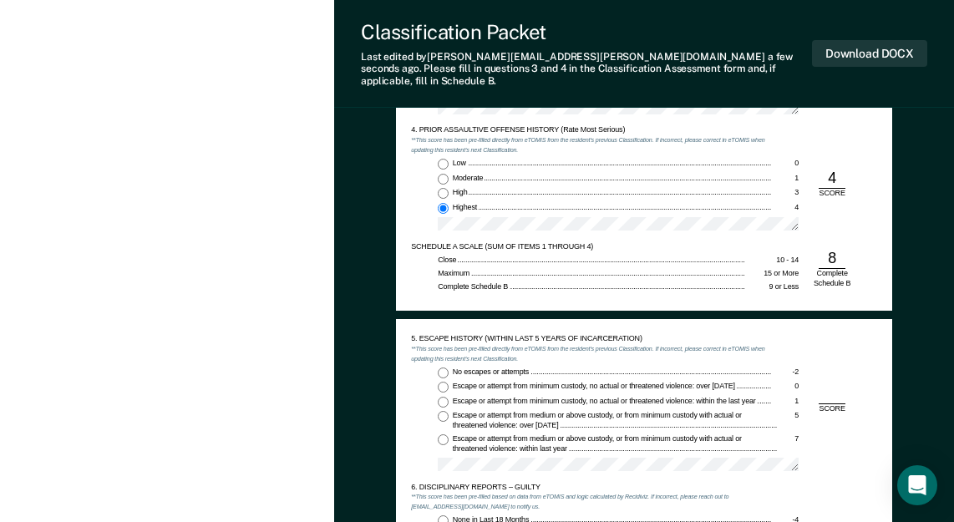
scroll to position [1169, 0]
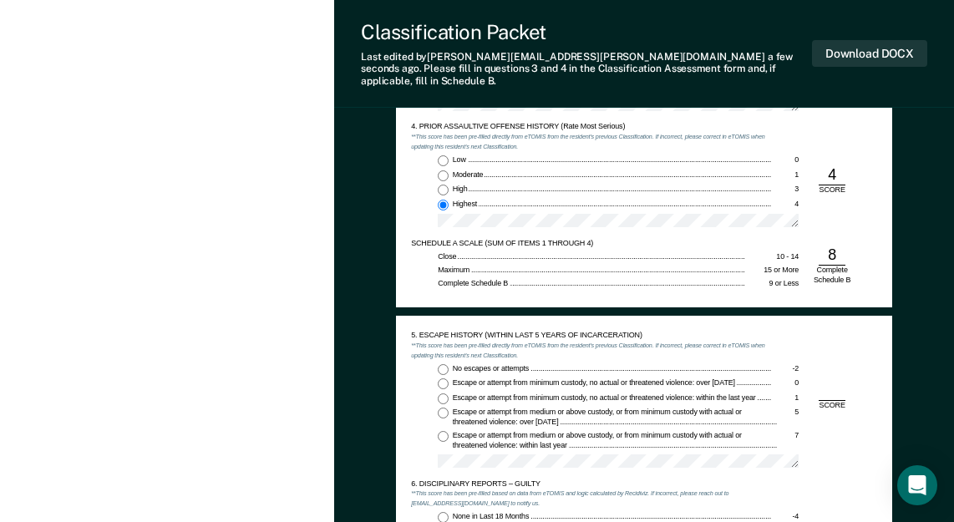
click at [440, 364] on input "No escapes or attempts -2" at bounding box center [443, 369] width 11 height 11
type textarea "x"
radio input "true"
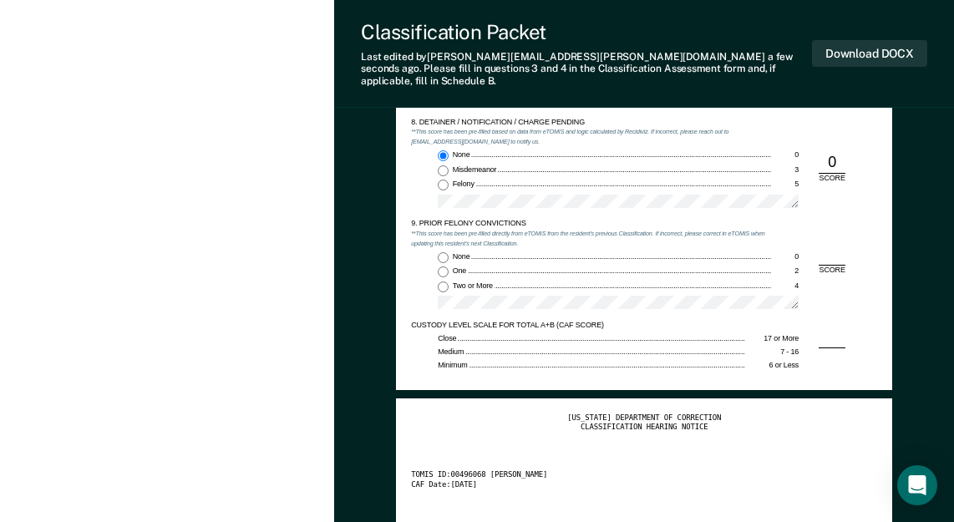
scroll to position [1754, 0]
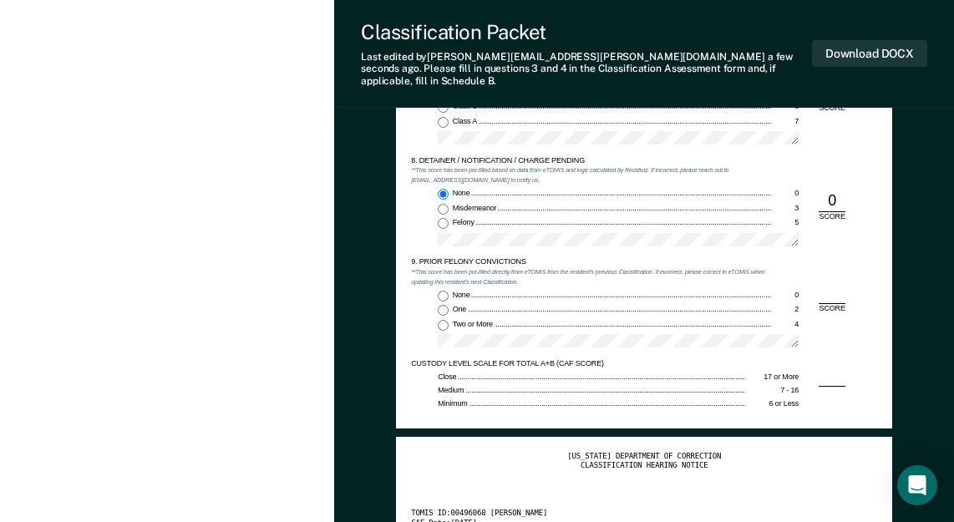
click at [445, 320] on input "Two or More 4" at bounding box center [443, 325] width 11 height 11
type textarea "x"
radio input "true"
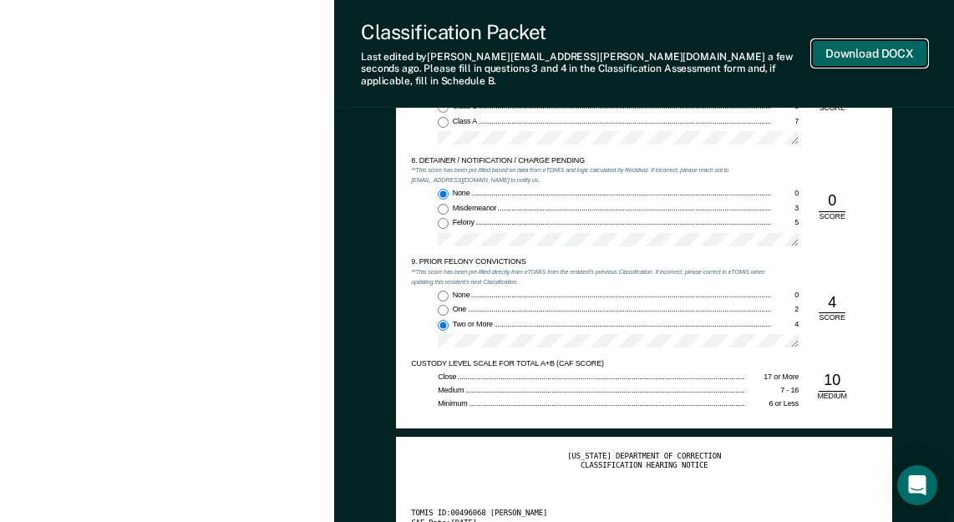
click at [844, 40] on button "Download DOCX" at bounding box center [869, 54] width 115 height 28
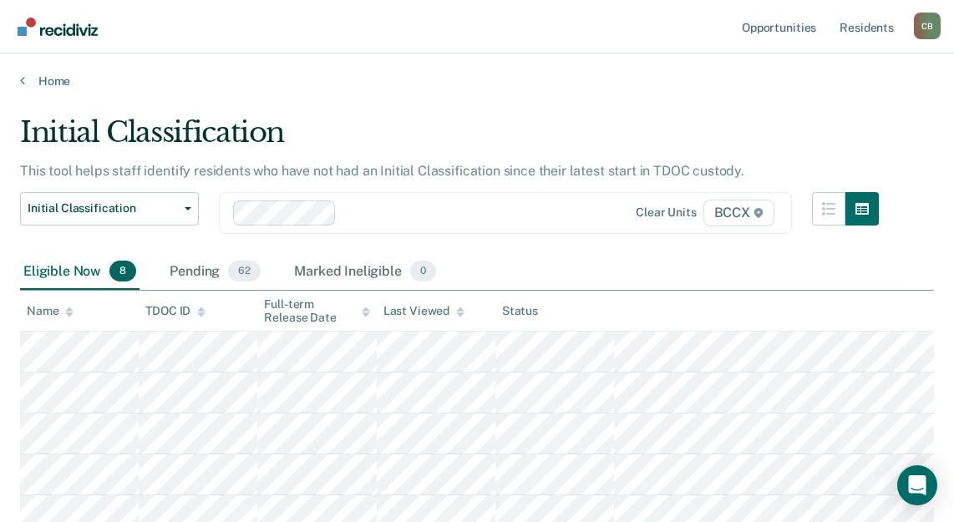
click at [294, 99] on main "Initial Classification This tool helps staff identify residents who have not ha…" at bounding box center [477, 432] width 954 height 686
click at [569, 317] on th "Status" at bounding box center [554, 311] width 119 height 41
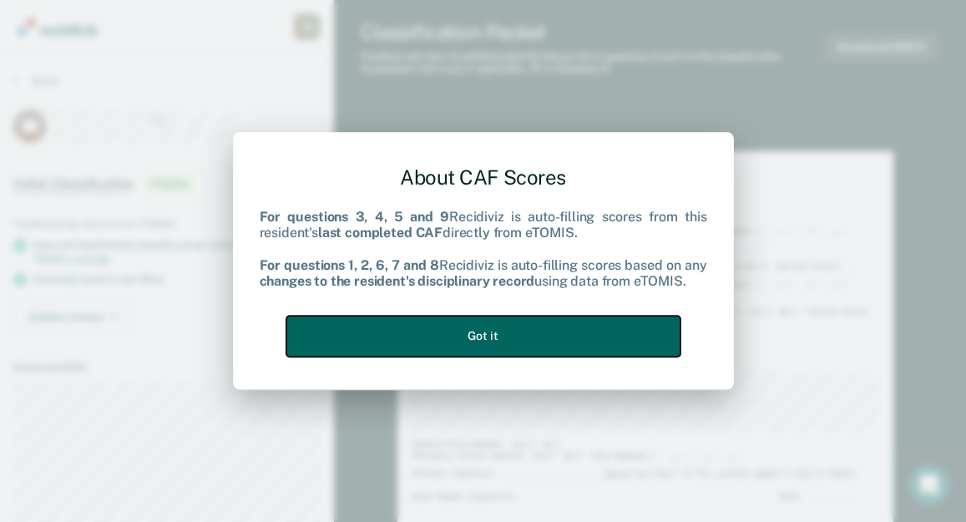
click at [488, 342] on button "Got it" at bounding box center [483, 336] width 394 height 41
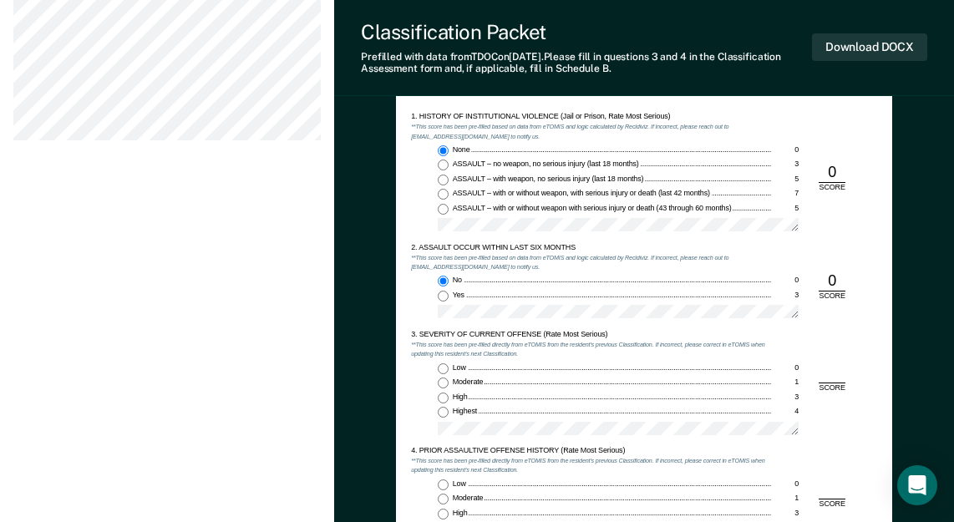
scroll to position [919, 0]
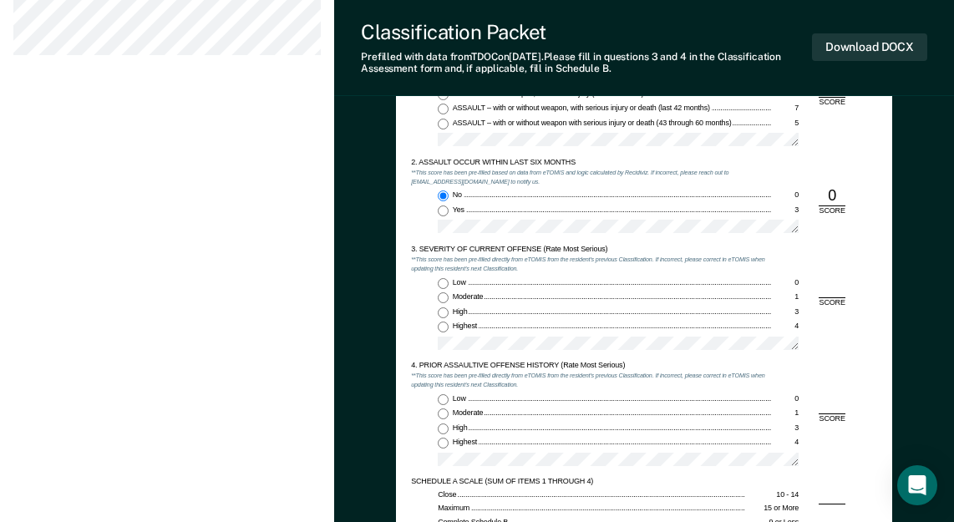
click at [441, 329] on input "Highest 4" at bounding box center [443, 327] width 11 height 11
type textarea "x"
radio input "true"
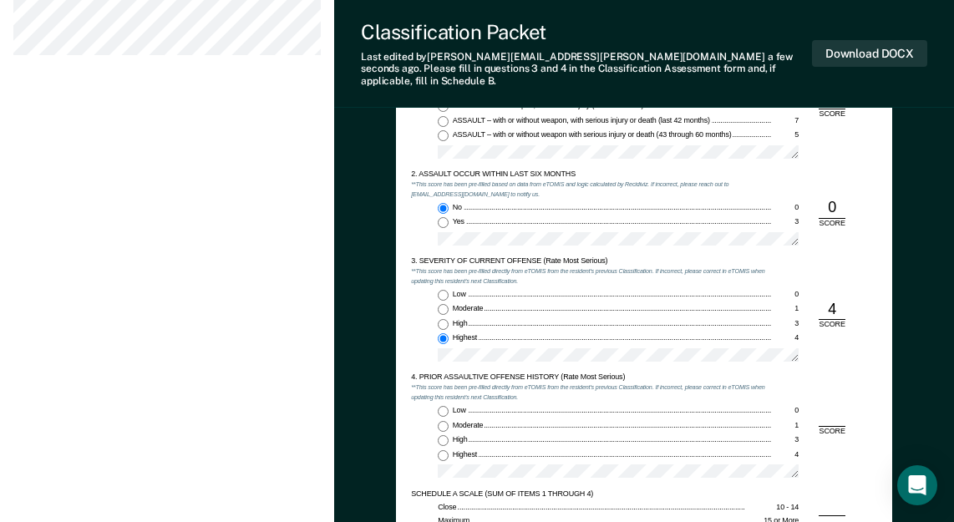
click at [440, 406] on input "Low 0" at bounding box center [443, 411] width 11 height 11
type textarea "x"
radio input "true"
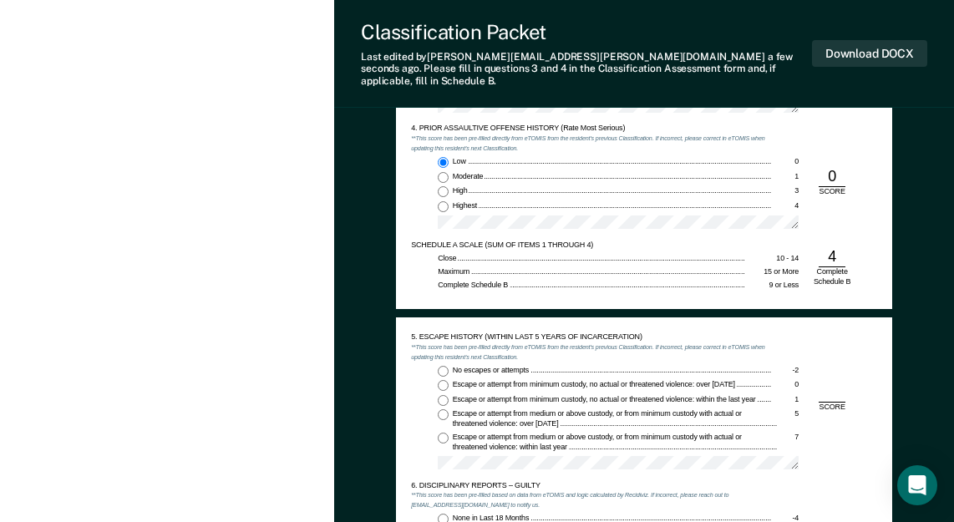
scroll to position [1169, 0]
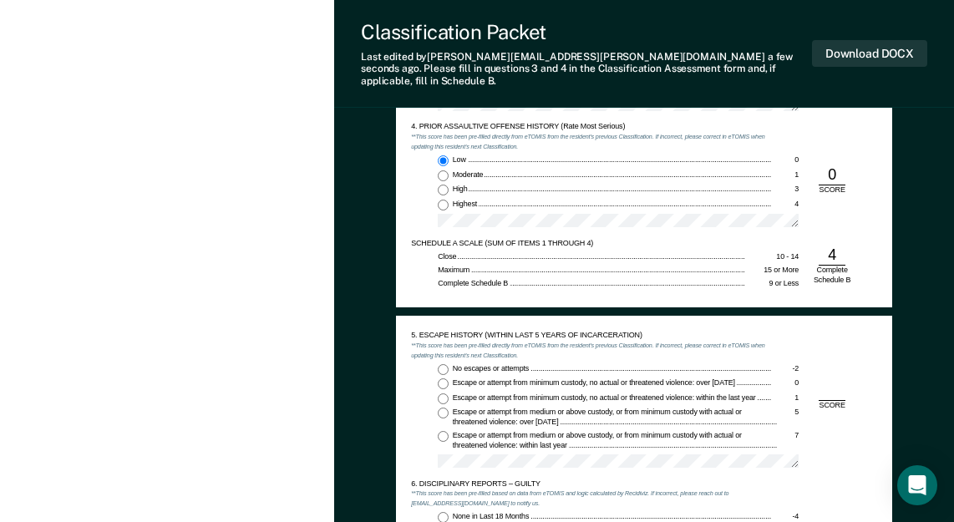
click at [445, 364] on input "No escapes or attempts -2" at bounding box center [443, 369] width 11 height 11
type textarea "x"
radio input "true"
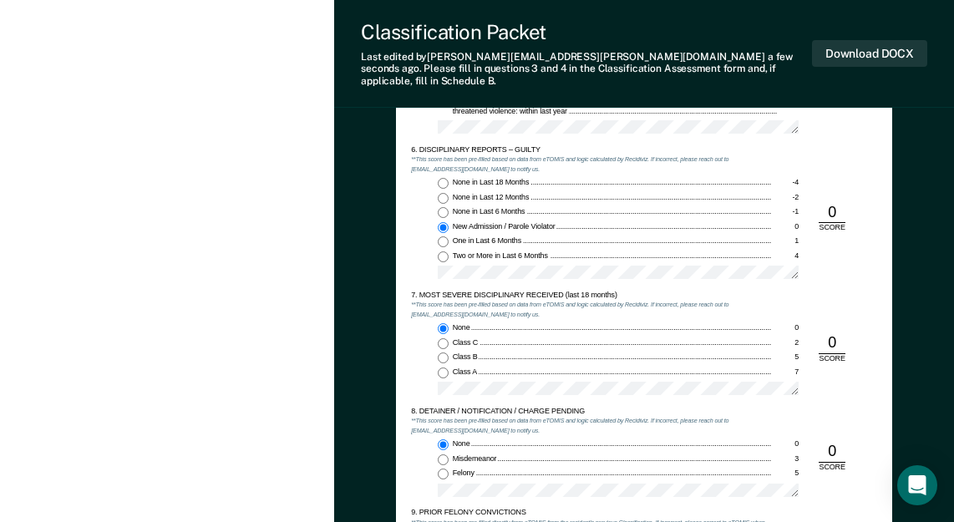
scroll to position [1587, 0]
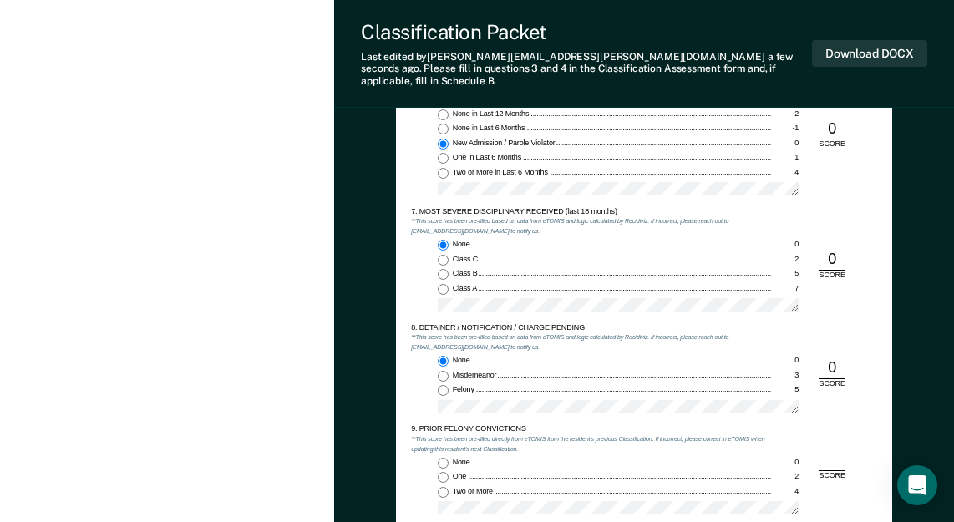
click at [443, 385] on input "Felony 5" at bounding box center [443, 390] width 11 height 11
type textarea "x"
radio input "false"
radio input "true"
click at [446, 487] on input "Two or More 4" at bounding box center [443, 492] width 11 height 11
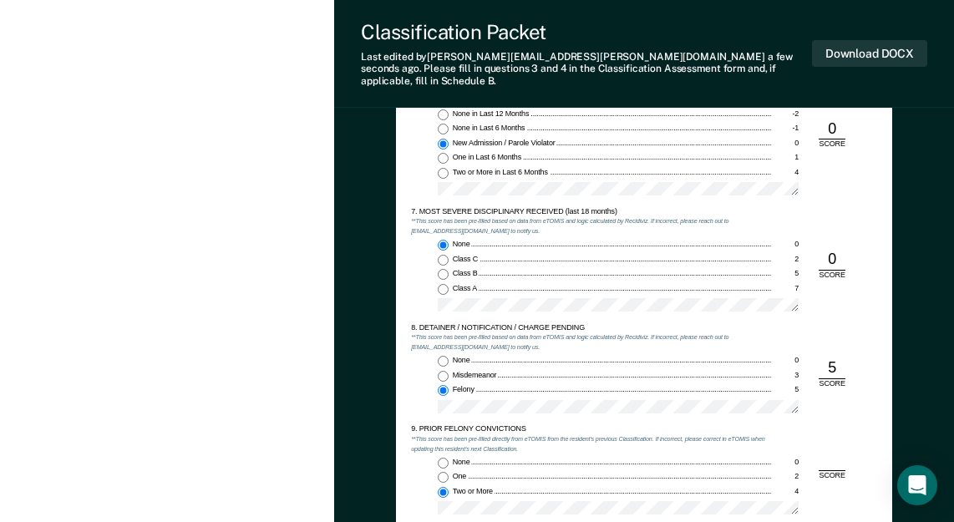
type textarea "x"
radio input "true"
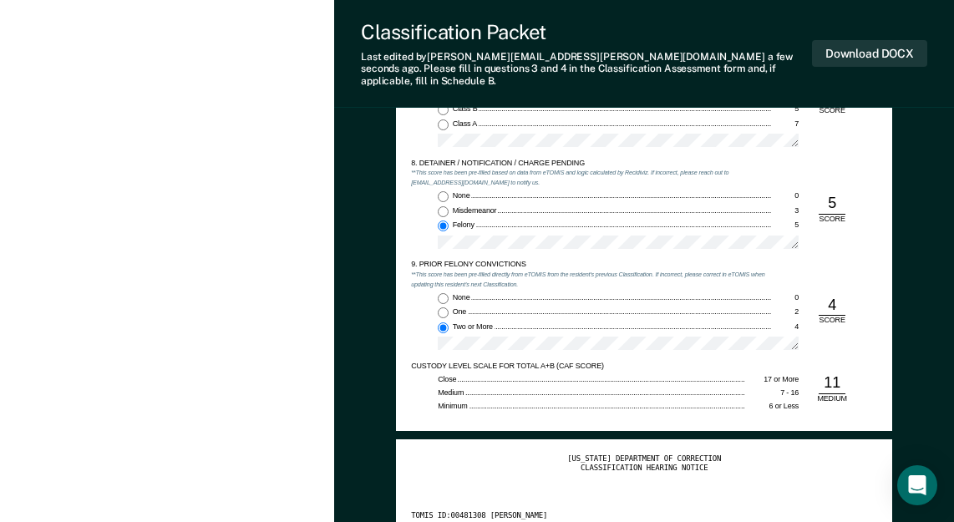
scroll to position [1754, 0]
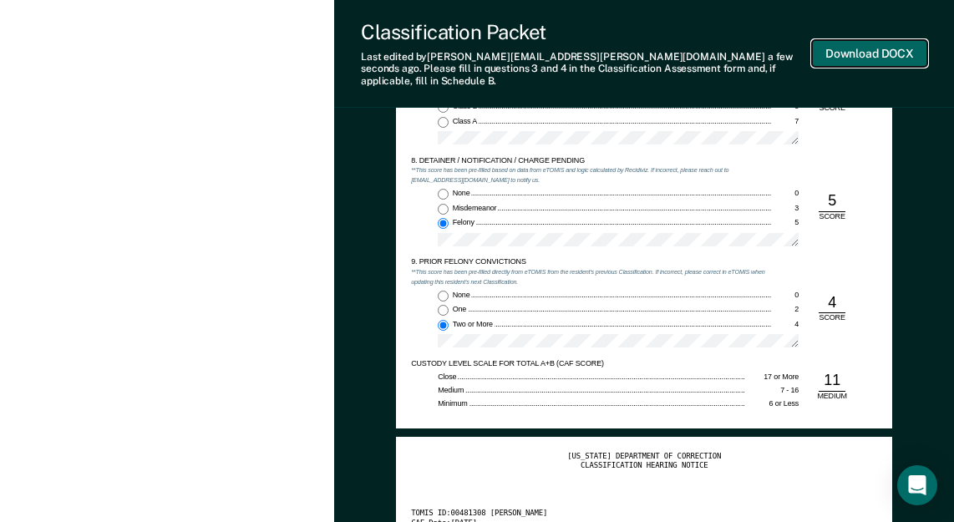
click at [870, 53] on button "Download DOCX" at bounding box center [869, 54] width 115 height 28
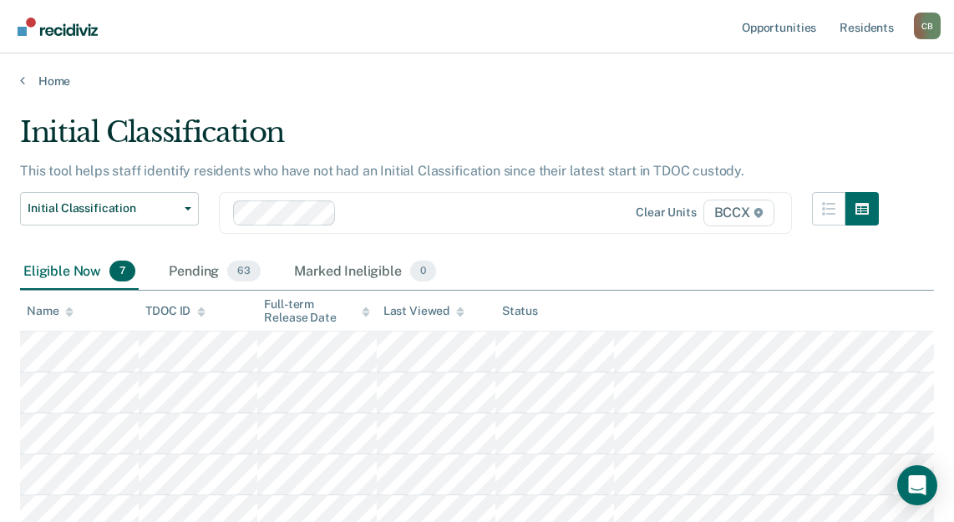
click at [499, 225] on div at bounding box center [423, 212] width 381 height 25
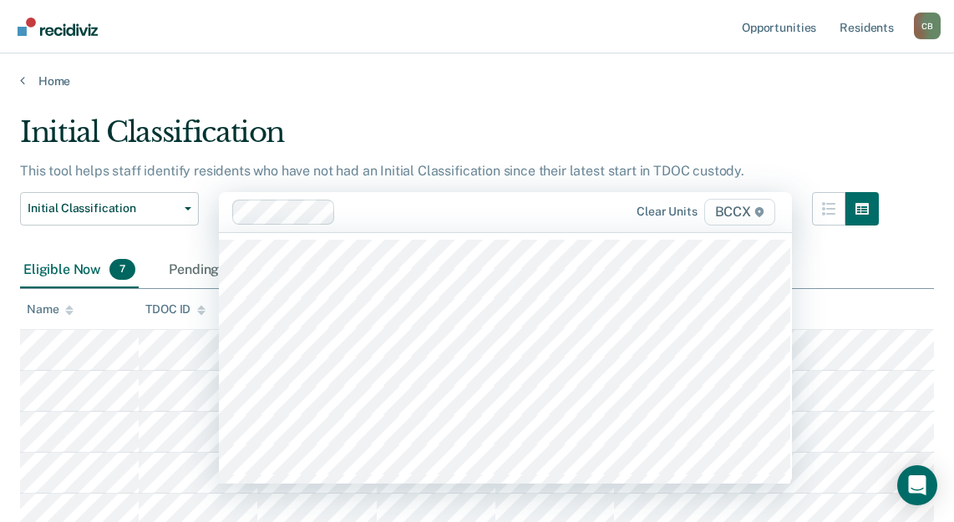
click at [555, 122] on div "Initial Classification" at bounding box center [449, 139] width 859 height 48
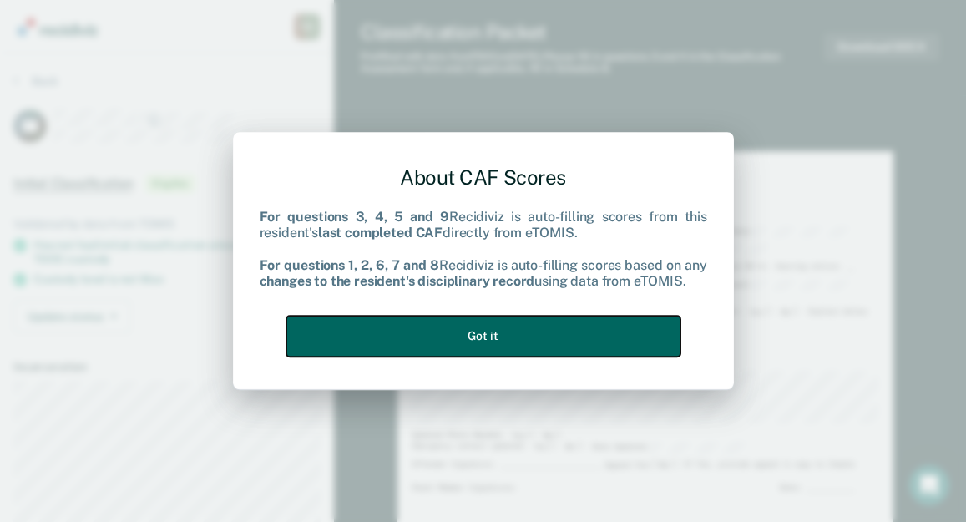
click at [396, 328] on button "Got it" at bounding box center [483, 336] width 394 height 41
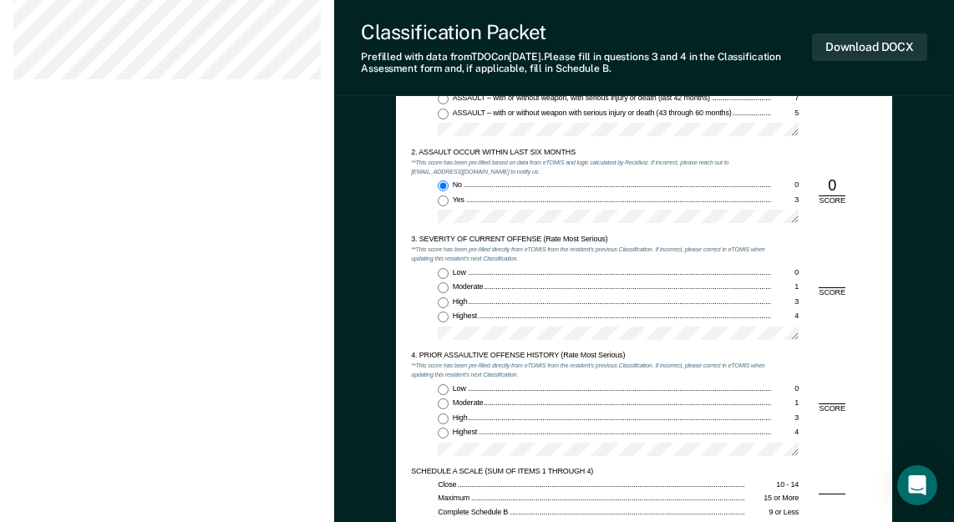
scroll to position [919, 0]
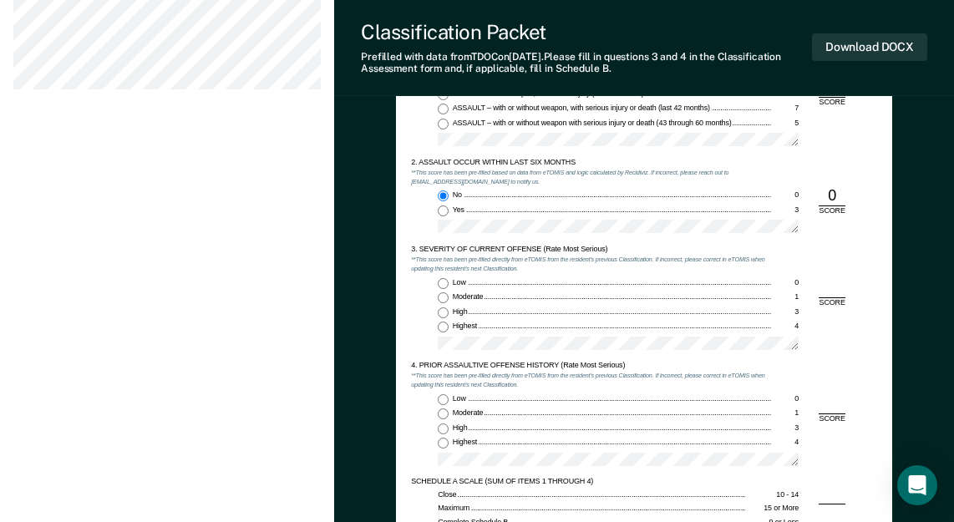
click at [443, 330] on input "Highest 4" at bounding box center [443, 327] width 11 height 11
type textarea "x"
radio input "true"
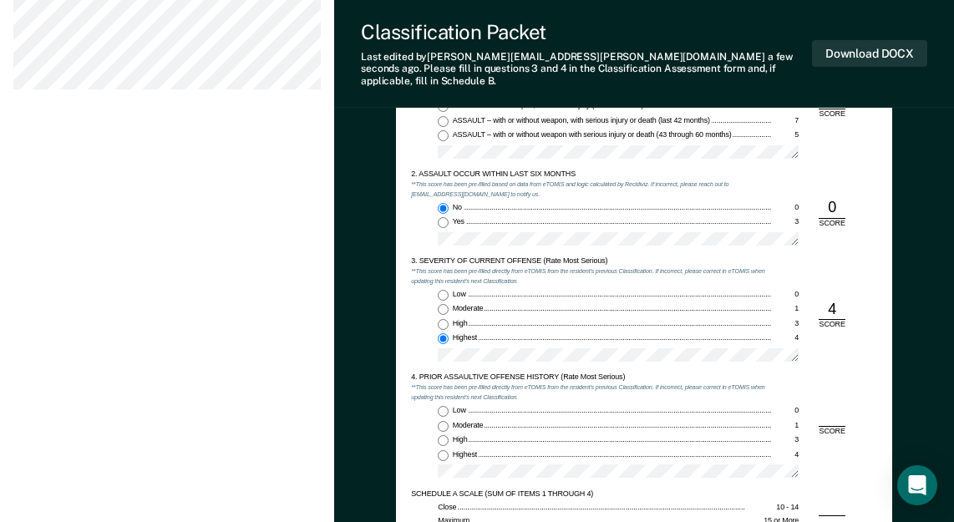
click at [444, 406] on input "Low 0" at bounding box center [443, 411] width 11 height 11
type textarea "x"
radio input "true"
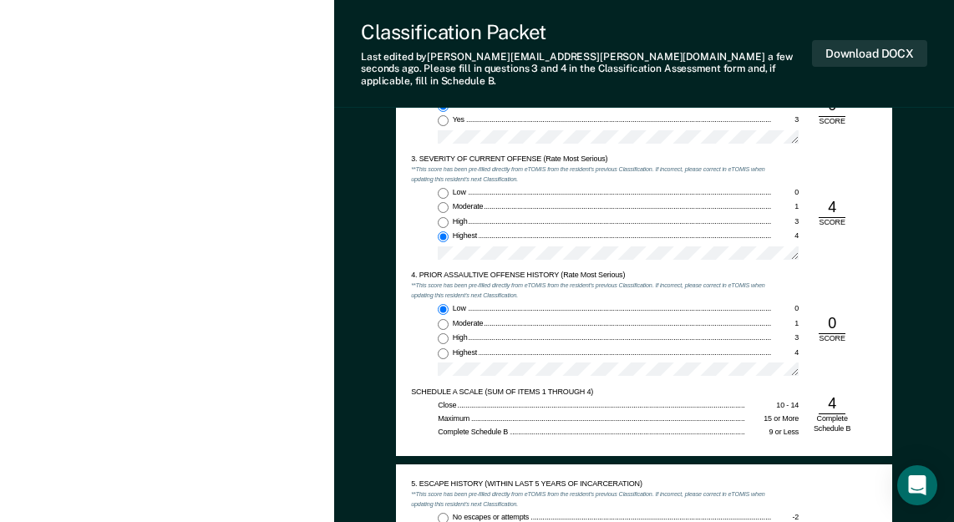
scroll to position [1169, 0]
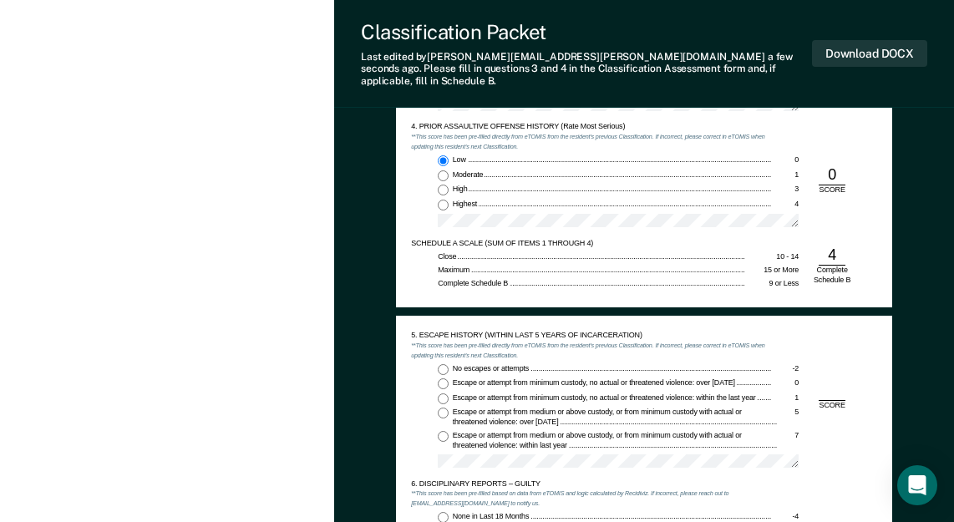
click at [441, 364] on input "No escapes or attempts -2" at bounding box center [443, 369] width 11 height 11
type textarea "x"
radio input "true"
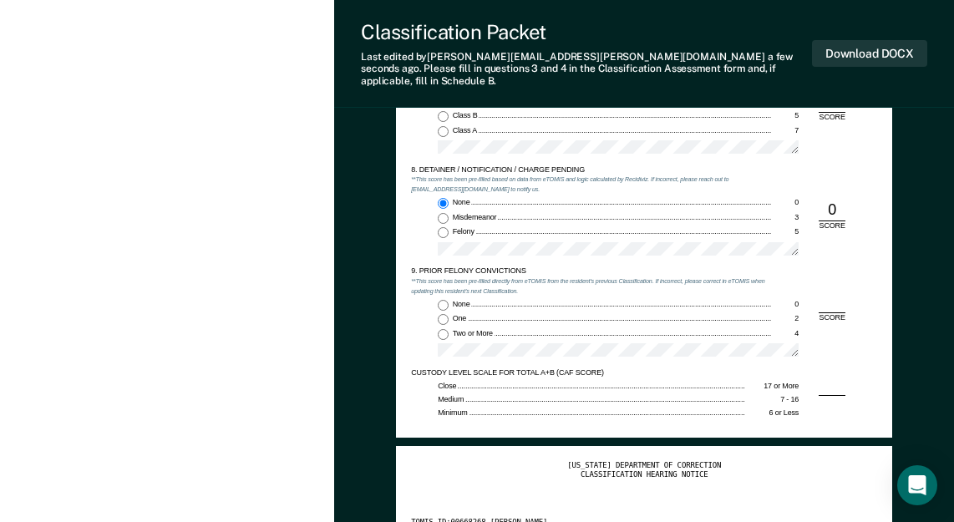
scroll to position [1754, 0]
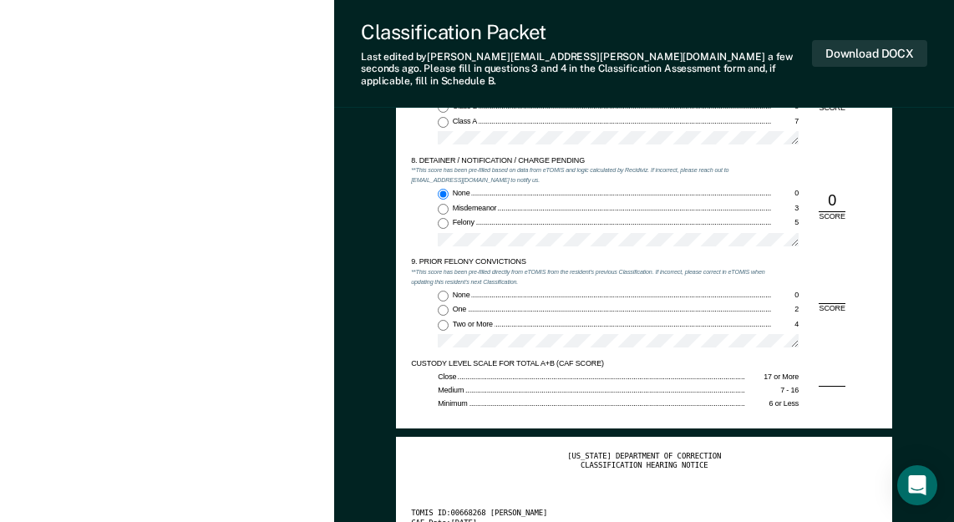
click at [440, 291] on input "None 0" at bounding box center [443, 296] width 11 height 11
type textarea "x"
radio input "true"
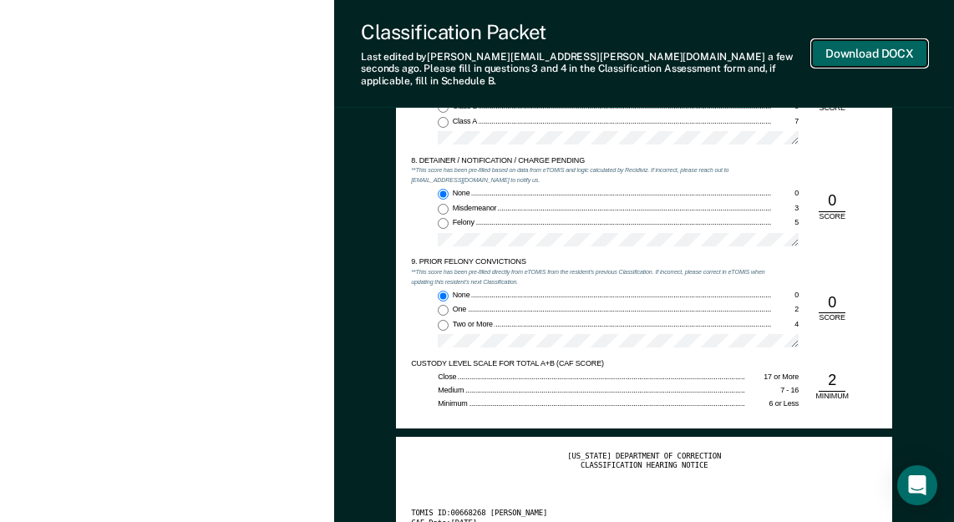
click at [864, 43] on button "Download DOCX" at bounding box center [869, 54] width 115 height 28
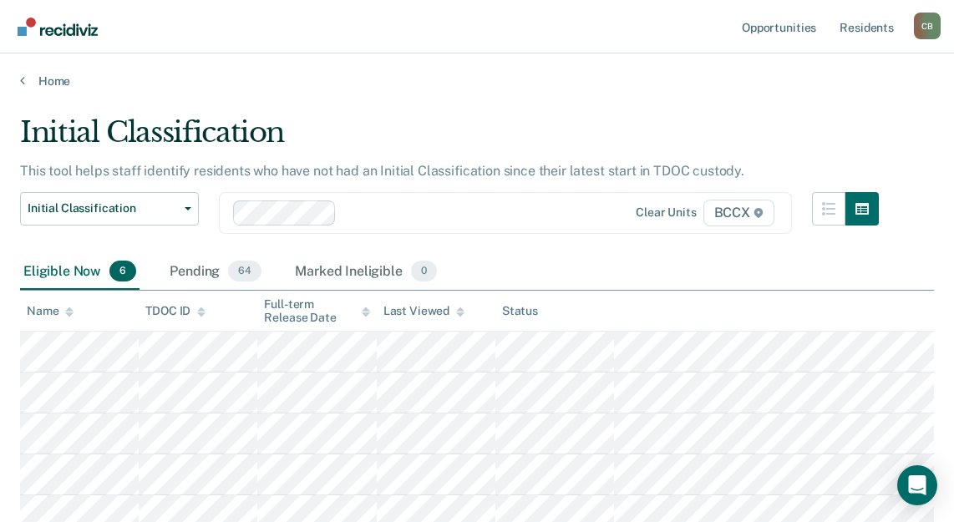
click at [565, 256] on div "Eligible Now 6 Pending 64 Marked Ineligible 0" at bounding box center [477, 273] width 914 height 38
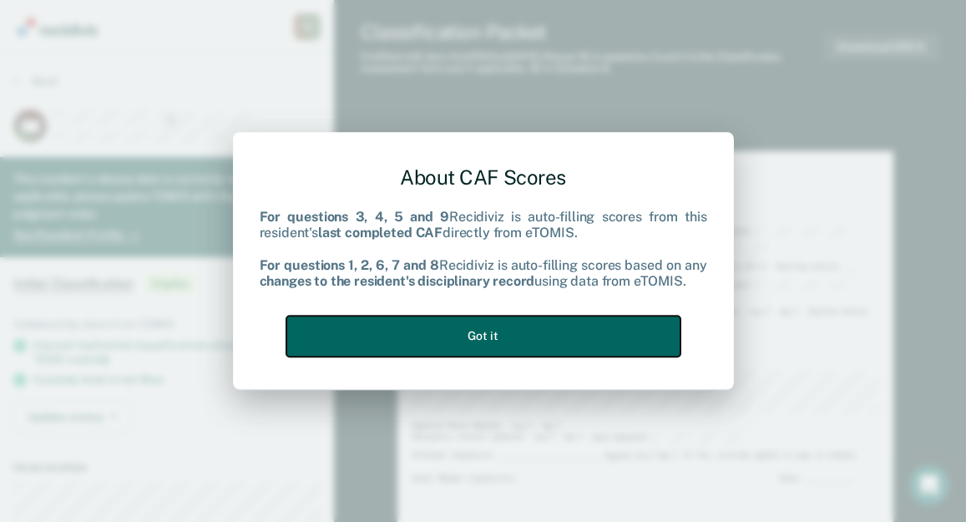
click at [526, 326] on button "Got it" at bounding box center [483, 336] width 394 height 41
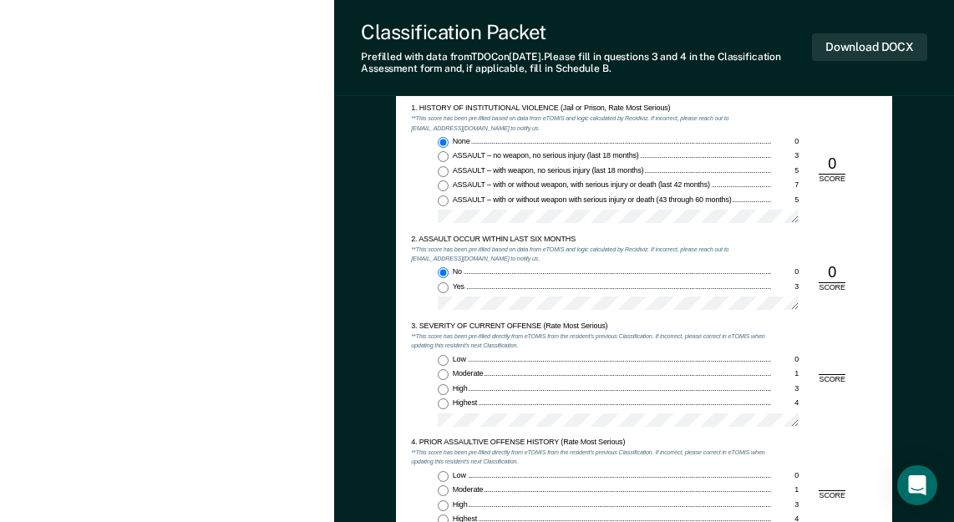
scroll to position [835, 0]
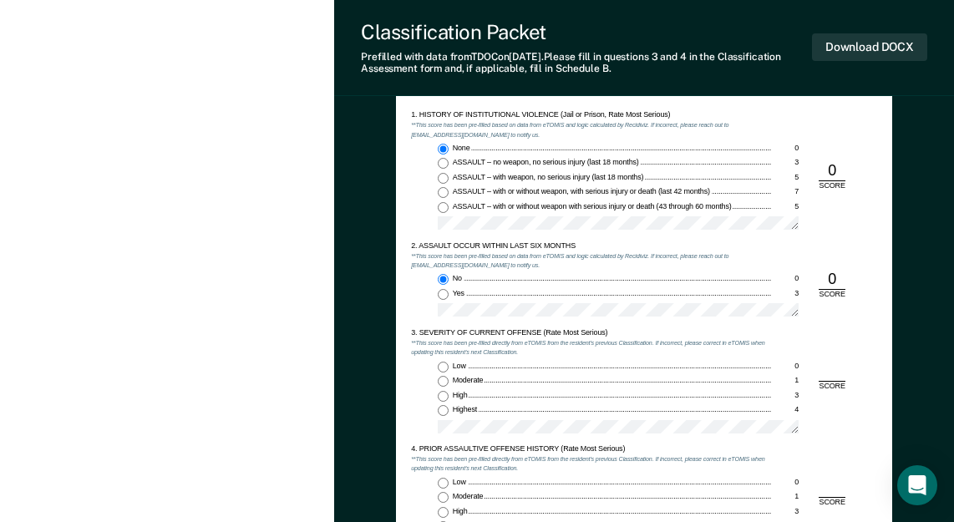
click at [443, 379] on input "Moderate 1" at bounding box center [443, 381] width 11 height 11
type textarea "x"
radio input "true"
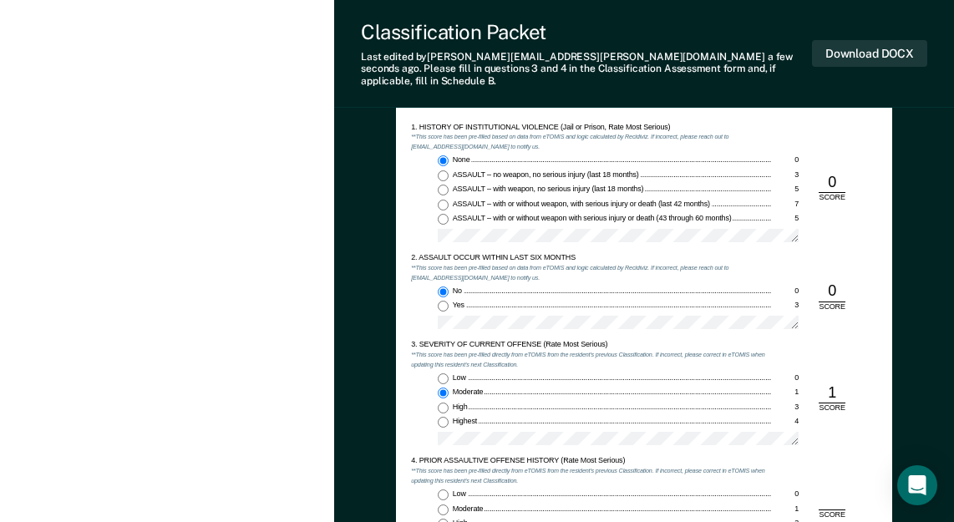
click at [446, 489] on input "Low 0" at bounding box center [443, 494] width 11 height 11
type textarea "x"
radio input "true"
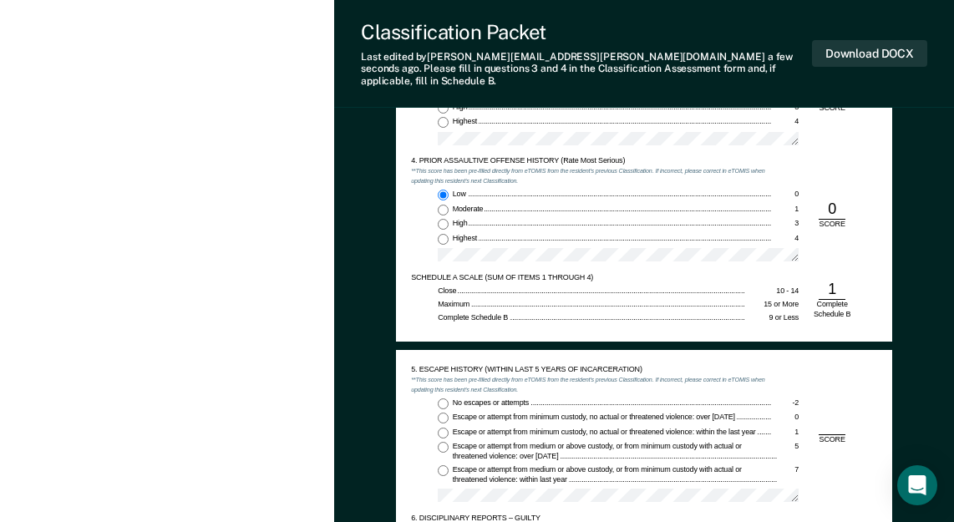
scroll to position [1169, 0]
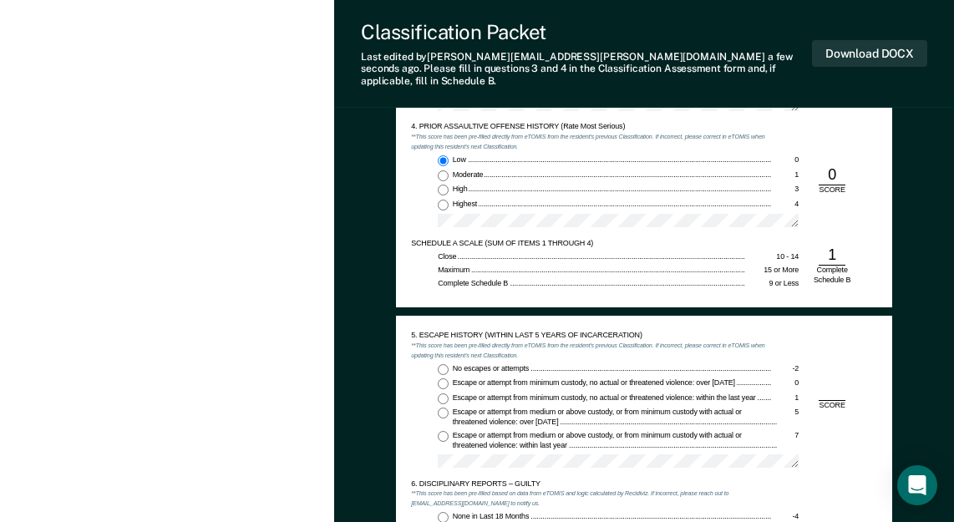
click at [443, 364] on input "No escapes or attempts -2" at bounding box center [443, 369] width 11 height 11
type textarea "x"
radio input "true"
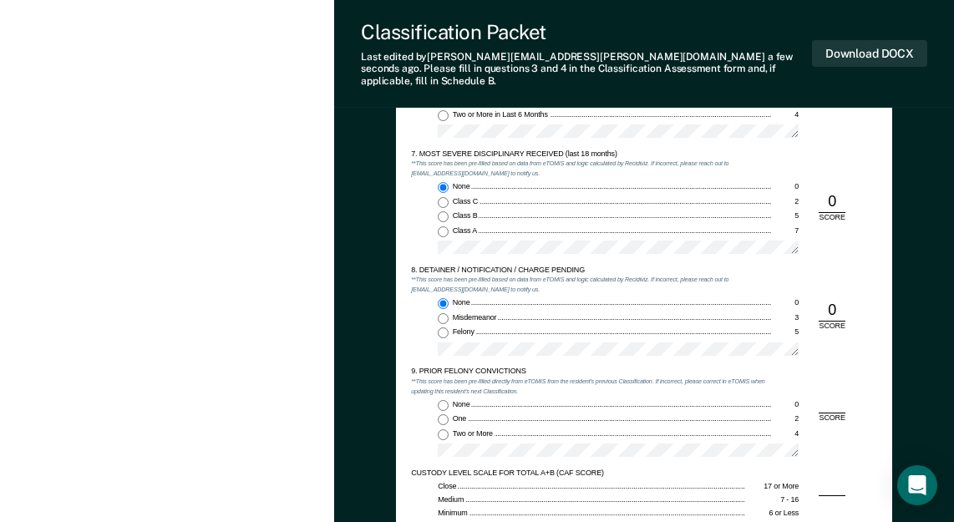
scroll to position [1670, 0]
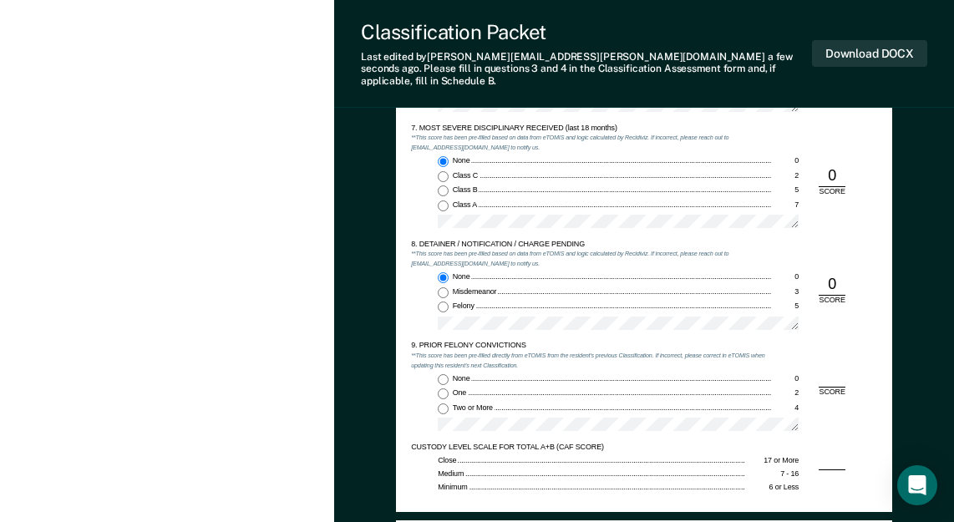
click at [443, 374] on input "None 0" at bounding box center [443, 379] width 11 height 11
type textarea "x"
radio input "true"
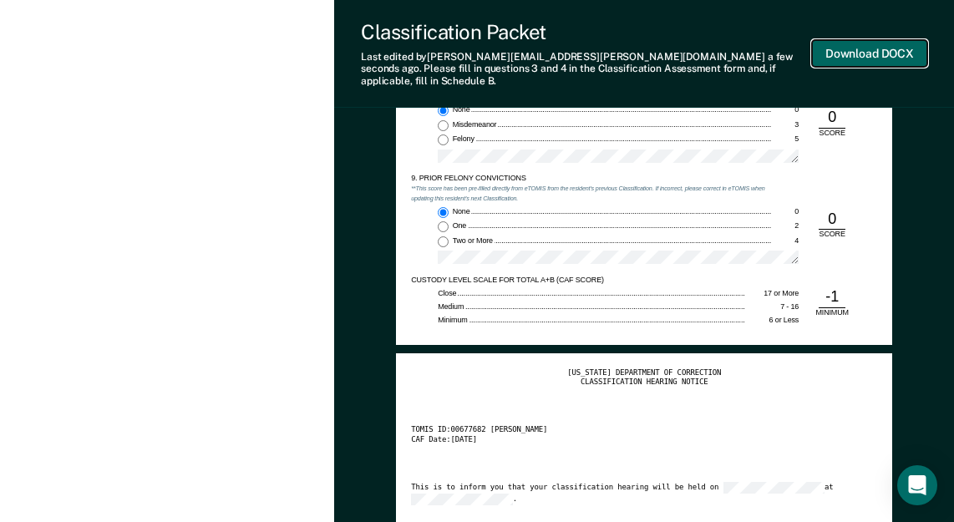
click at [865, 53] on button "Download DOCX" at bounding box center [869, 54] width 115 height 28
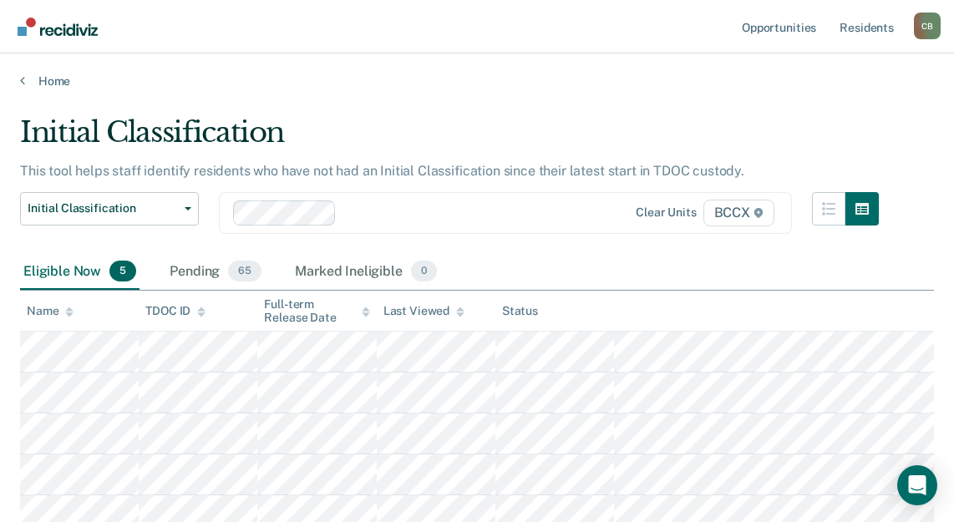
click at [561, 274] on div "Eligible Now 5 Pending 65 Marked Ineligible 0" at bounding box center [477, 273] width 914 height 38
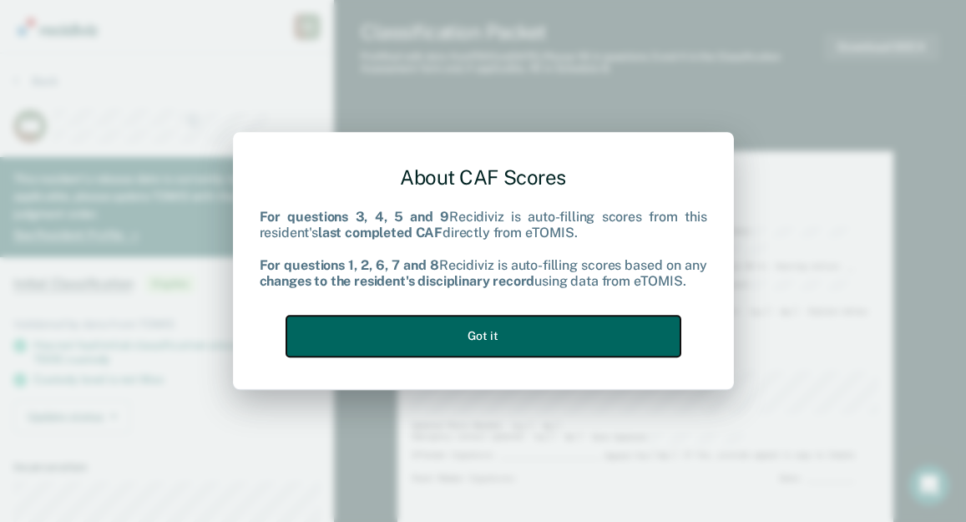
click at [500, 336] on button "Got it" at bounding box center [483, 336] width 394 height 41
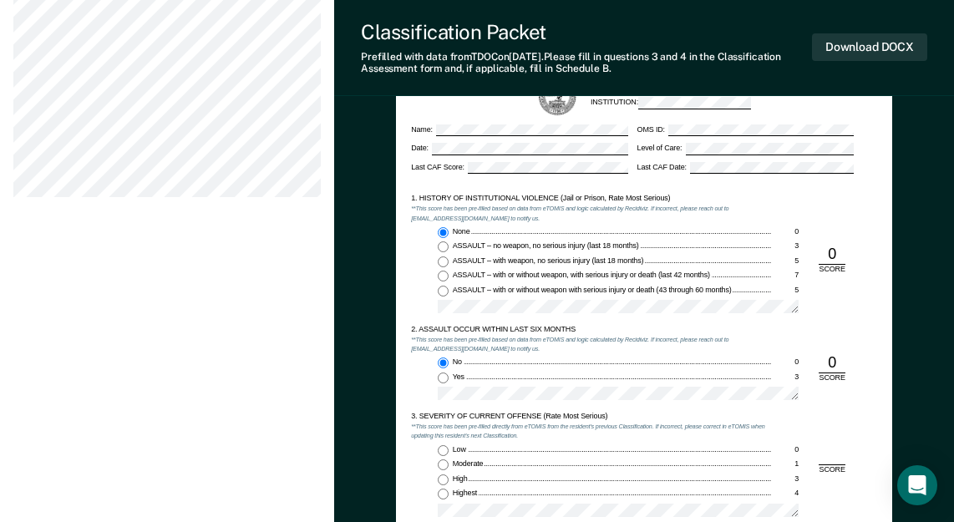
scroll to position [919, 0]
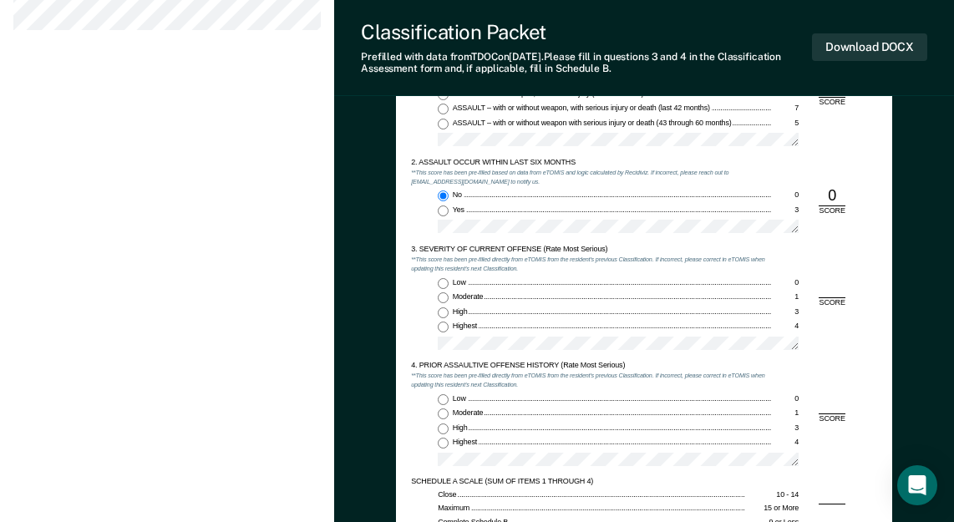
click at [442, 297] on input "Moderate 1" at bounding box center [443, 297] width 11 height 11
type textarea "x"
radio input "true"
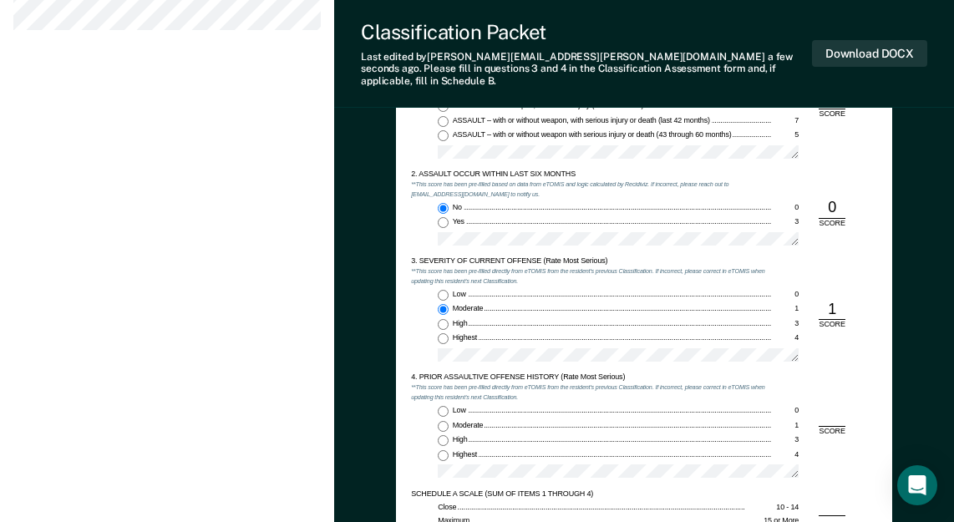
click at [445, 406] on input "Low 0" at bounding box center [443, 411] width 11 height 11
type textarea "x"
radio input "true"
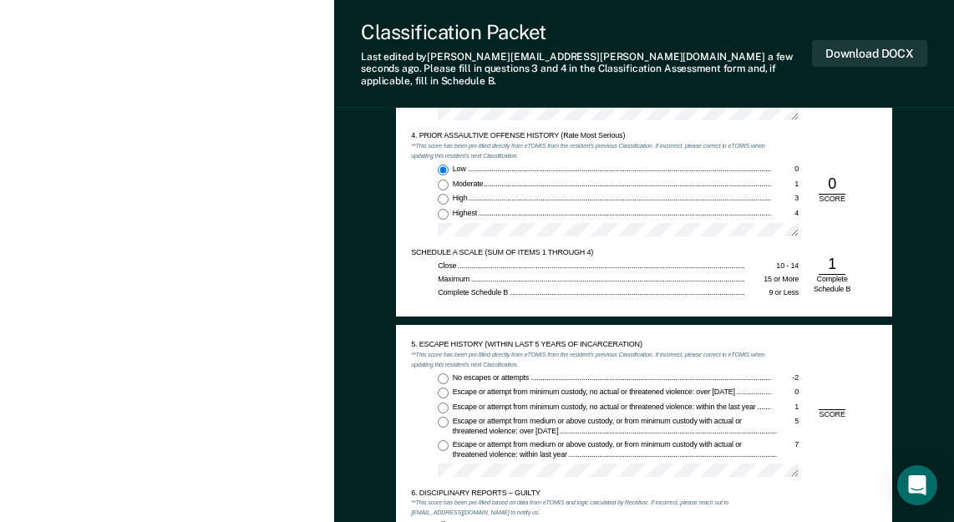
scroll to position [1169, 0]
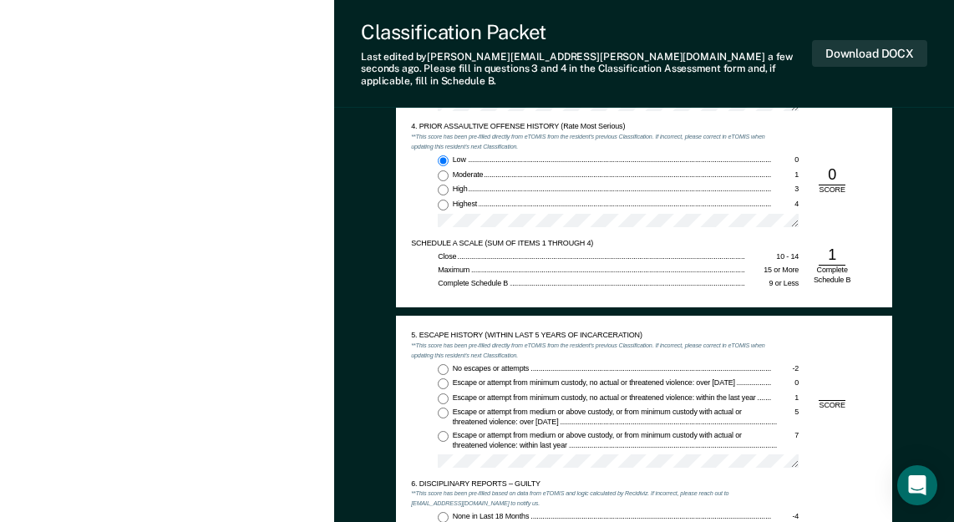
click at [439, 364] on input "No escapes or attempts -2" at bounding box center [443, 369] width 11 height 11
type textarea "x"
radio input "true"
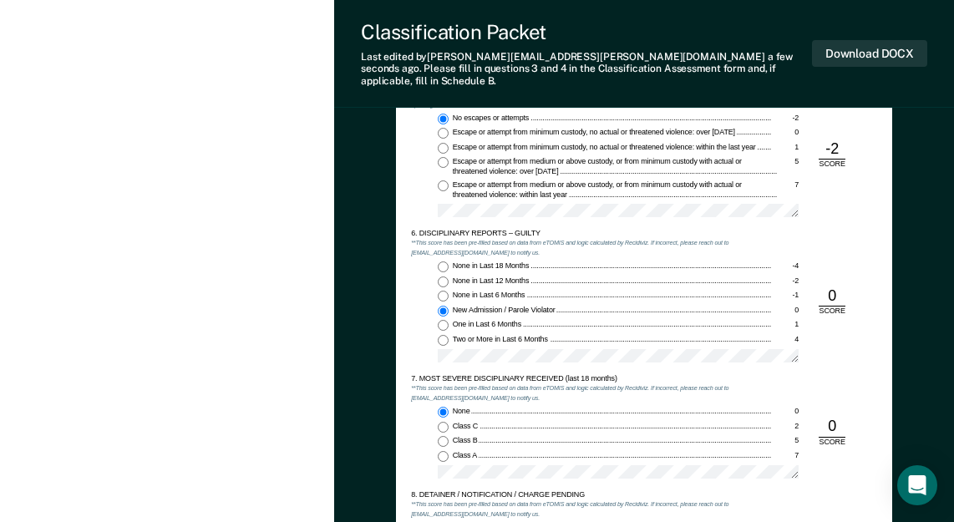
scroll to position [1670, 0]
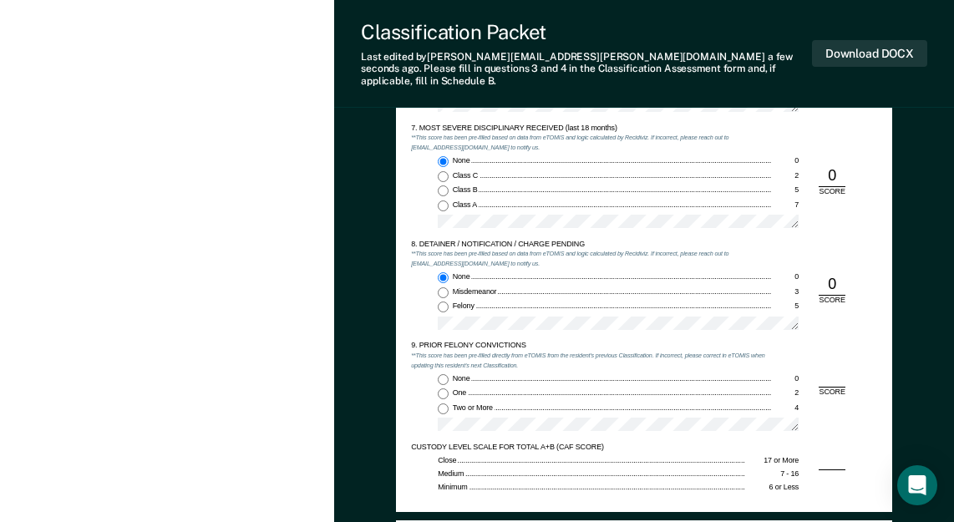
click at [442, 374] on input "None 0" at bounding box center [443, 379] width 11 height 11
type textarea "x"
radio input "true"
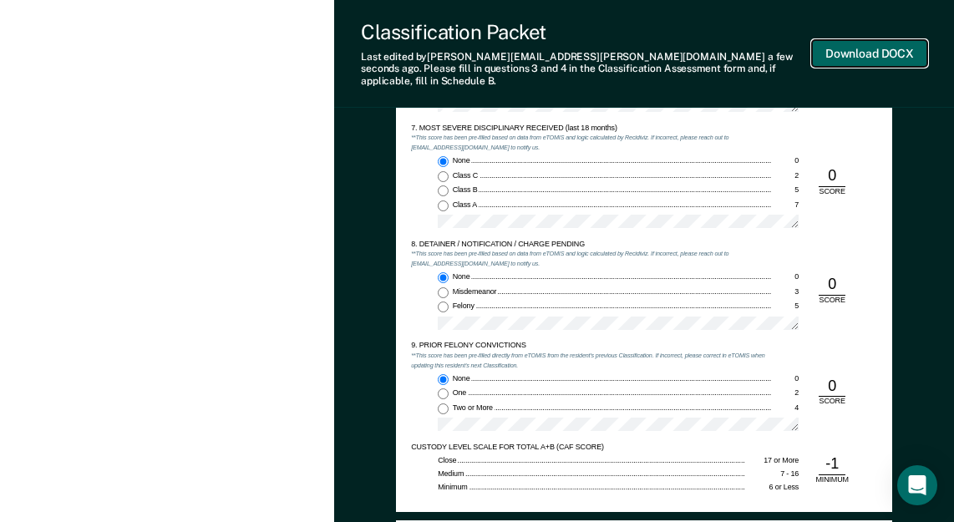
click at [848, 49] on button "Download DOCX" at bounding box center [869, 54] width 115 height 28
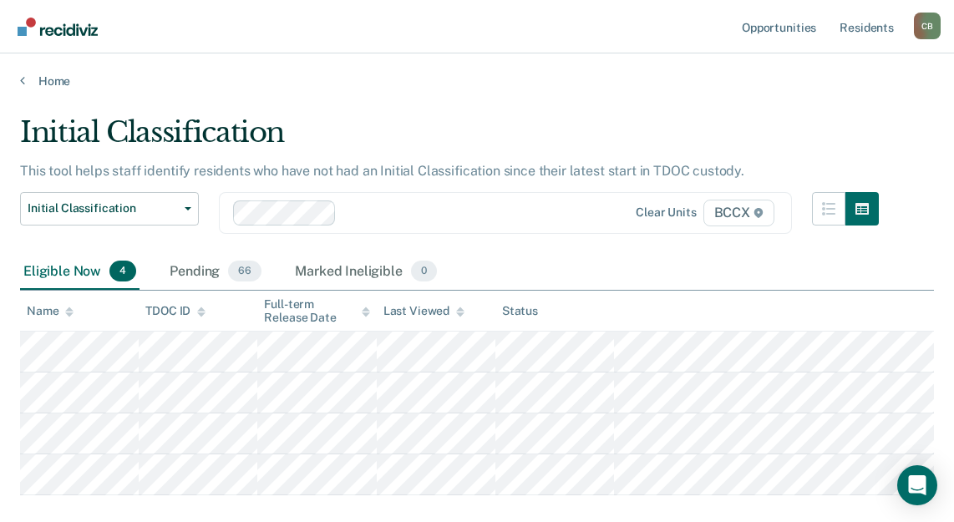
click at [572, 265] on div "Eligible Now 4 Pending 66 Marked Ineligible 0" at bounding box center [477, 273] width 914 height 38
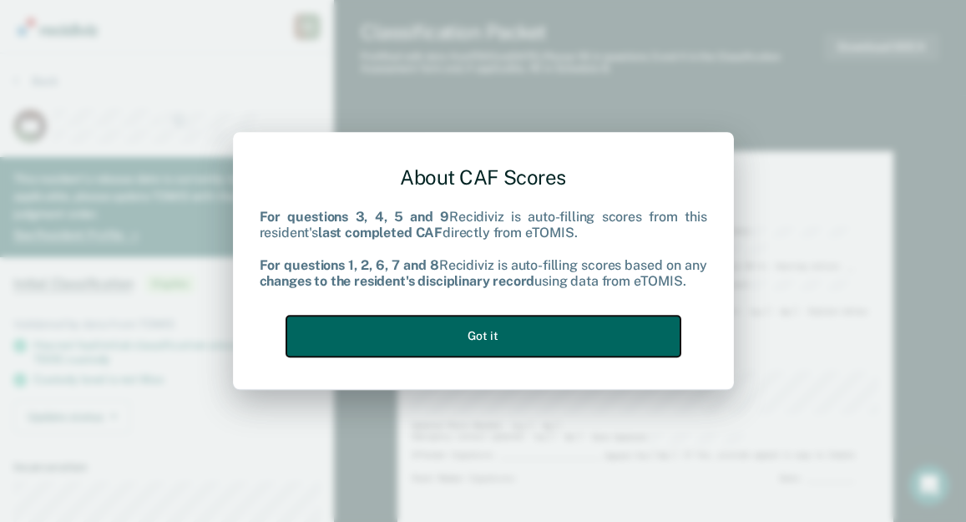
click at [553, 344] on button "Got it" at bounding box center [483, 336] width 394 height 41
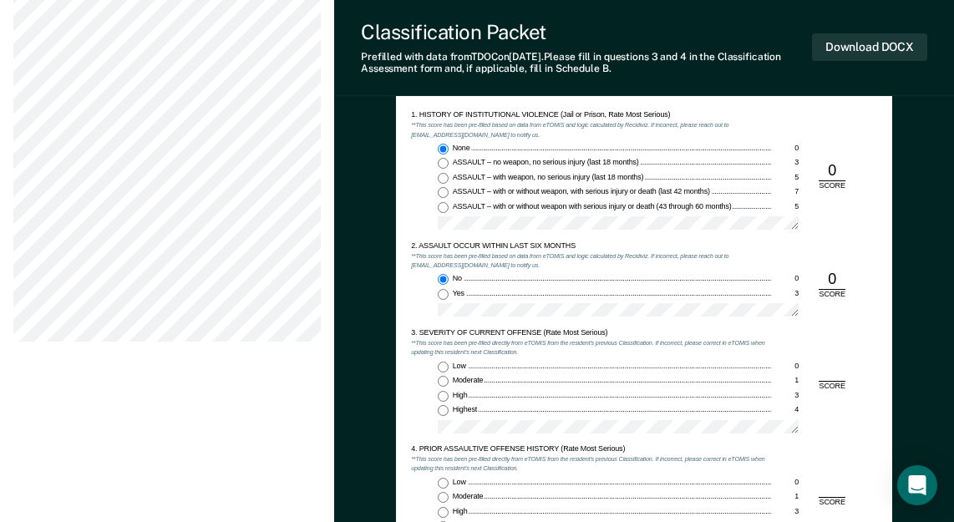
scroll to position [1002, 0]
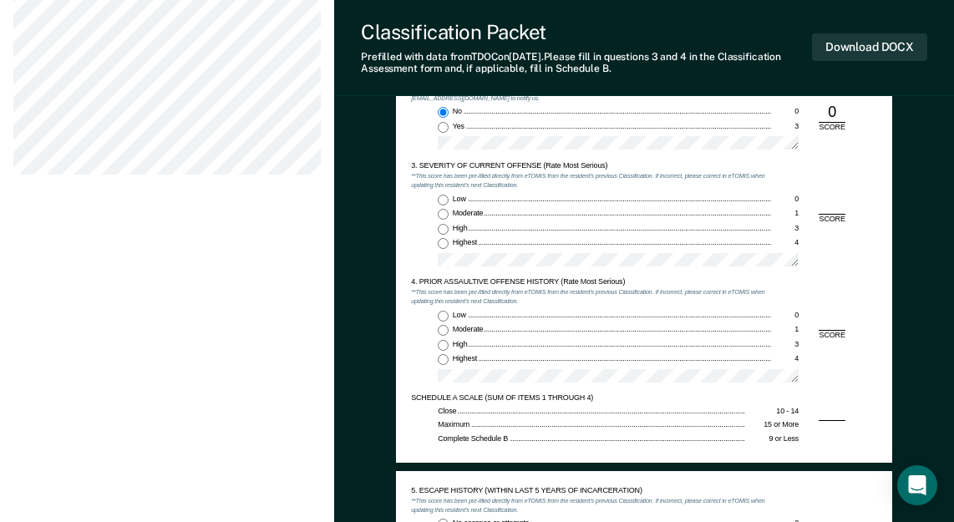
click at [443, 248] on input "Highest 4" at bounding box center [443, 243] width 11 height 11
type textarea "x"
radio input "true"
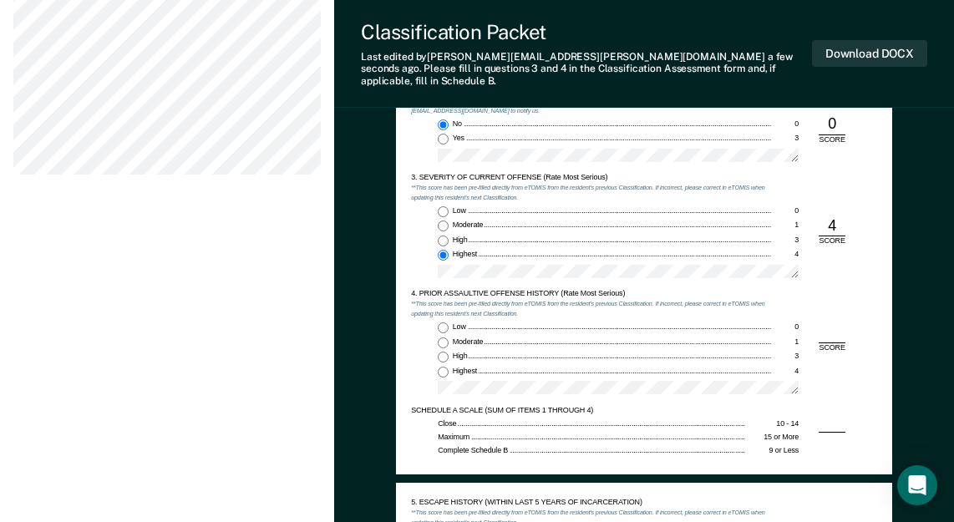
click at [443, 322] on input "Low 0" at bounding box center [443, 327] width 11 height 11
type textarea "x"
radio input "true"
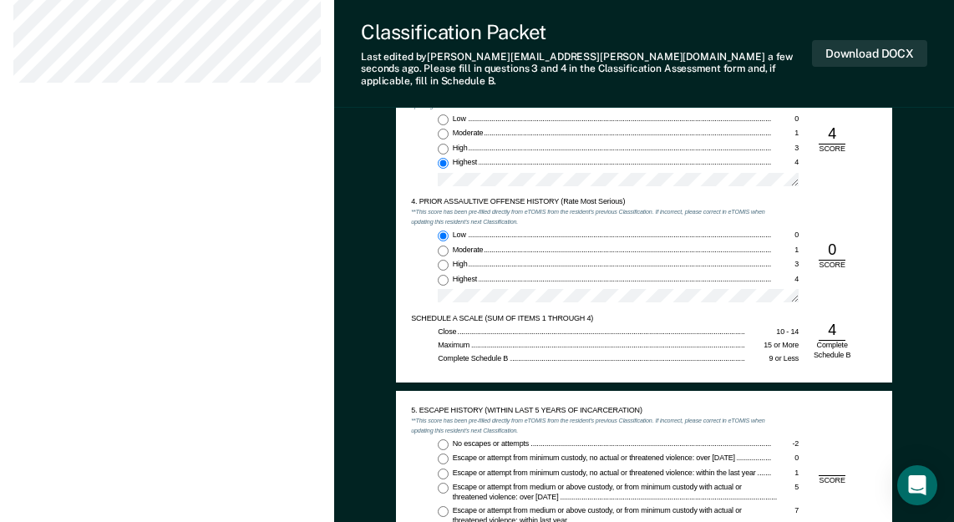
scroll to position [1169, 0]
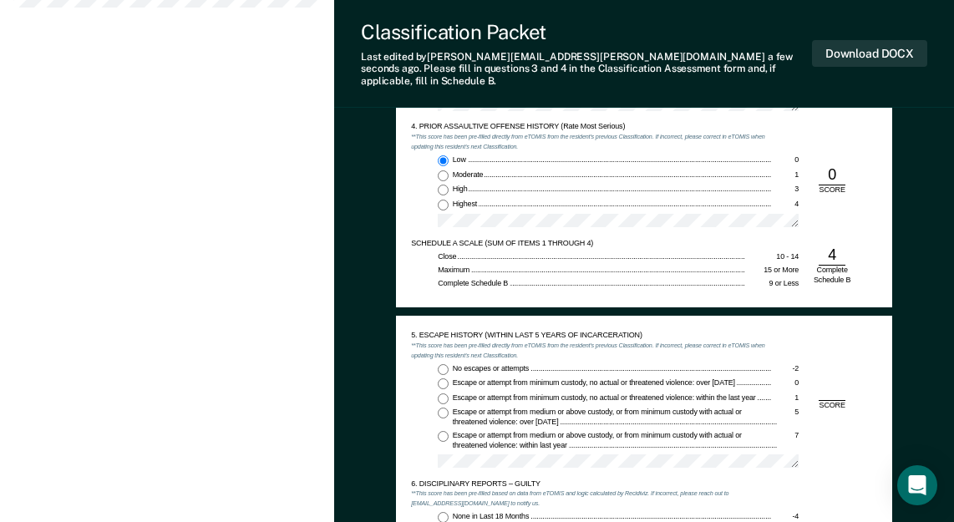
click at [441, 364] on input "No escapes or attempts -2" at bounding box center [443, 369] width 11 height 11
type textarea "x"
radio input "true"
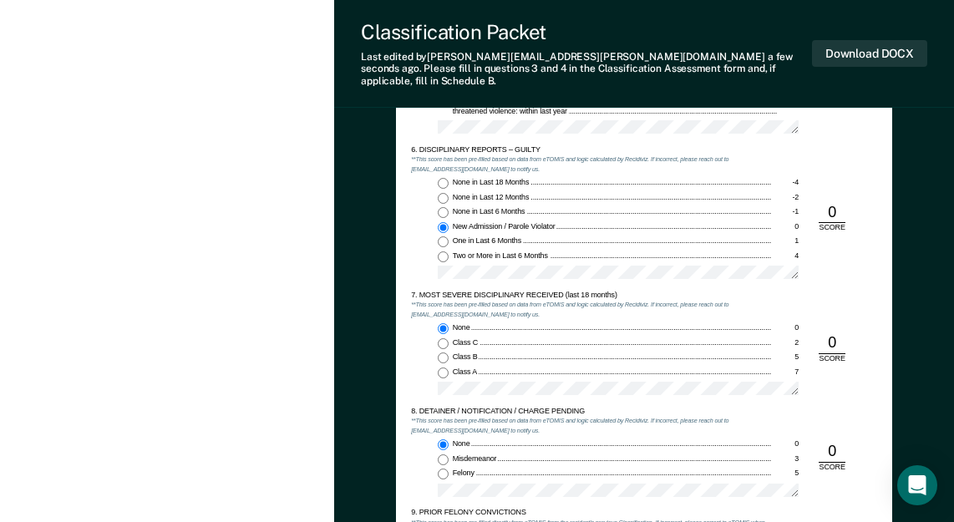
scroll to position [1587, 0]
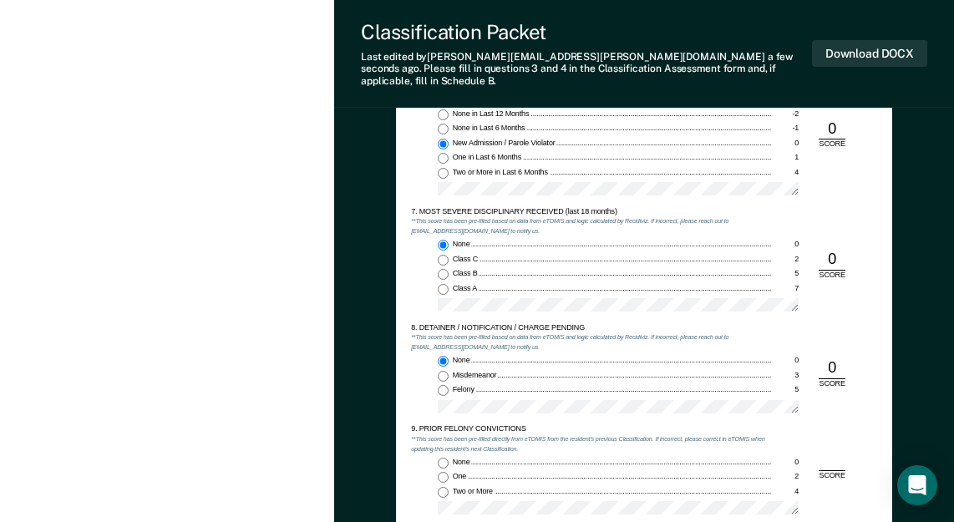
click at [443, 472] on input "One 2" at bounding box center [443, 477] width 11 height 11
type textarea "x"
radio input "true"
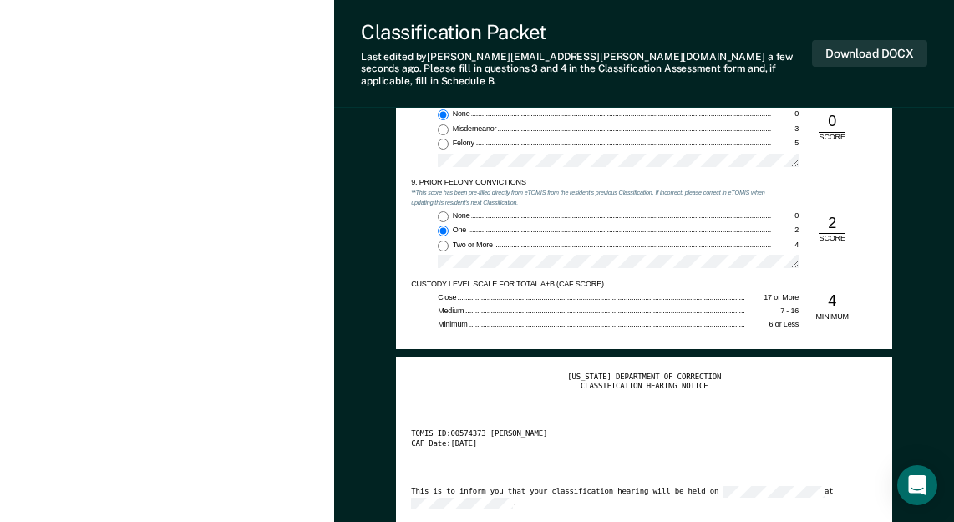
scroll to position [1837, 0]
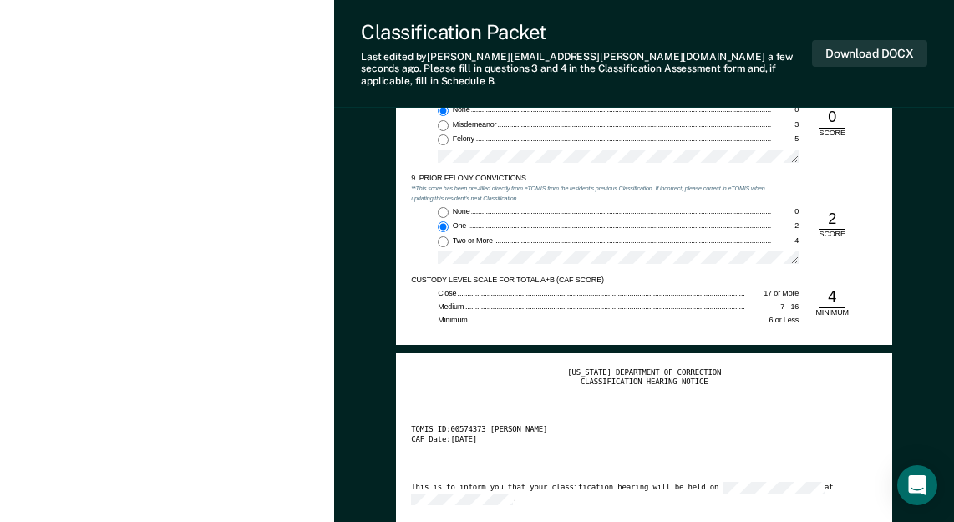
drag, startPoint x: 357, startPoint y: 307, endPoint x: 373, endPoint y: 301, distance: 17.2
click at [870, 41] on button "Download DOCX" at bounding box center [869, 54] width 115 height 28
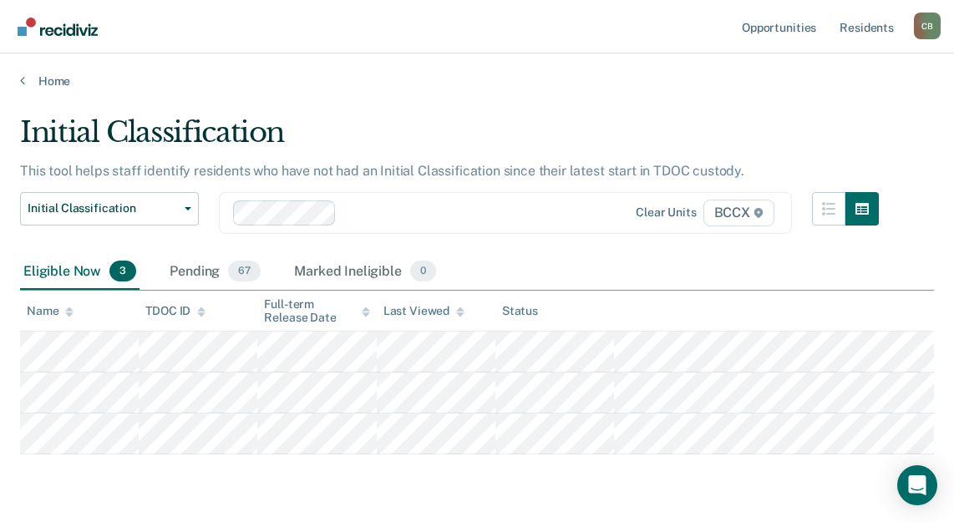
click at [608, 266] on div "Eligible Now 3 Pending 67 Marked Ineligible 0" at bounding box center [477, 273] width 914 height 38
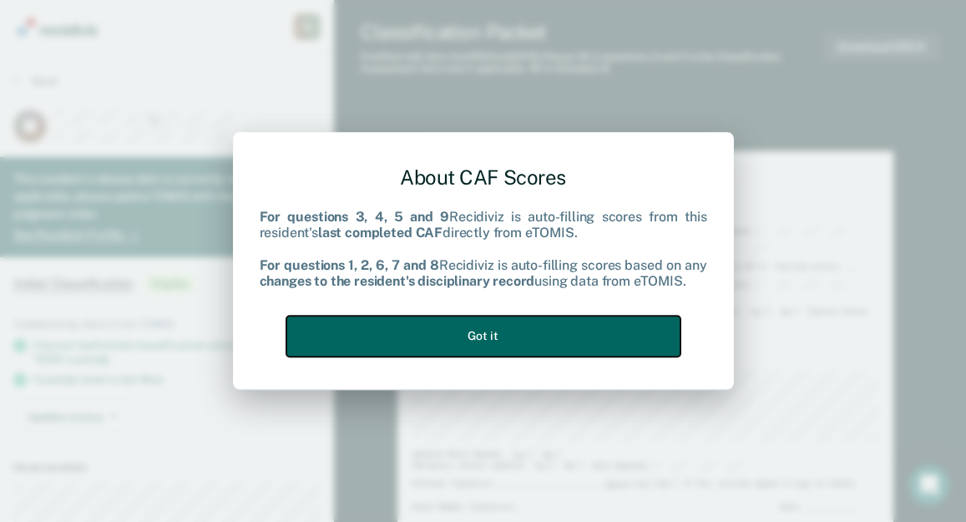
click at [540, 332] on button "Got it" at bounding box center [483, 336] width 394 height 41
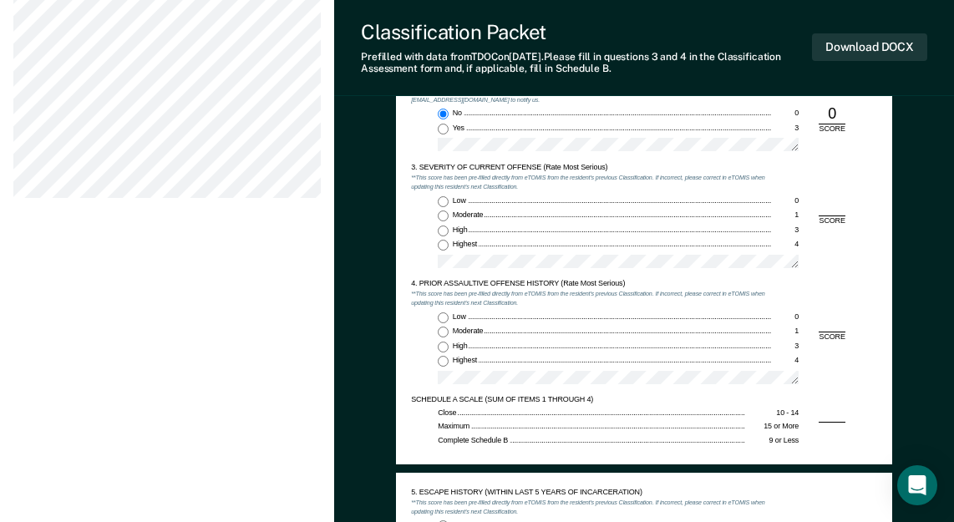
scroll to position [1002, 0]
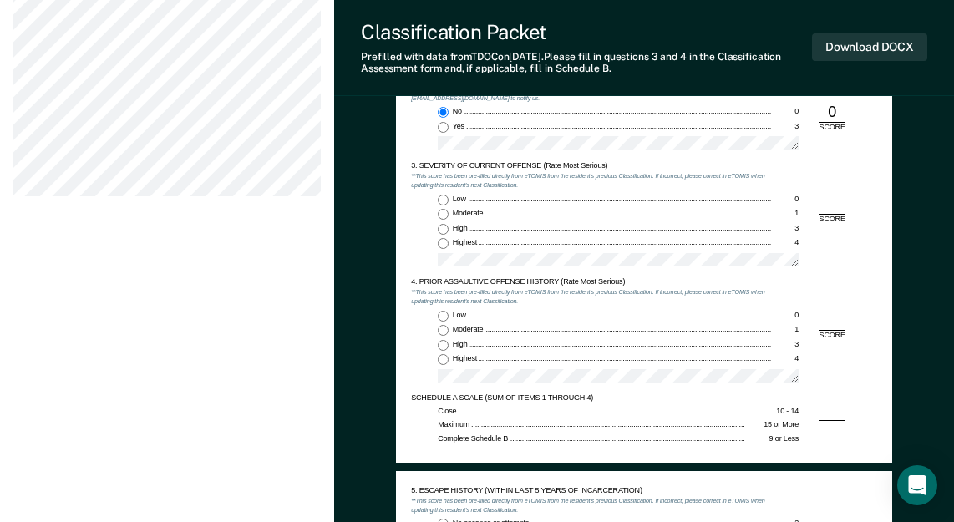
click at [445, 209] on input "Moderate 1" at bounding box center [443, 214] width 11 height 11
type textarea "x"
radio input "true"
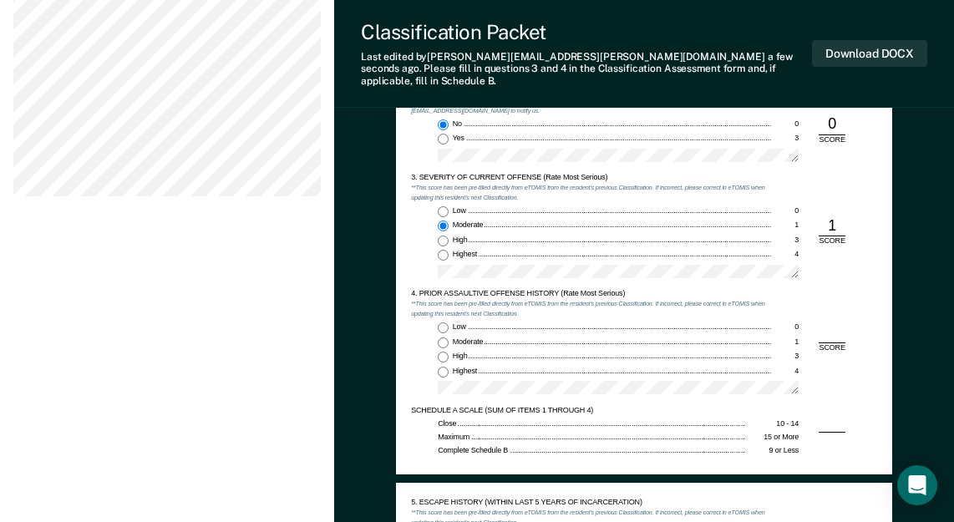
click at [440, 322] on input "Low 0" at bounding box center [443, 327] width 11 height 11
type textarea "x"
radio input "true"
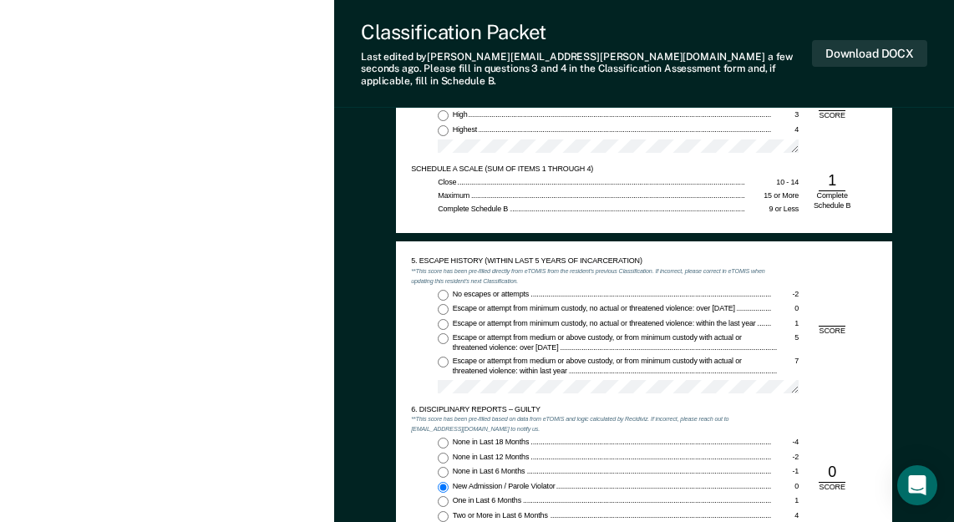
scroll to position [1336, 0]
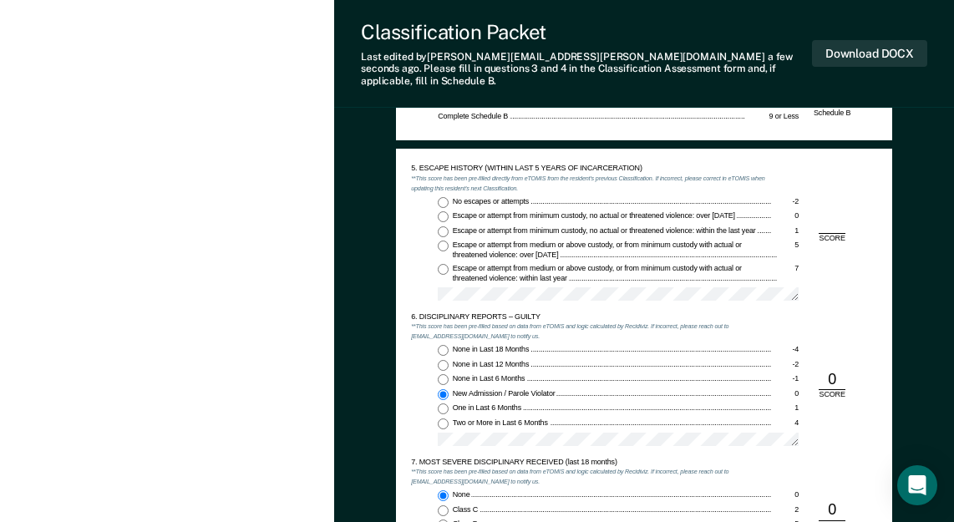
click at [445, 197] on input "No escapes or attempts -2" at bounding box center [443, 202] width 11 height 11
type textarea "x"
radio input "true"
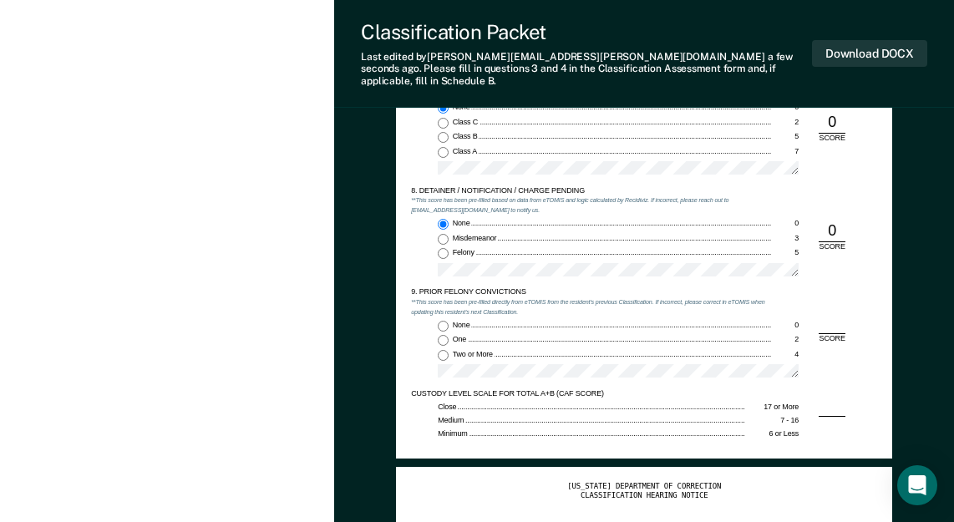
scroll to position [1837, 0]
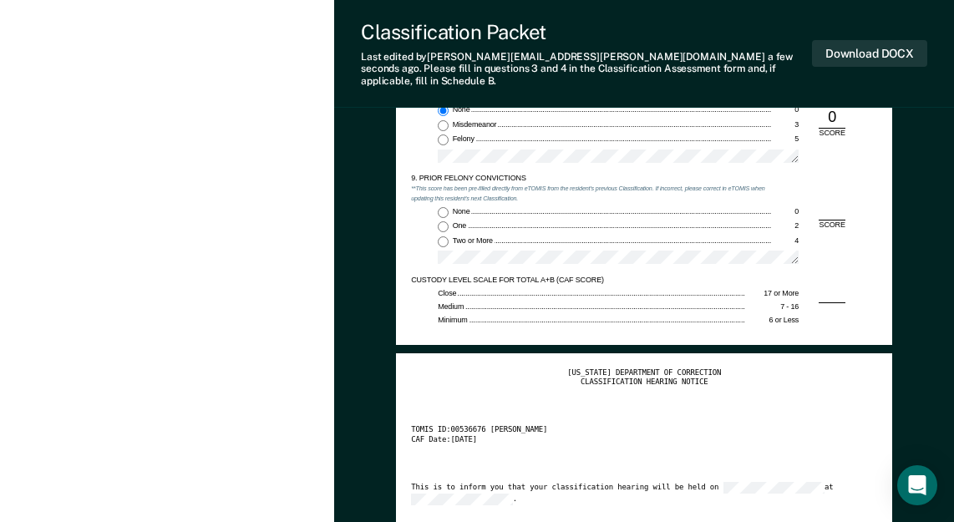
click at [453, 236] on div "Two or More" at bounding box center [613, 241] width 320 height 10
click at [448, 236] on input "Two or More 4" at bounding box center [443, 241] width 11 height 11
type textarea "x"
radio input "true"
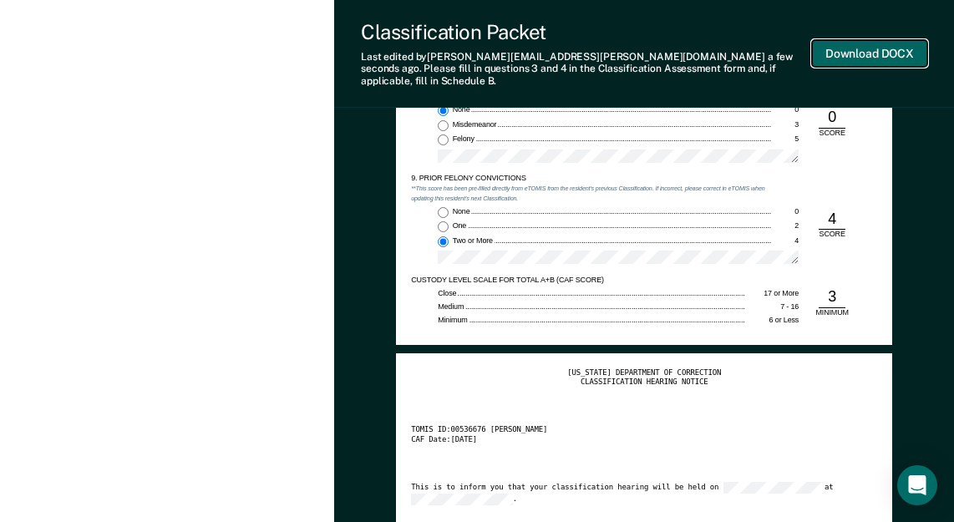
click at [859, 41] on button "Download DOCX" at bounding box center [869, 54] width 115 height 28
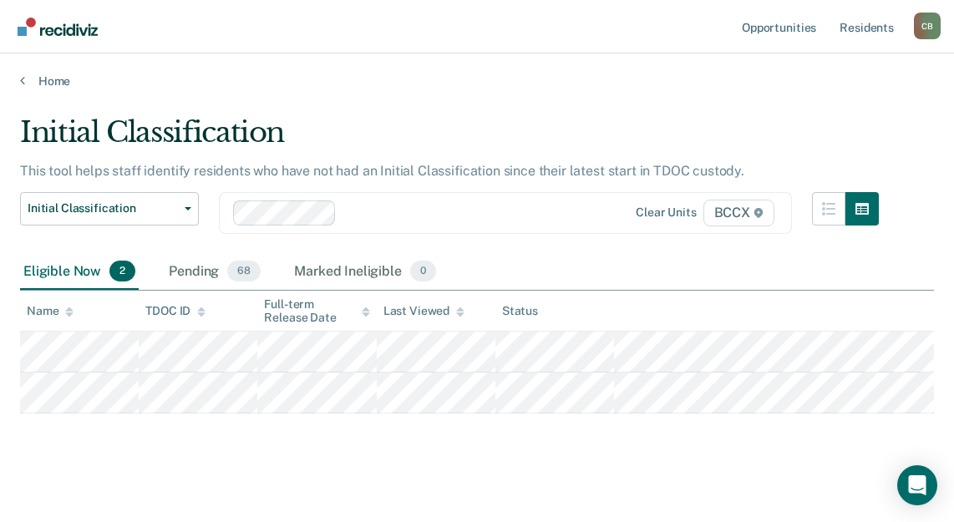
click at [139, 479] on main "Initial Classification This tool helps staff identify residents who have not ha…" at bounding box center [477, 309] width 954 height 440
click at [605, 270] on div "Eligible Now 2 Pending 68 Marked Ineligible 0" at bounding box center [477, 273] width 914 height 38
click at [563, 270] on div "Eligible Now 2 Pending 68 Marked Ineligible 0" at bounding box center [477, 273] width 914 height 38
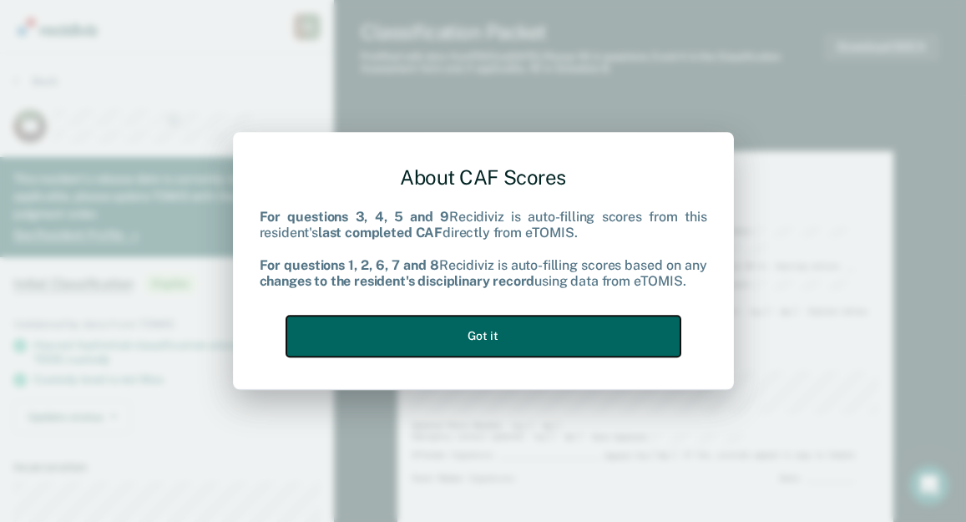
click at [408, 338] on button "Got it" at bounding box center [483, 336] width 394 height 41
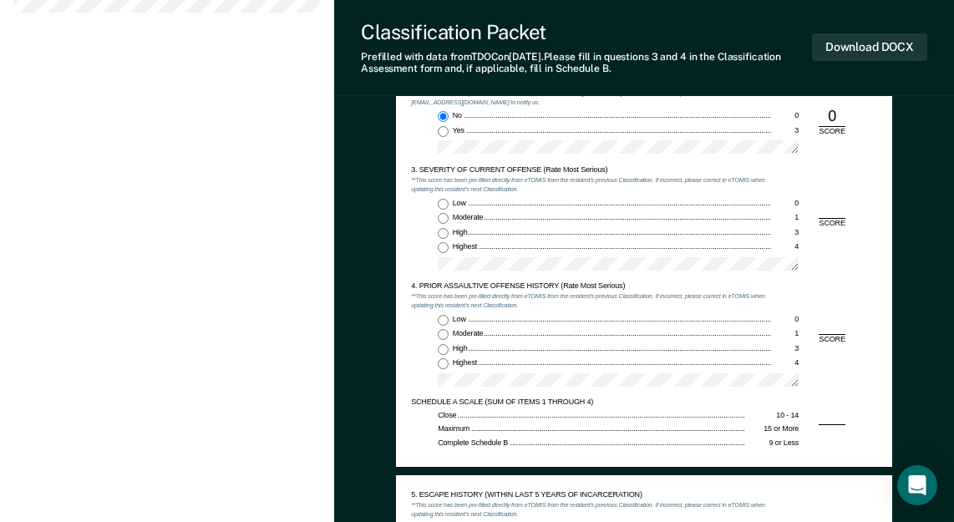
scroll to position [1002, 0]
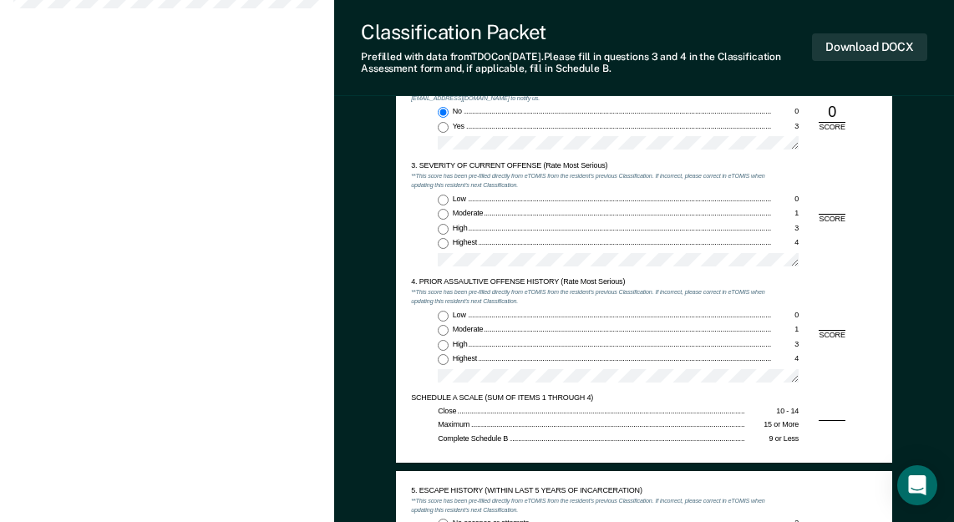
click at [440, 244] on input "Highest 4" at bounding box center [443, 243] width 11 height 11
type textarea "x"
radio input "true"
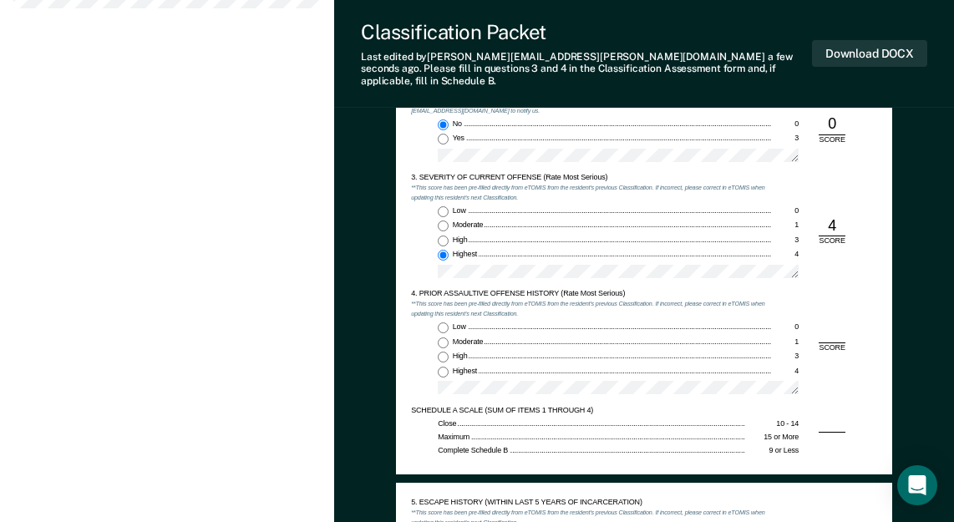
click at [443, 367] on input "Highest 4" at bounding box center [443, 372] width 11 height 11
type textarea "x"
radio input "true"
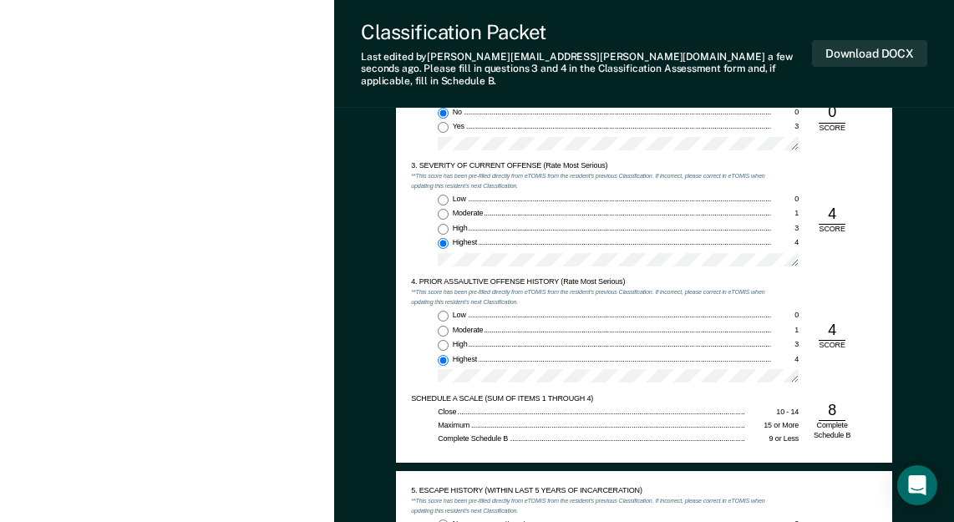
scroll to position [1253, 0]
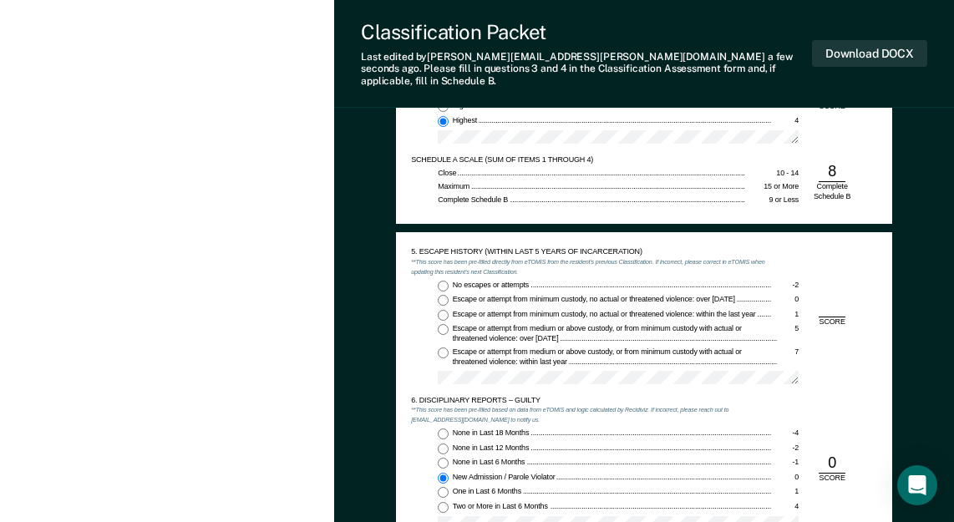
click at [443, 281] on input "No escapes or attempts -2" at bounding box center [443, 286] width 11 height 11
type textarea "x"
radio input "true"
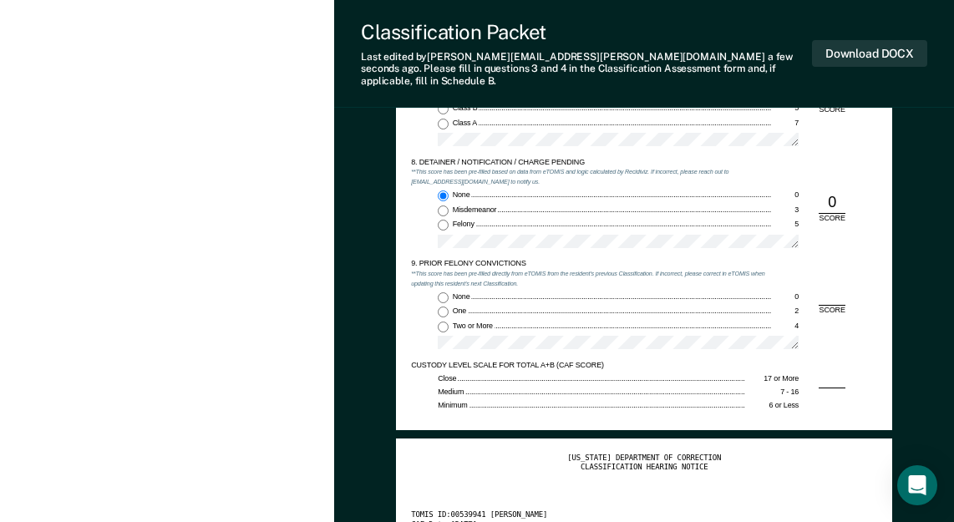
scroll to position [1754, 0]
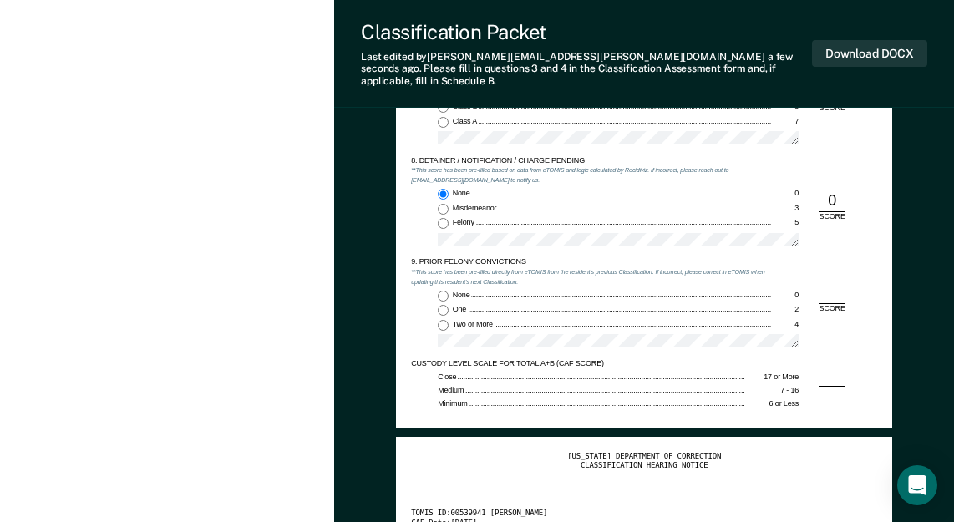
click at [442, 320] on input "Two or More 4" at bounding box center [443, 325] width 11 height 11
type textarea "x"
radio input "true"
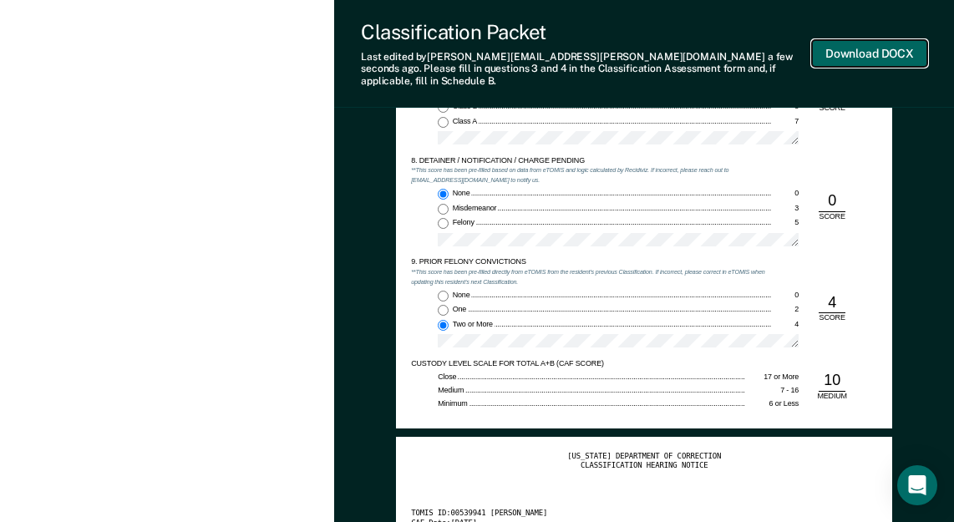
click at [852, 55] on button "Download DOCX" at bounding box center [869, 54] width 115 height 28
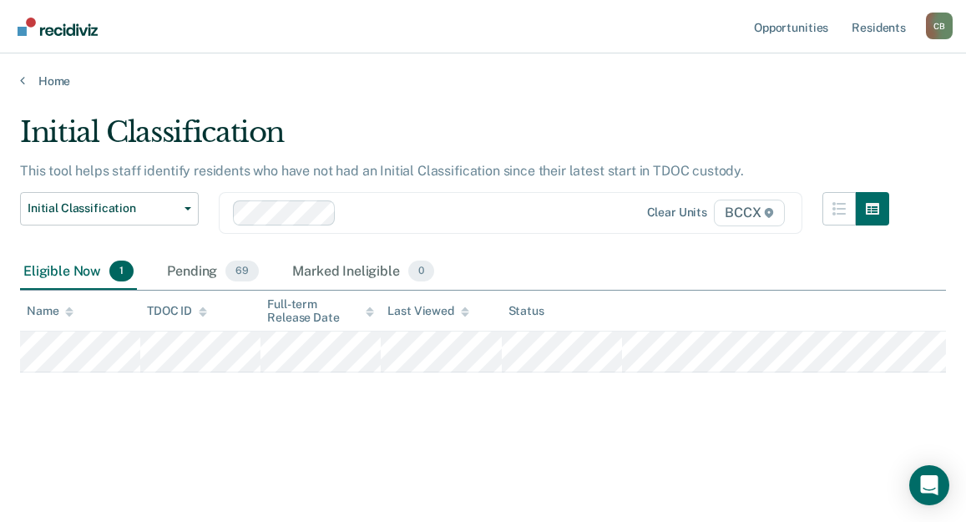
click at [637, 425] on div "Initial Classification This tool helps staff identify residents who have not ha…" at bounding box center [483, 282] width 926 height 335
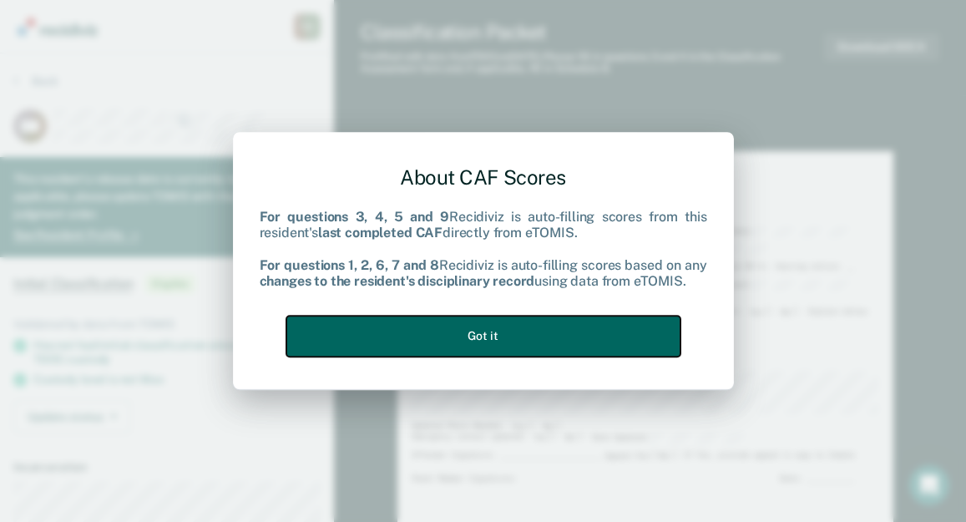
click at [489, 334] on button "Got it" at bounding box center [483, 336] width 394 height 41
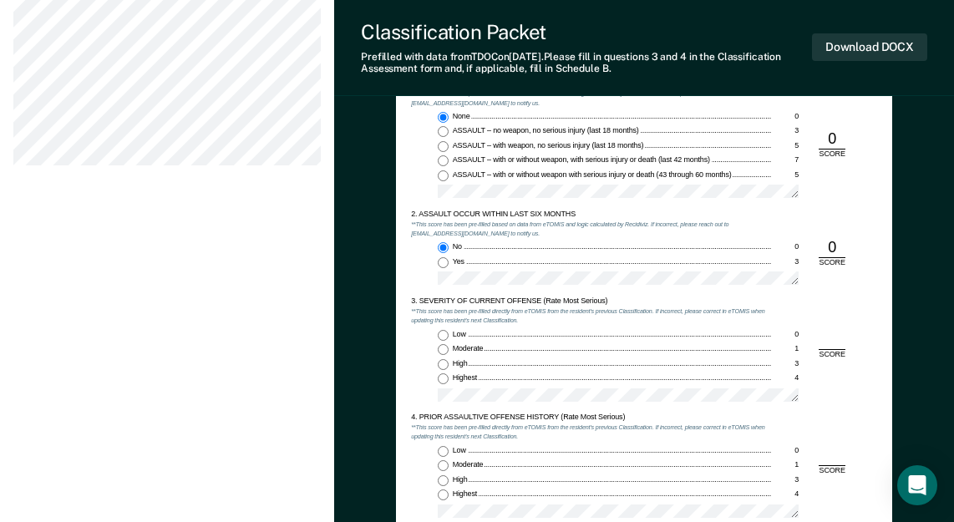
scroll to position [919, 0]
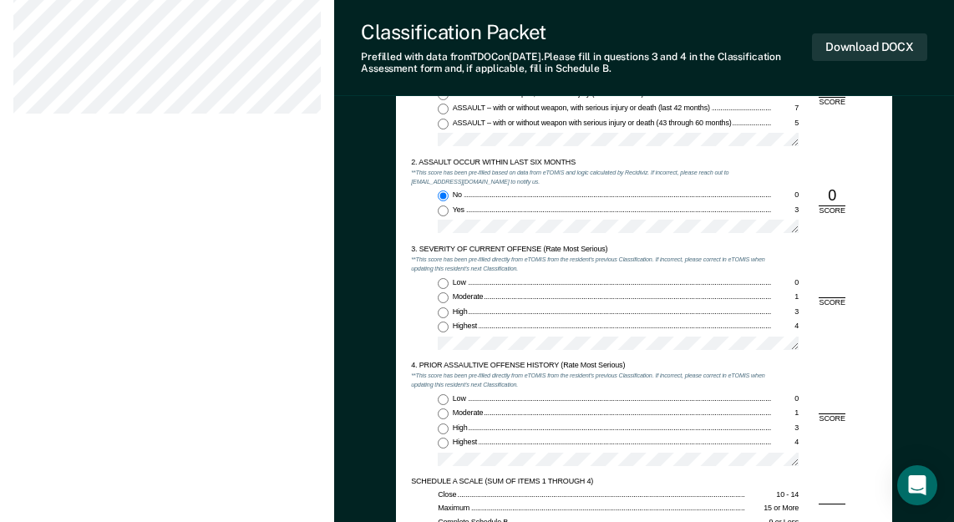
click at [441, 295] on input "Moderate 1" at bounding box center [443, 297] width 11 height 11
type textarea "x"
radio input "true"
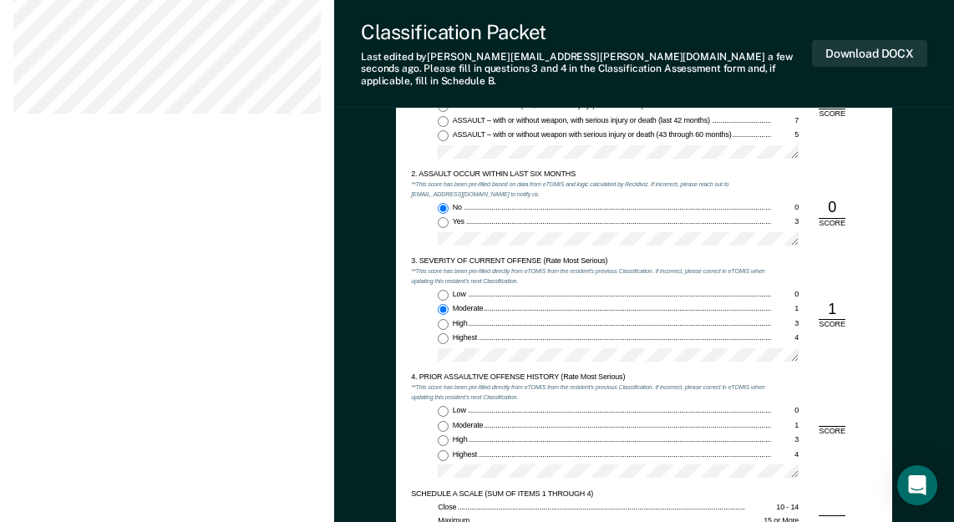
click at [443, 406] on input "Low 0" at bounding box center [443, 411] width 11 height 11
type textarea "x"
radio input "true"
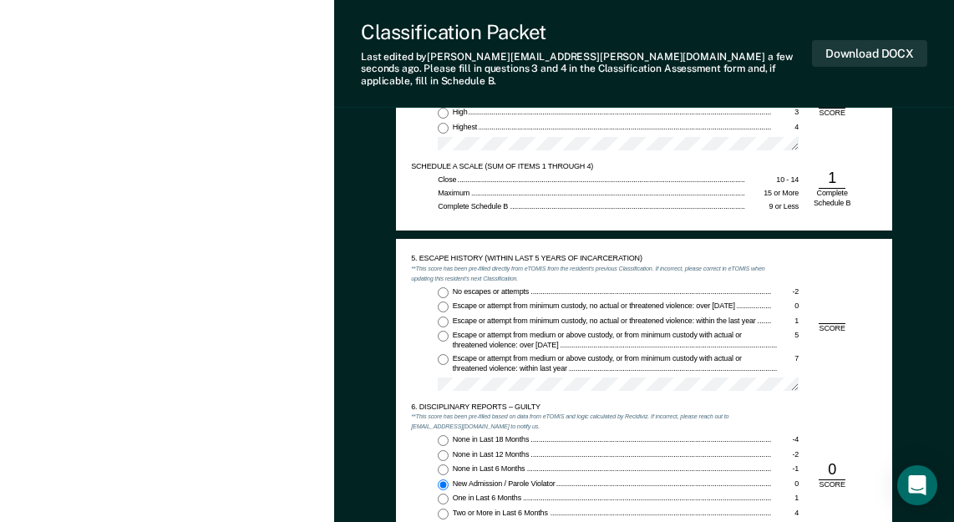
scroll to position [1253, 0]
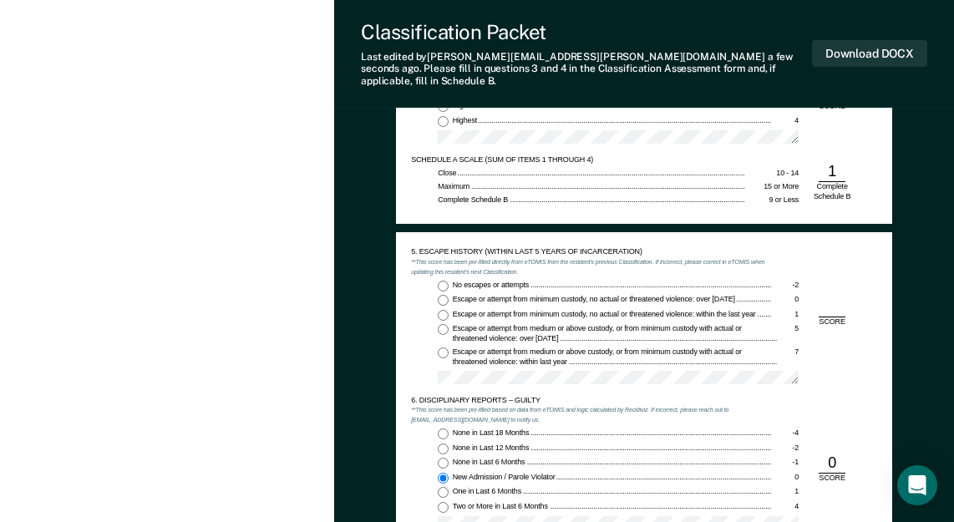
click at [436, 281] on div "No escapes or attempts -2 Escape or attempt from minimum custody, no actual or …" at bounding box center [591, 336] width 361 height 111
click at [443, 281] on input "No escapes or attempts -2" at bounding box center [443, 286] width 11 height 11
type textarea "x"
radio input "true"
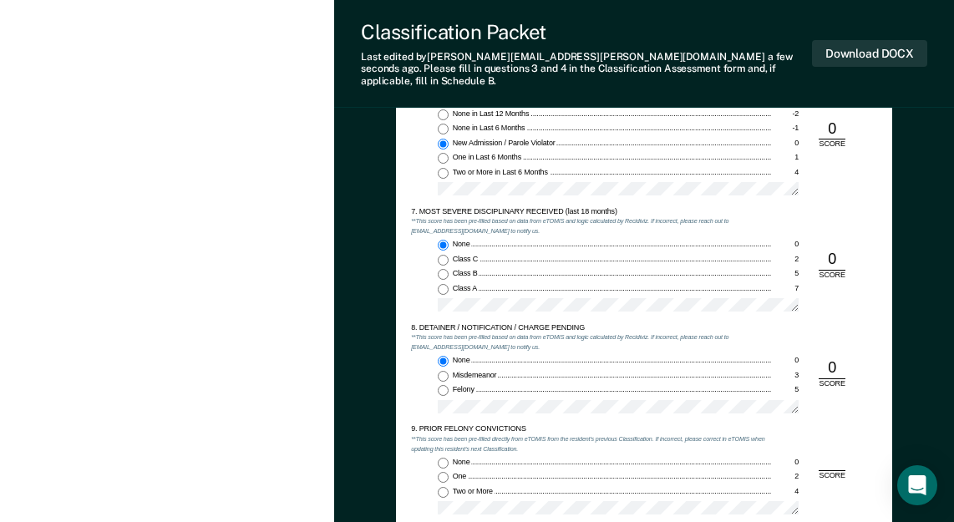
scroll to position [1670, 0]
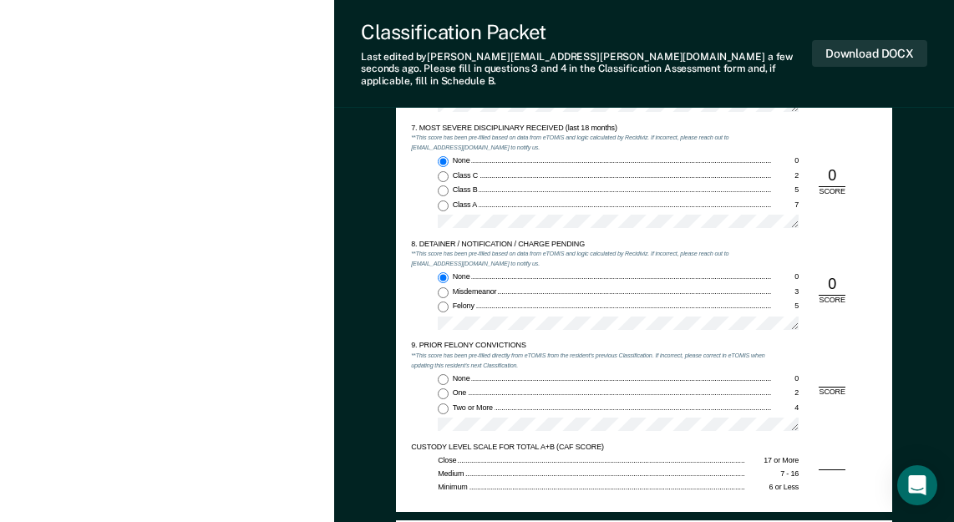
click at [447, 403] on input "Two or More 4" at bounding box center [443, 408] width 11 height 11
type textarea "x"
radio input "true"
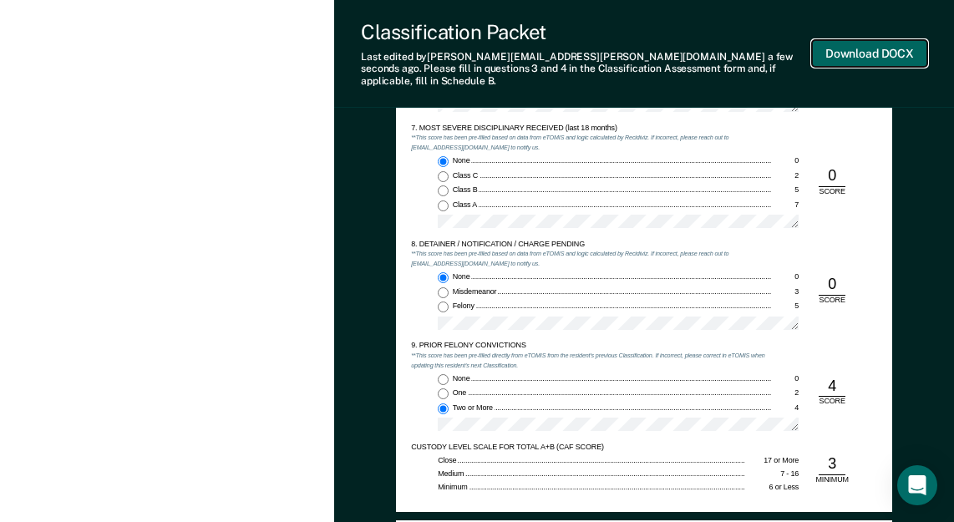
click at [853, 45] on button "Download DOCX" at bounding box center [869, 54] width 115 height 28
type textarea "x"
